Goal: Participate in discussion: Engage in conversation with other users on a specific topic

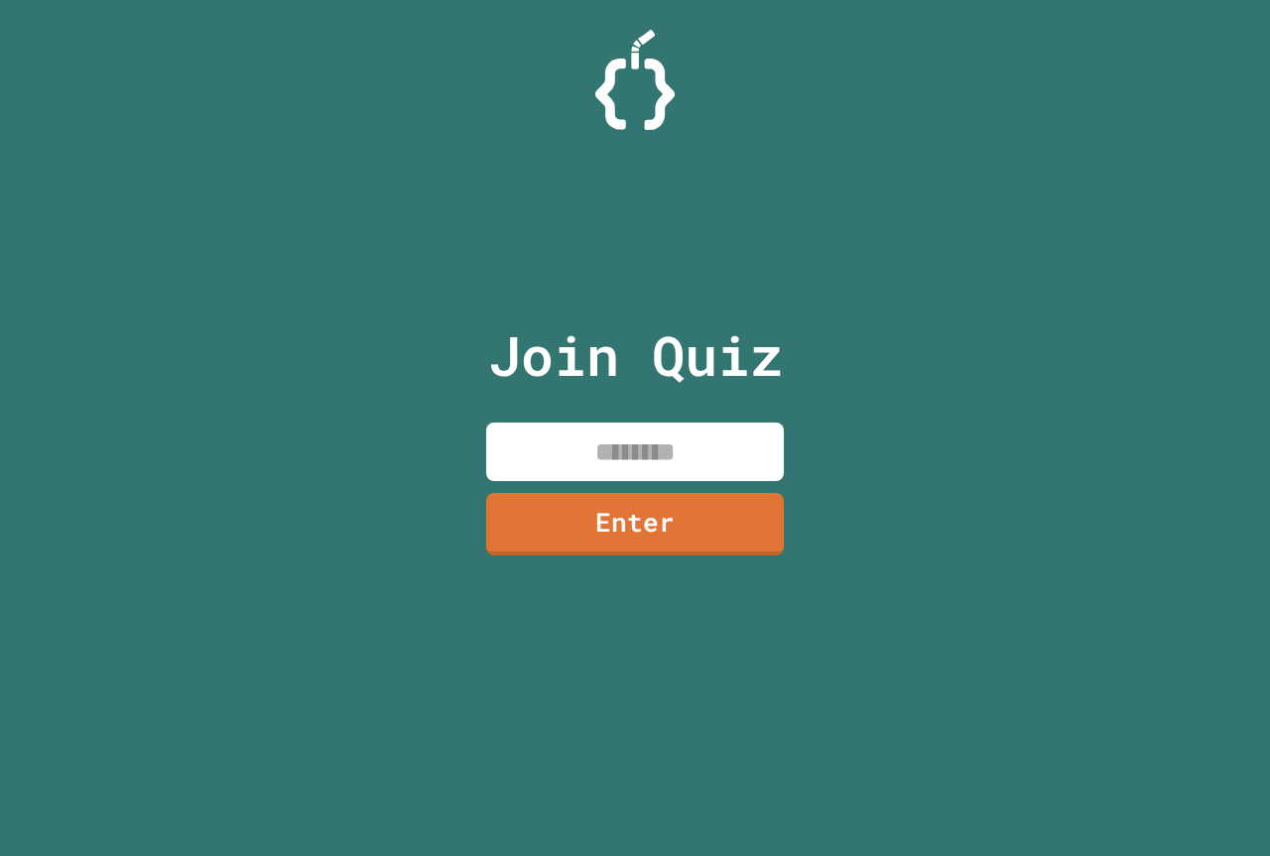
click at [623, 434] on input at bounding box center [635, 452] width 298 height 59
type input "********"
click at [634, 534] on link "Enter" at bounding box center [634, 521] width 295 height 65
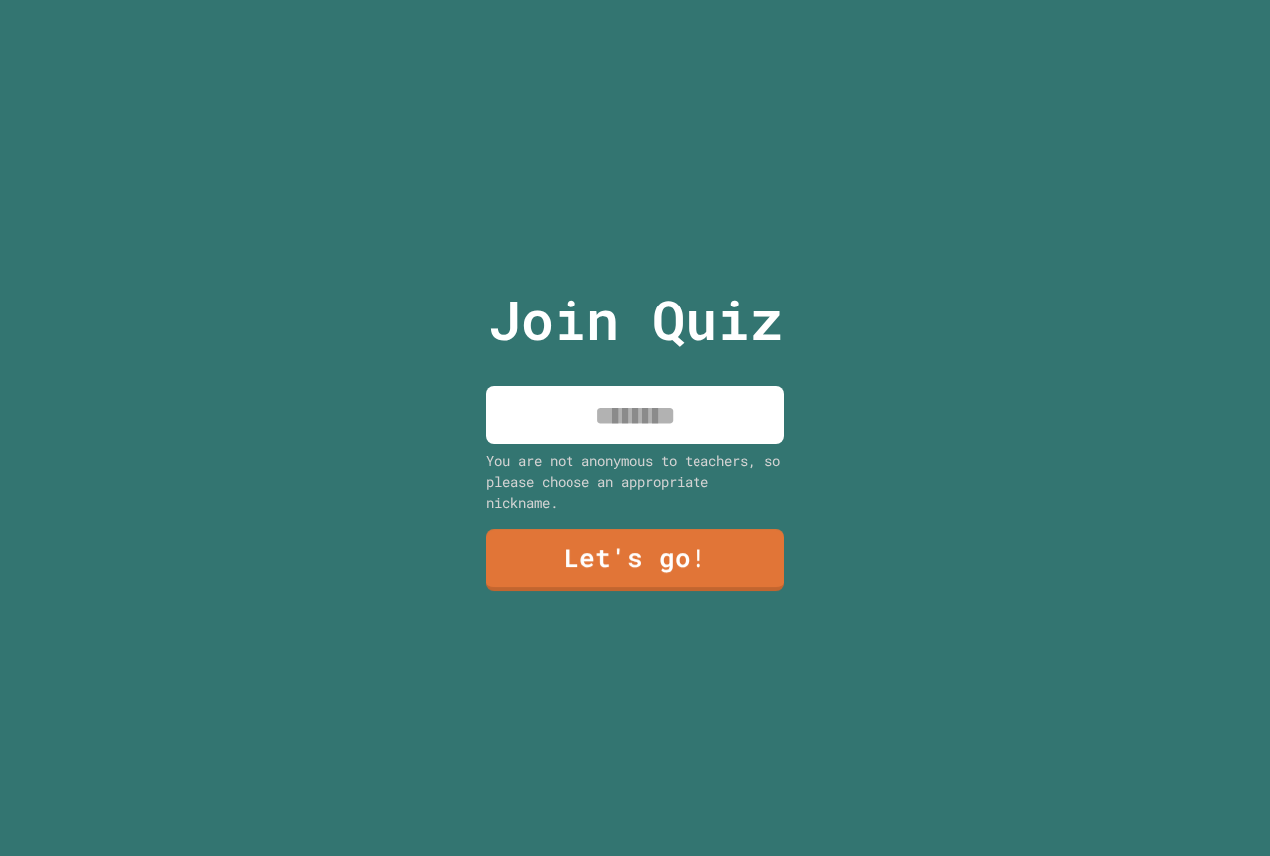
click at [667, 400] on input at bounding box center [635, 415] width 298 height 59
type input "*****"
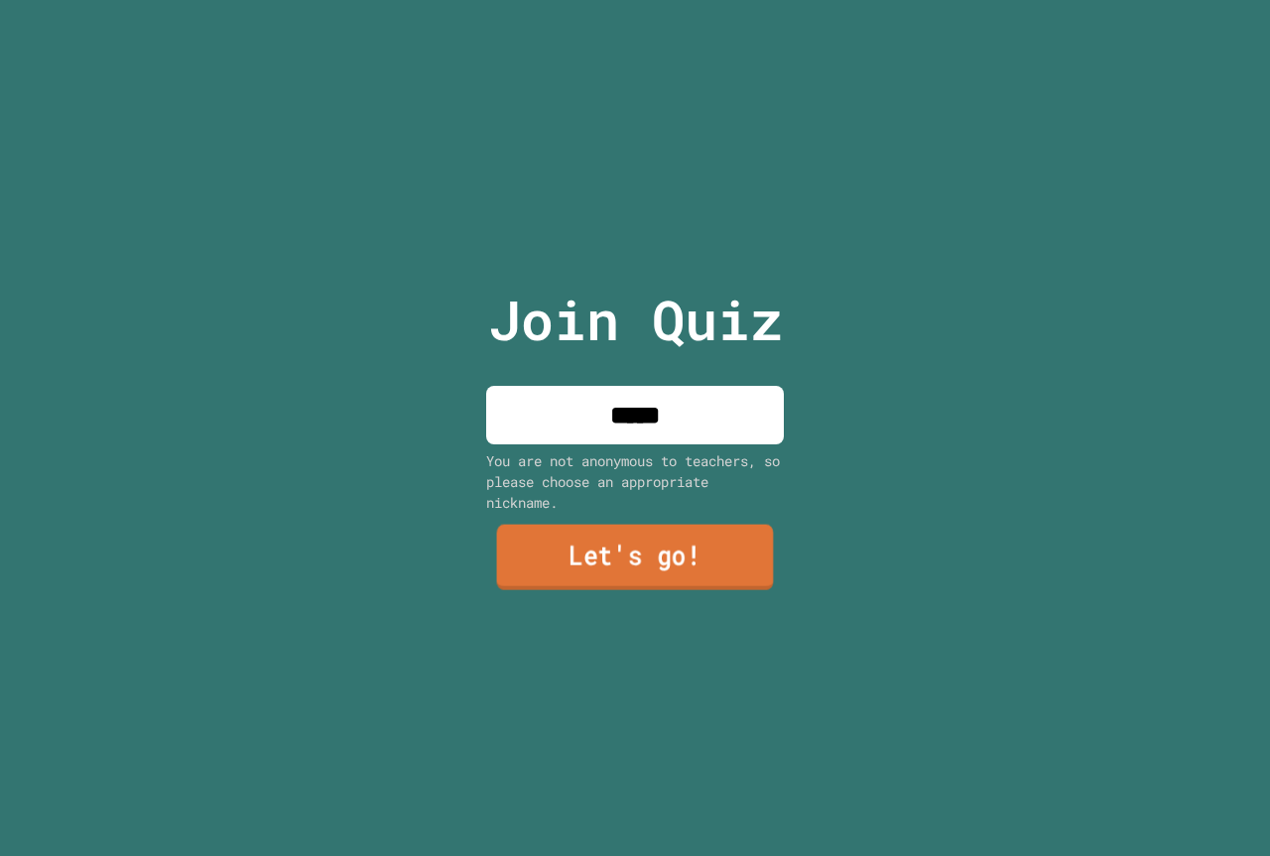
click at [669, 544] on link "Let's go!" at bounding box center [635, 557] width 277 height 65
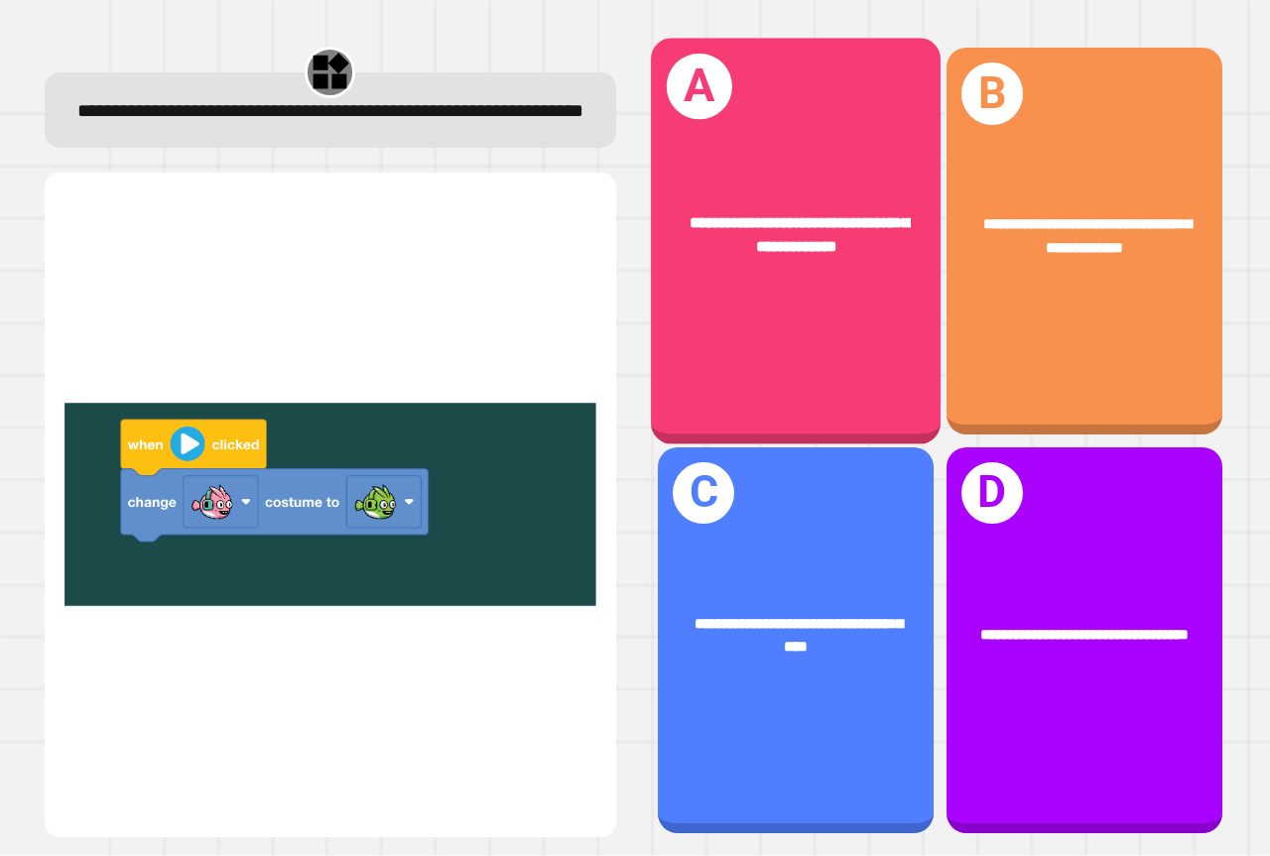
click at [726, 334] on div "**********" at bounding box center [796, 242] width 290 height 406
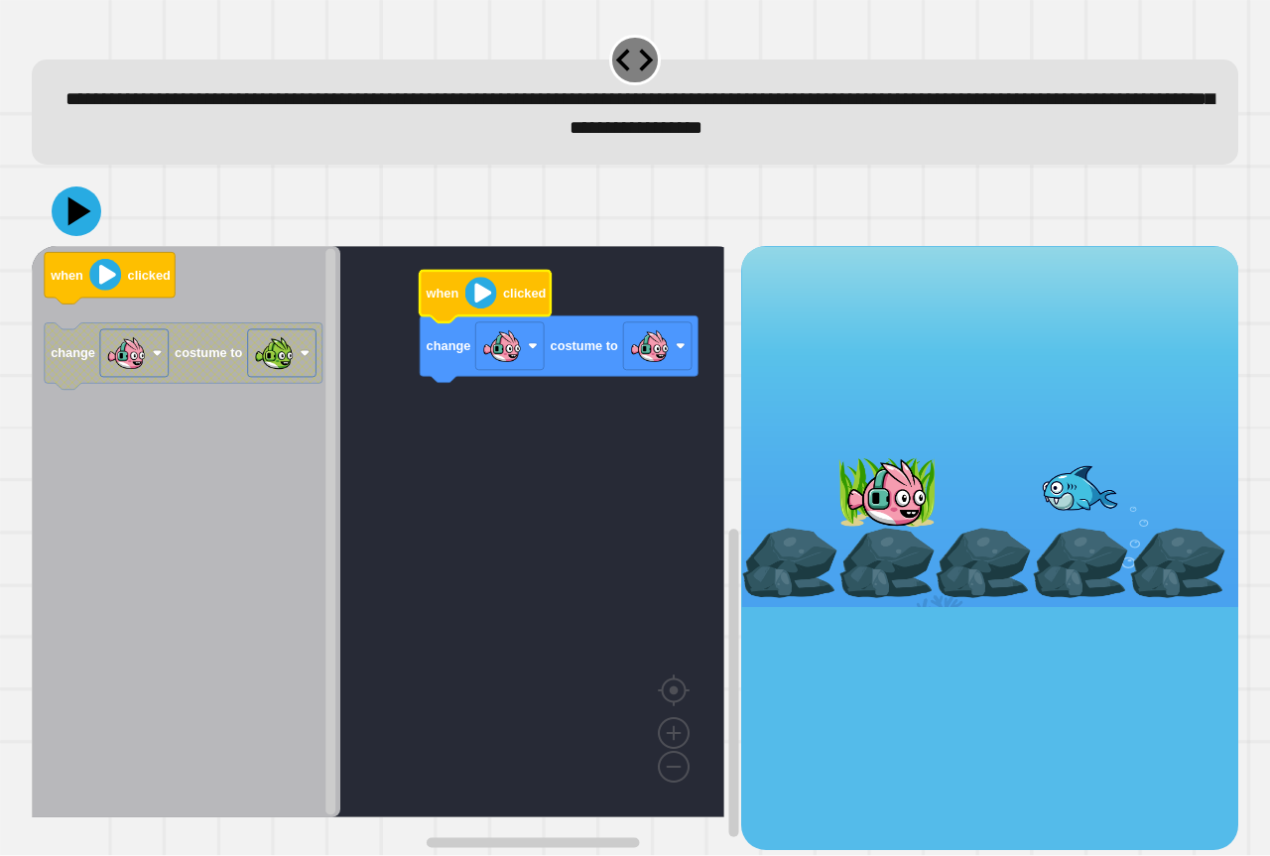
click at [499, 304] on icon "Blockly Workspace" at bounding box center [485, 297] width 131 height 52
click at [67, 200] on icon at bounding box center [77, 212] width 60 height 60
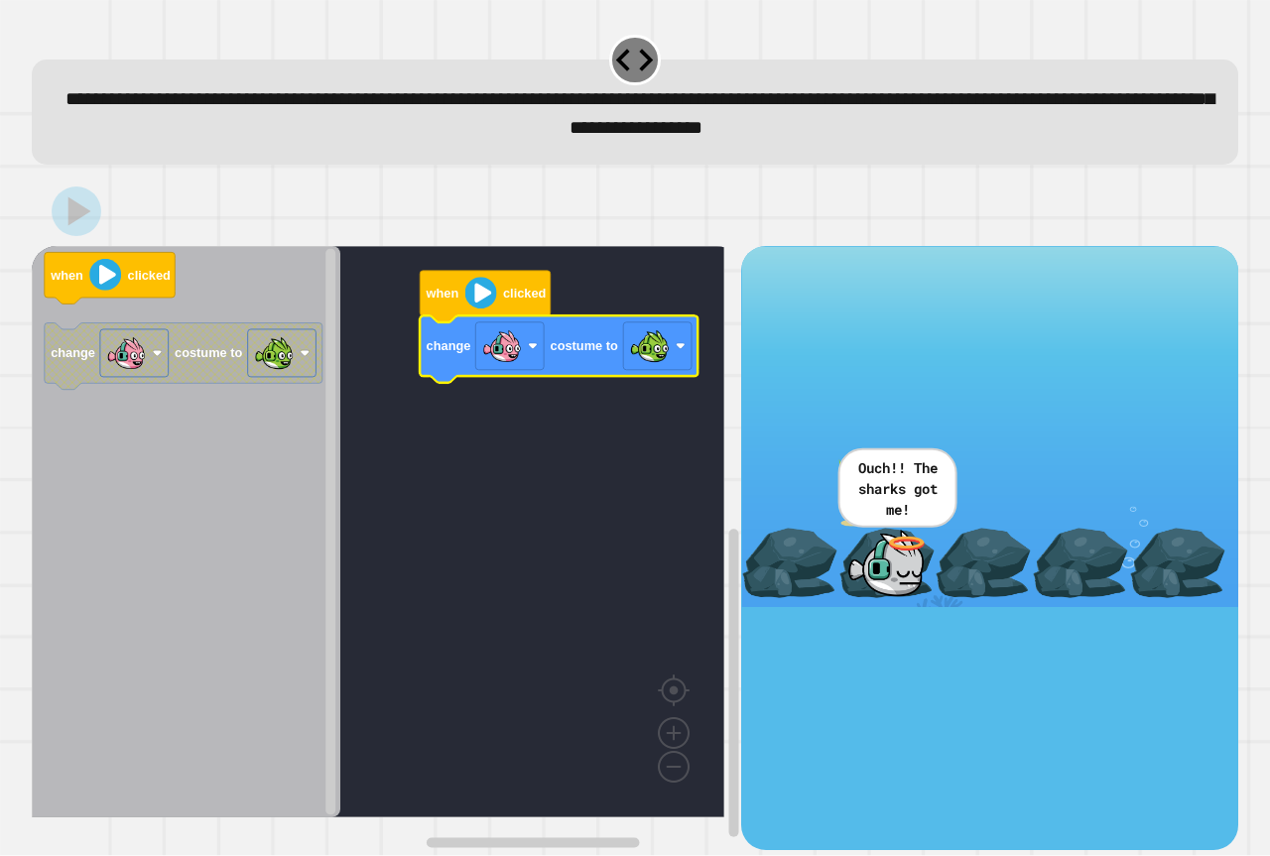
click at [65, 215] on icon at bounding box center [77, 212] width 50 height 50
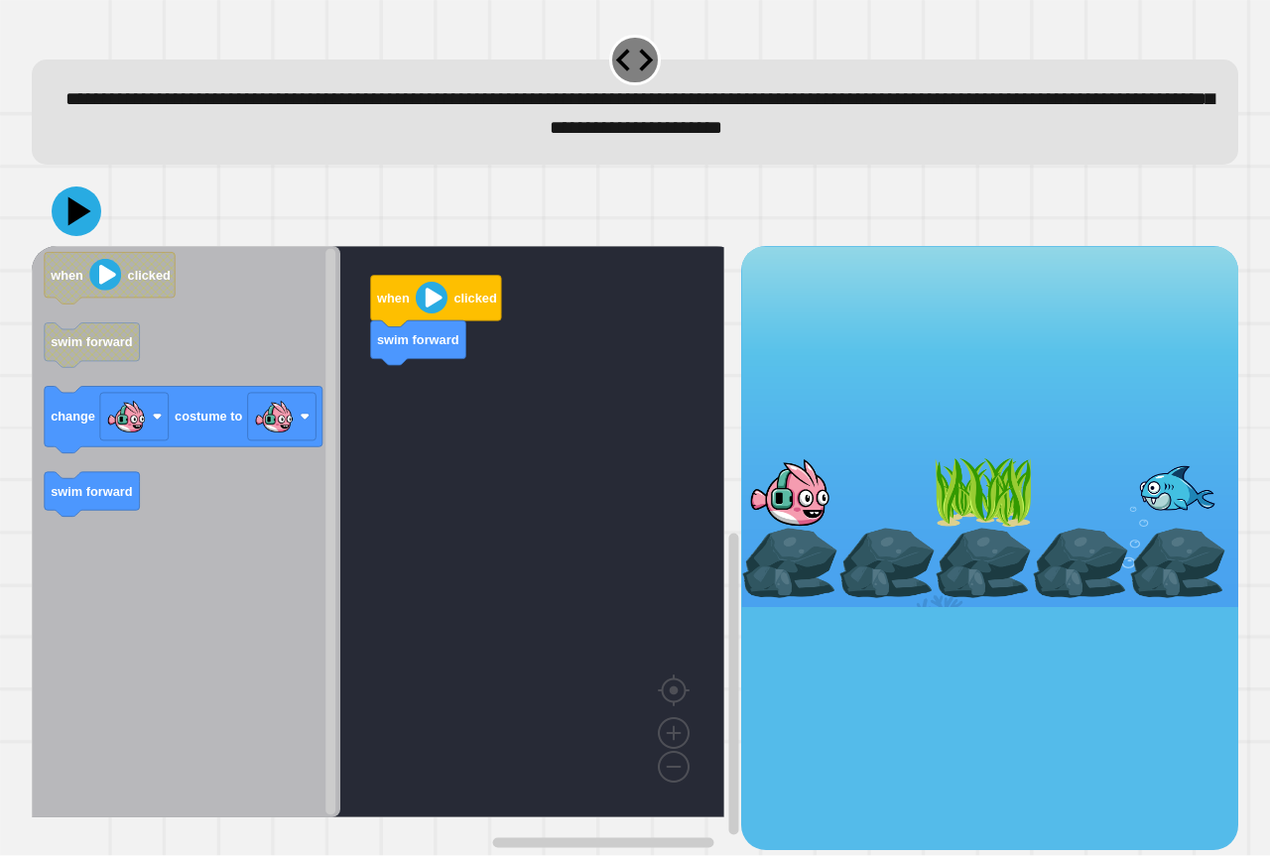
click at [410, 431] on div "when clicked swim forward when clicked swim forward change costume to swim forw…" at bounding box center [387, 547] width 710 height 603
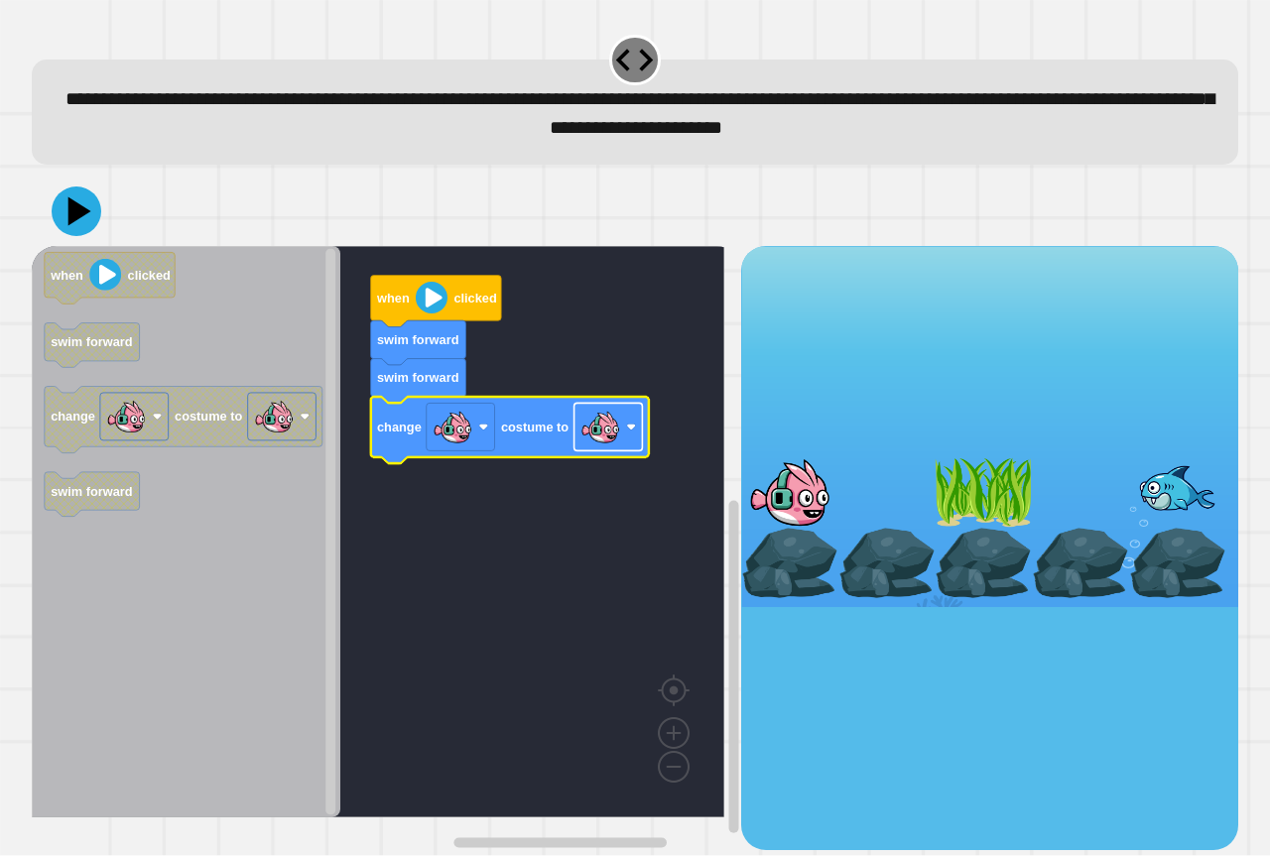
click at [608, 437] on image "Blockly Workspace" at bounding box center [601, 428] width 40 height 40
click at [87, 220] on icon at bounding box center [77, 212] width 60 height 60
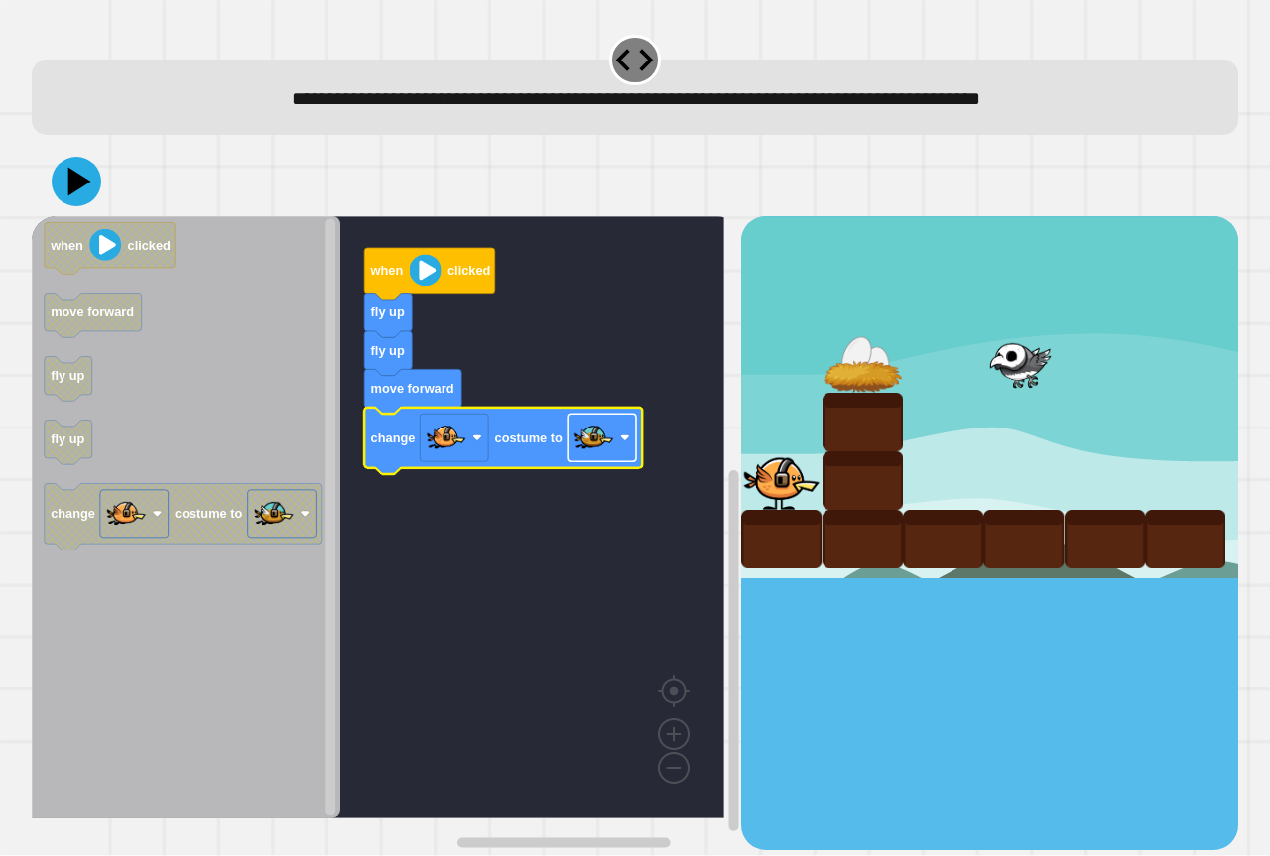
click at [594, 452] on image "Blockly Workspace" at bounding box center [595, 439] width 40 height 40
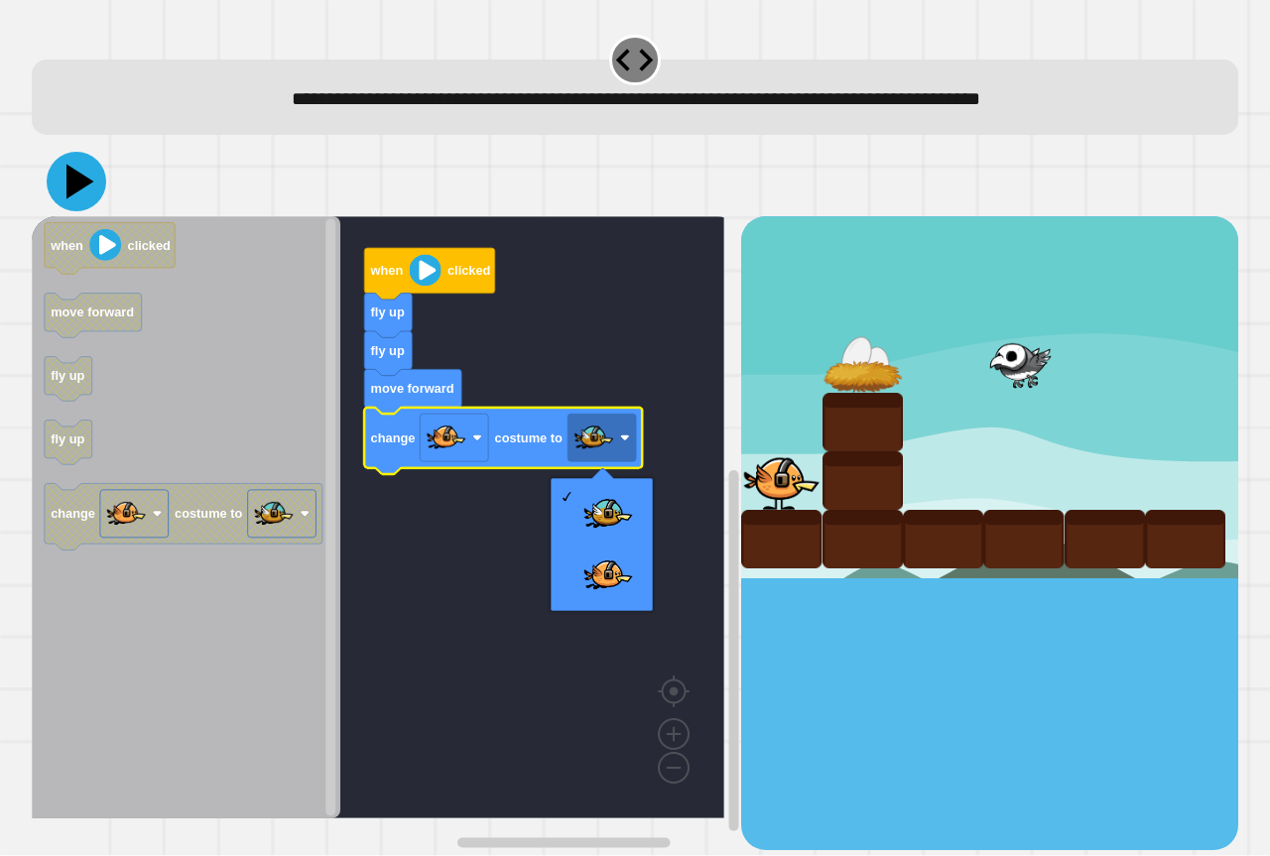
click at [99, 196] on icon at bounding box center [77, 182] width 60 height 60
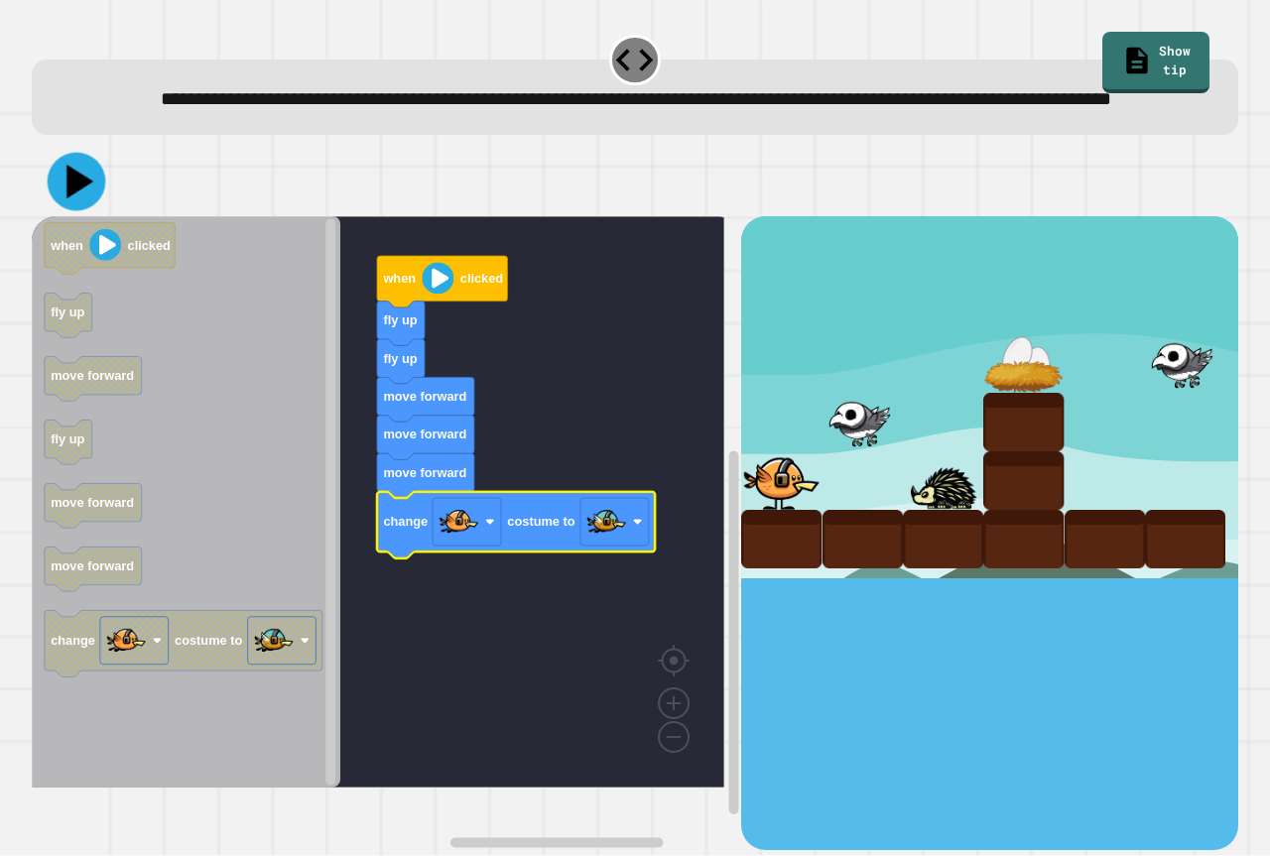
click at [87, 210] on icon at bounding box center [77, 182] width 59 height 59
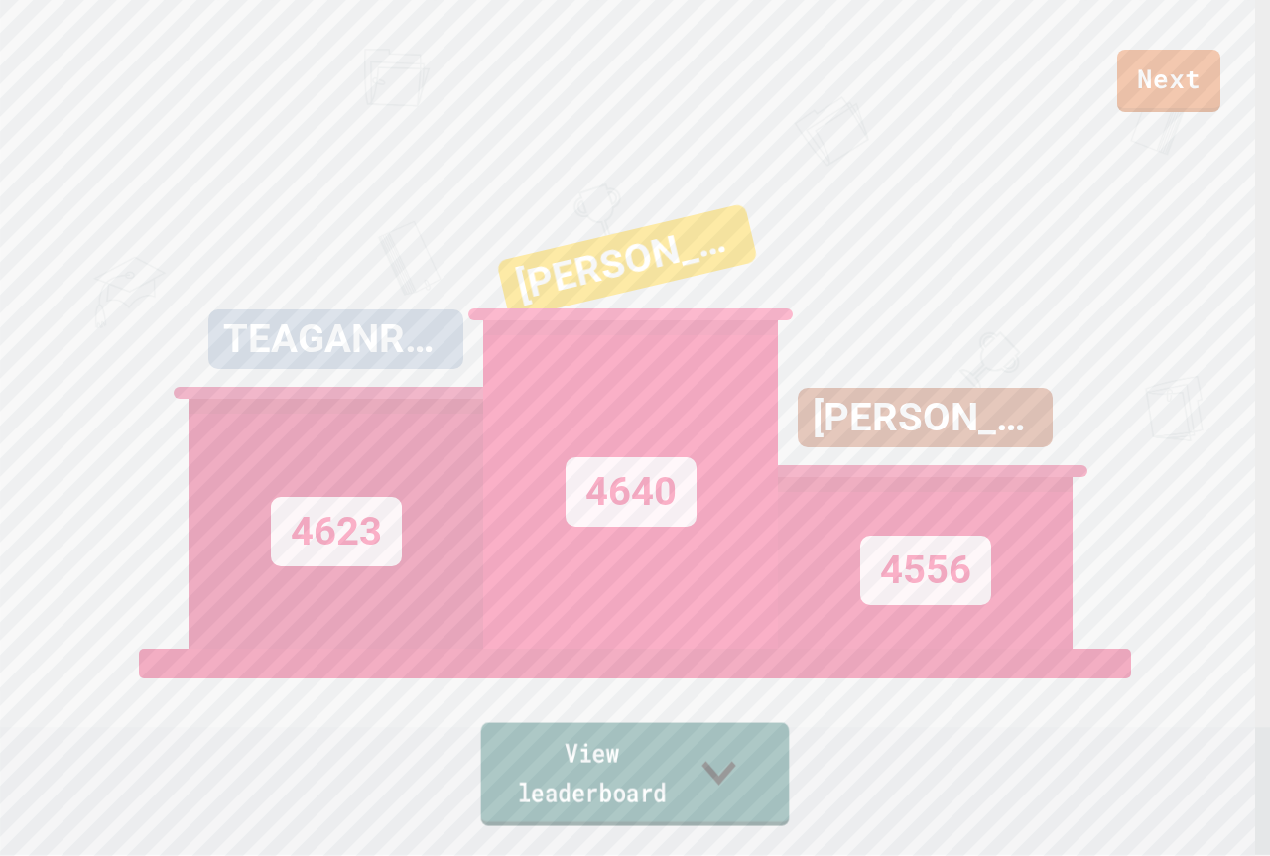
click at [603, 778] on link "View leaderboard" at bounding box center [635, 774] width 309 height 103
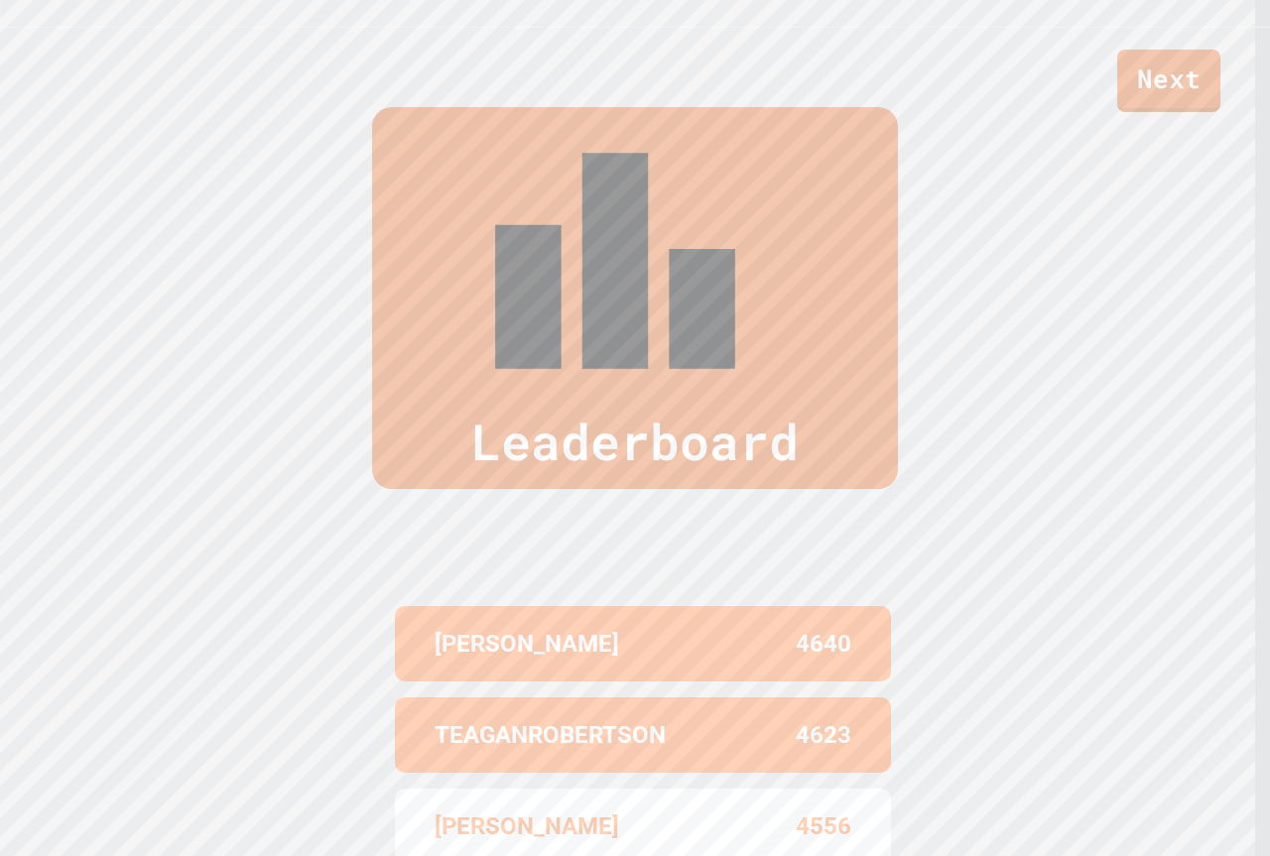
scroll to position [849, 0]
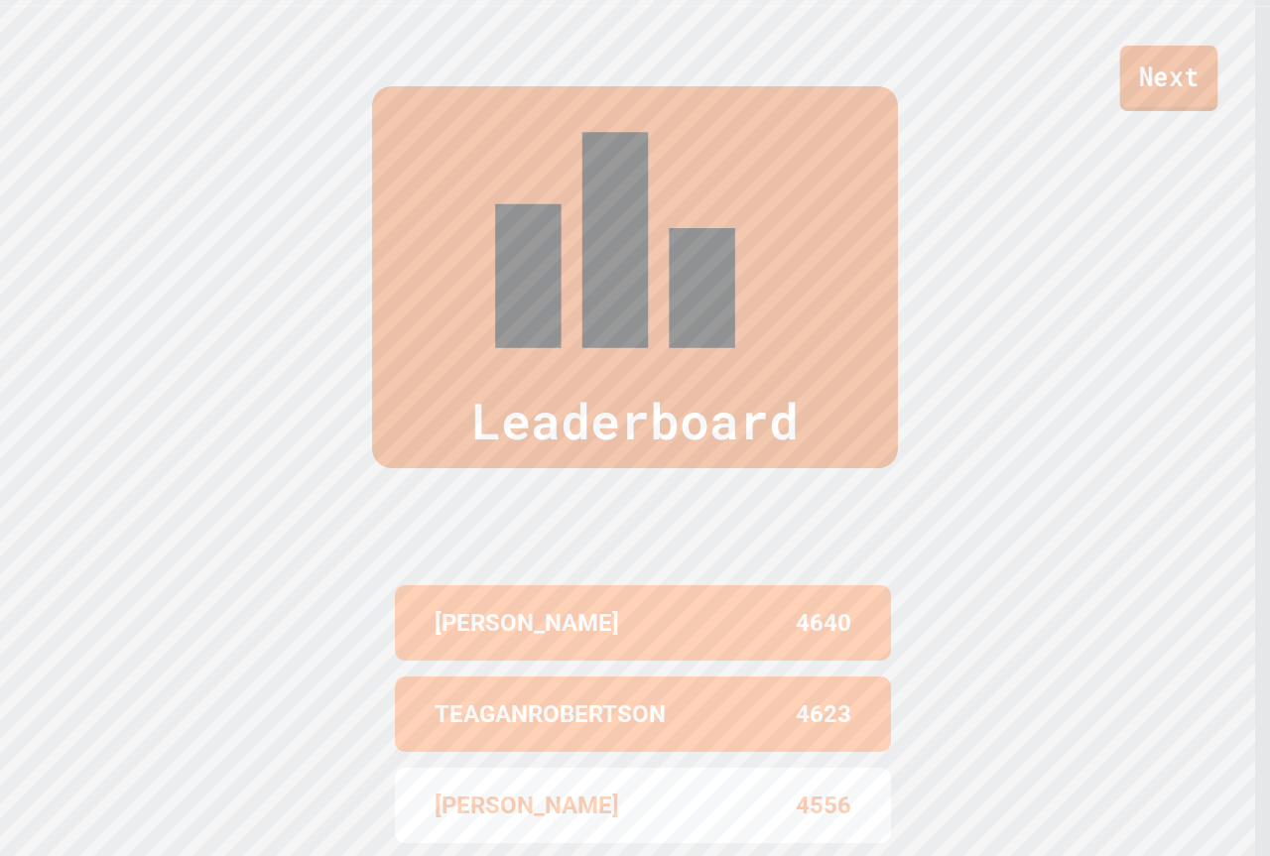
click at [1213, 84] on link "Next" at bounding box center [1169, 78] width 98 height 65
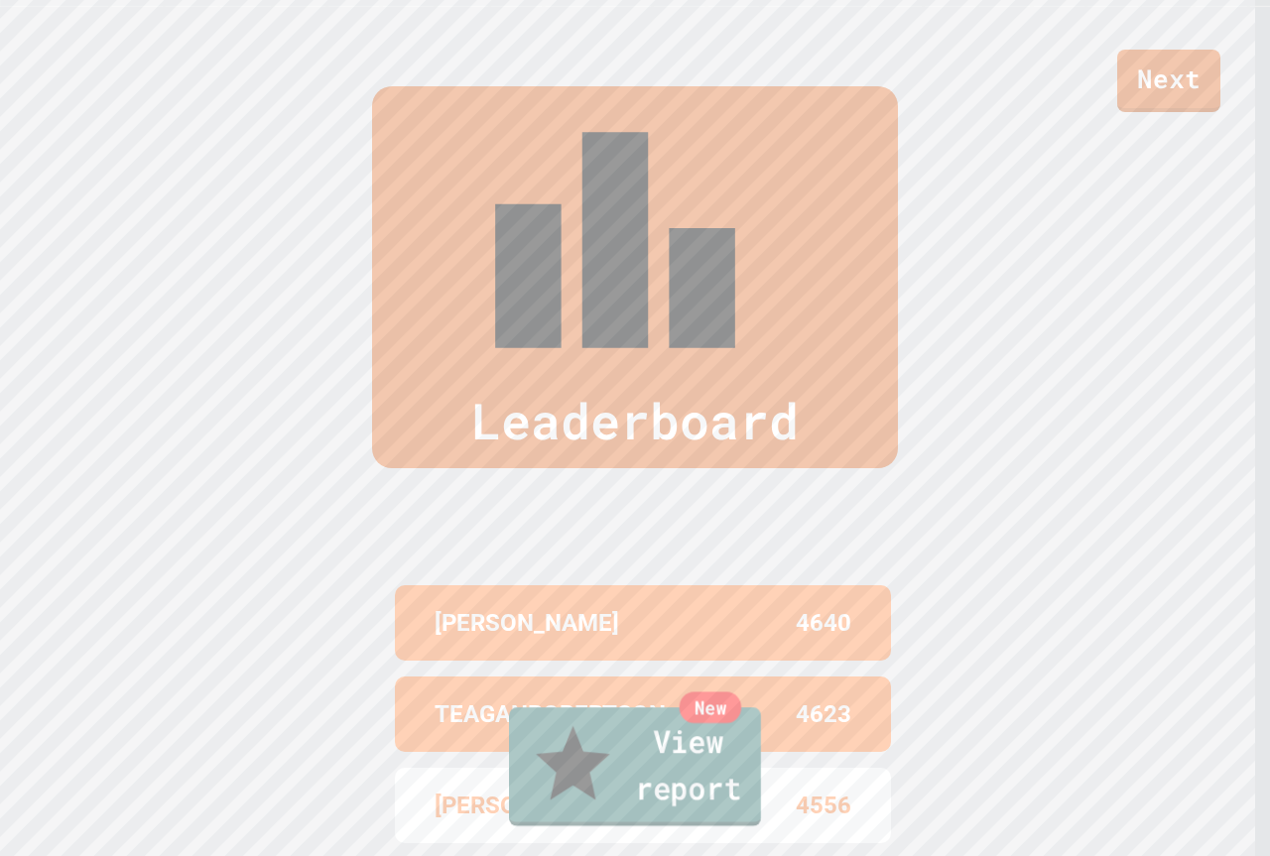
click at [741, 723] on div "New" at bounding box center [711, 708] width 63 height 32
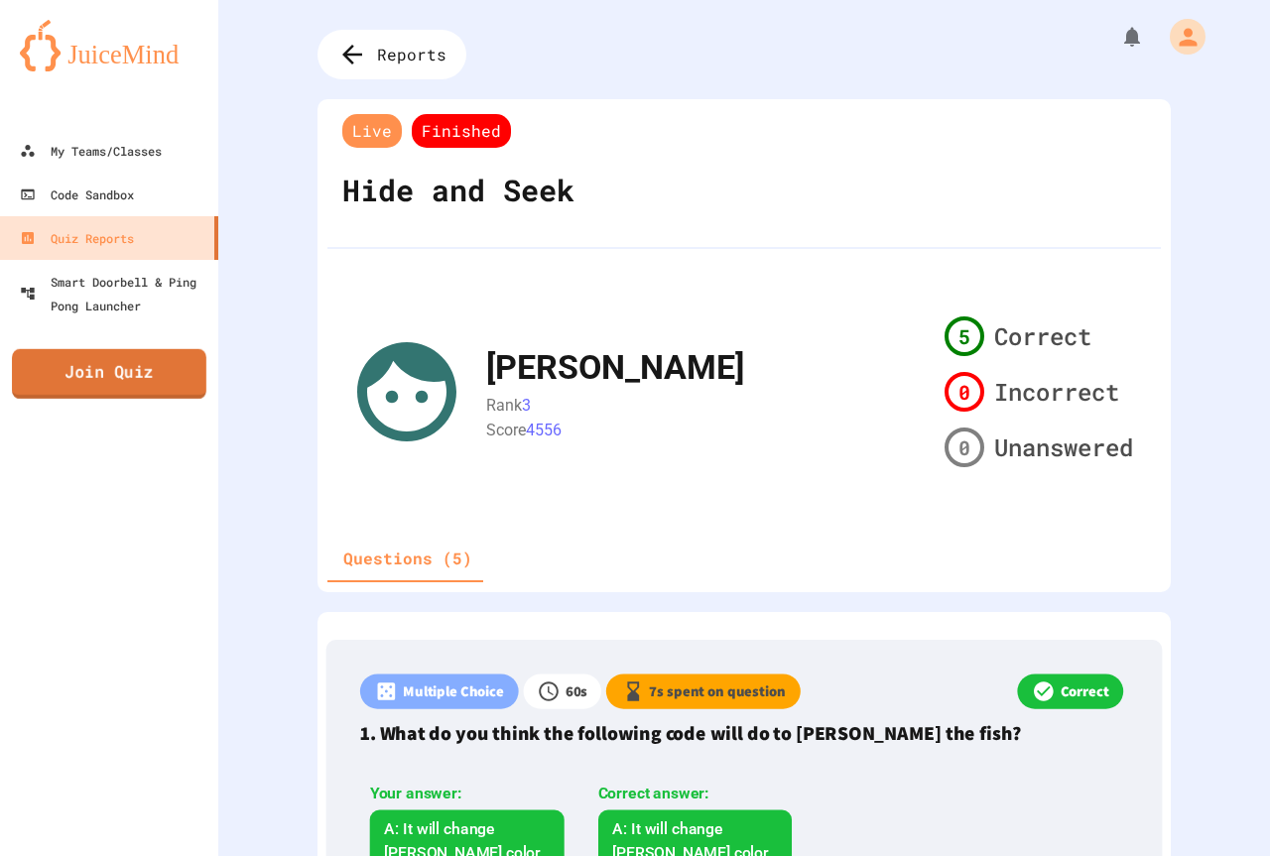
click at [129, 395] on link "Join Quiz" at bounding box center [109, 374] width 195 height 50
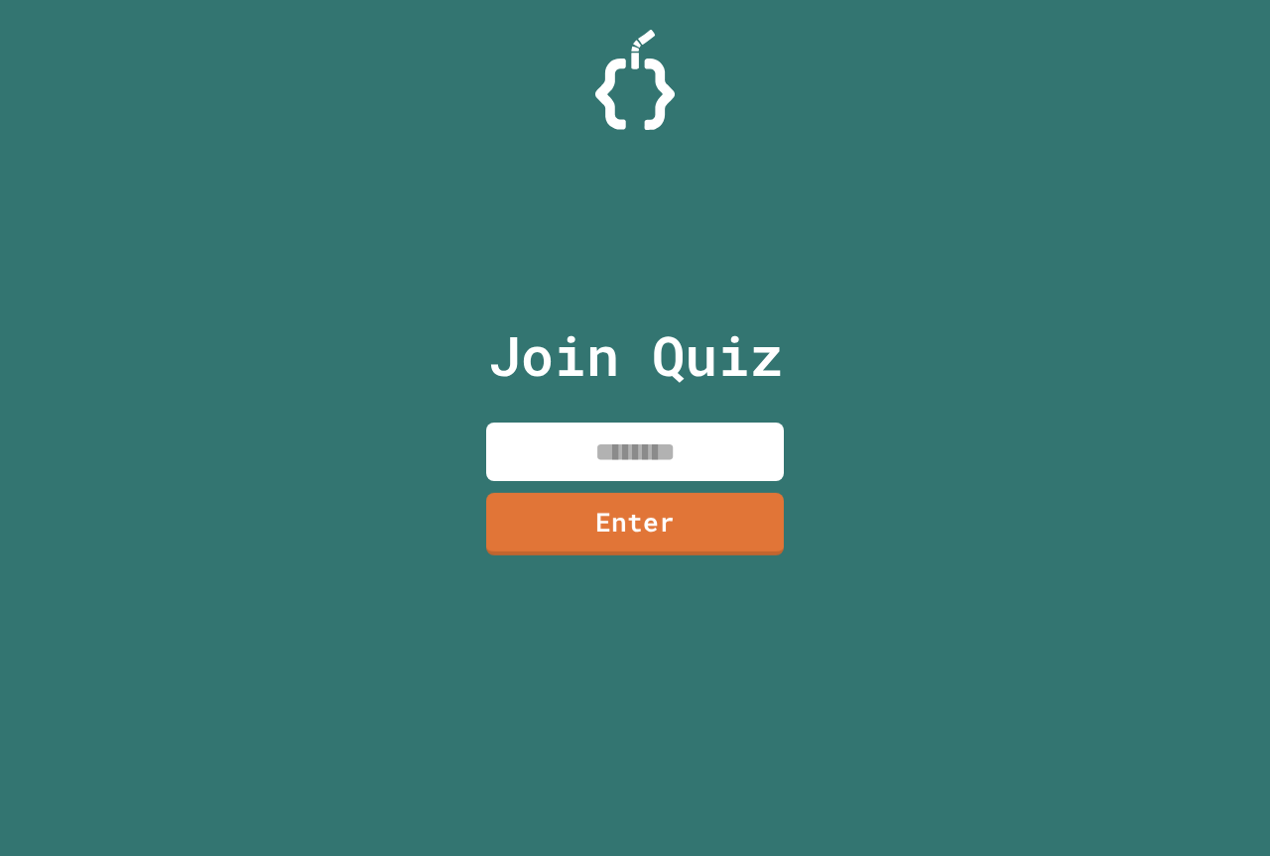
click at [628, 467] on input at bounding box center [635, 452] width 298 height 59
type input "********"
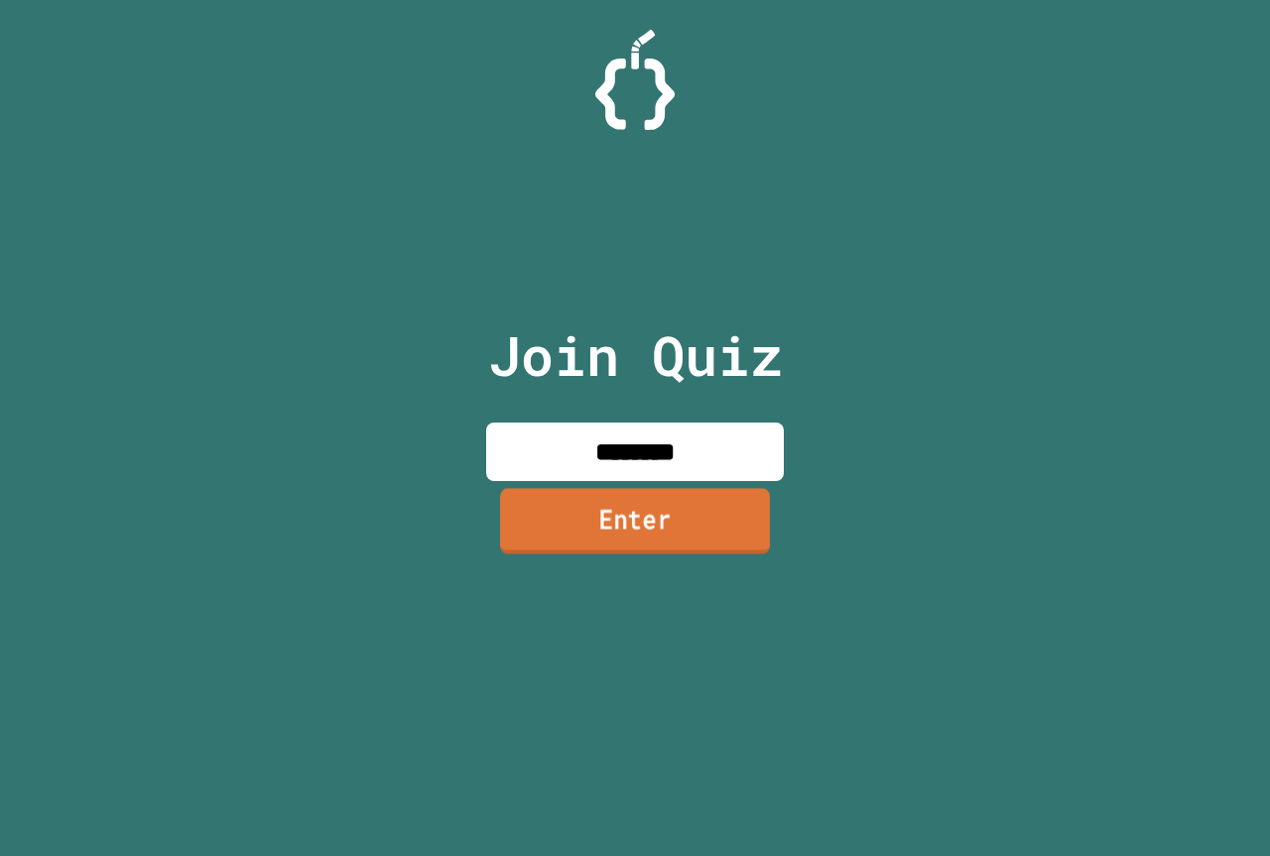
click at [659, 519] on link "Enter" at bounding box center [635, 520] width 270 height 65
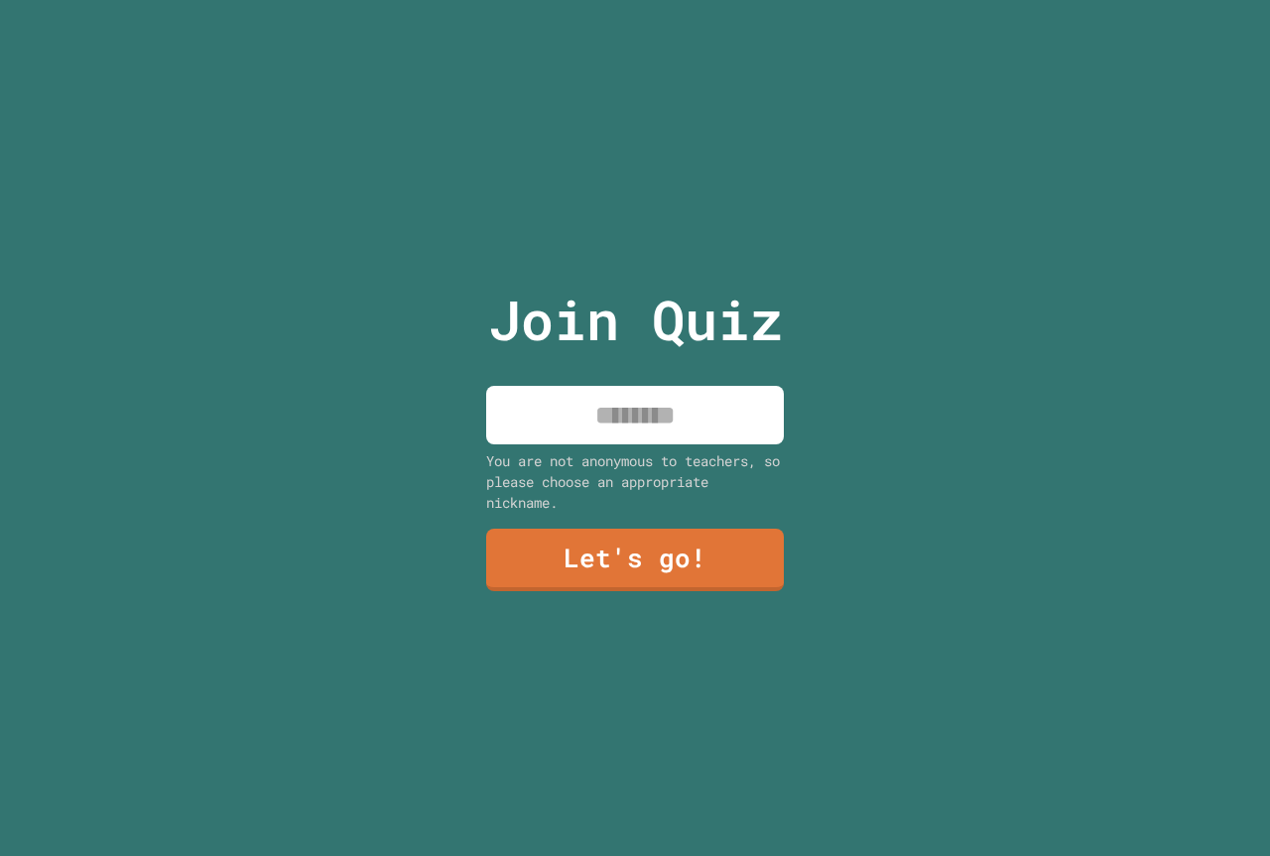
click at [669, 432] on input at bounding box center [635, 415] width 298 height 59
type input "*******"
click at [622, 578] on link "Let's go!" at bounding box center [634, 557] width 285 height 65
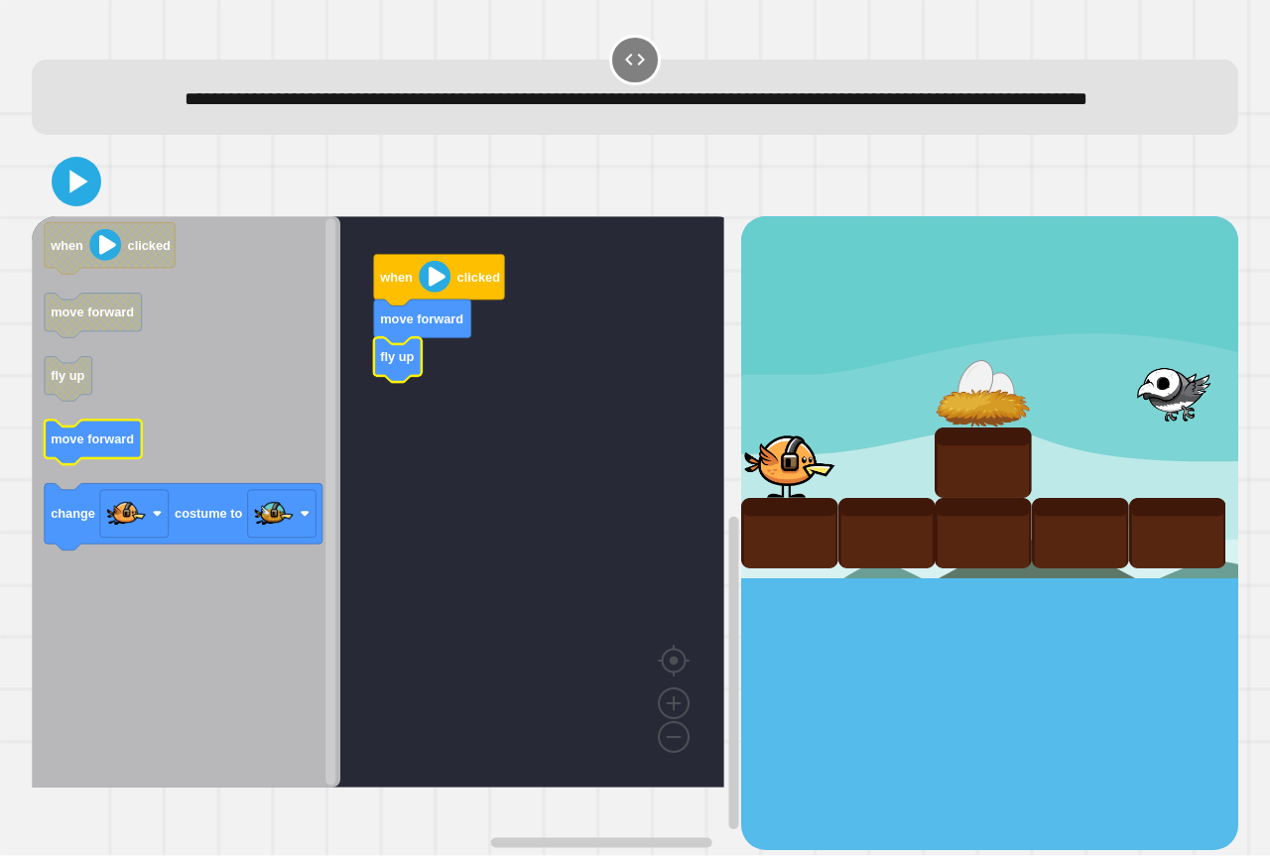
click at [133, 471] on icon "when clicked move forward fly up move forward change costume to" at bounding box center [186, 502] width 309 height 572
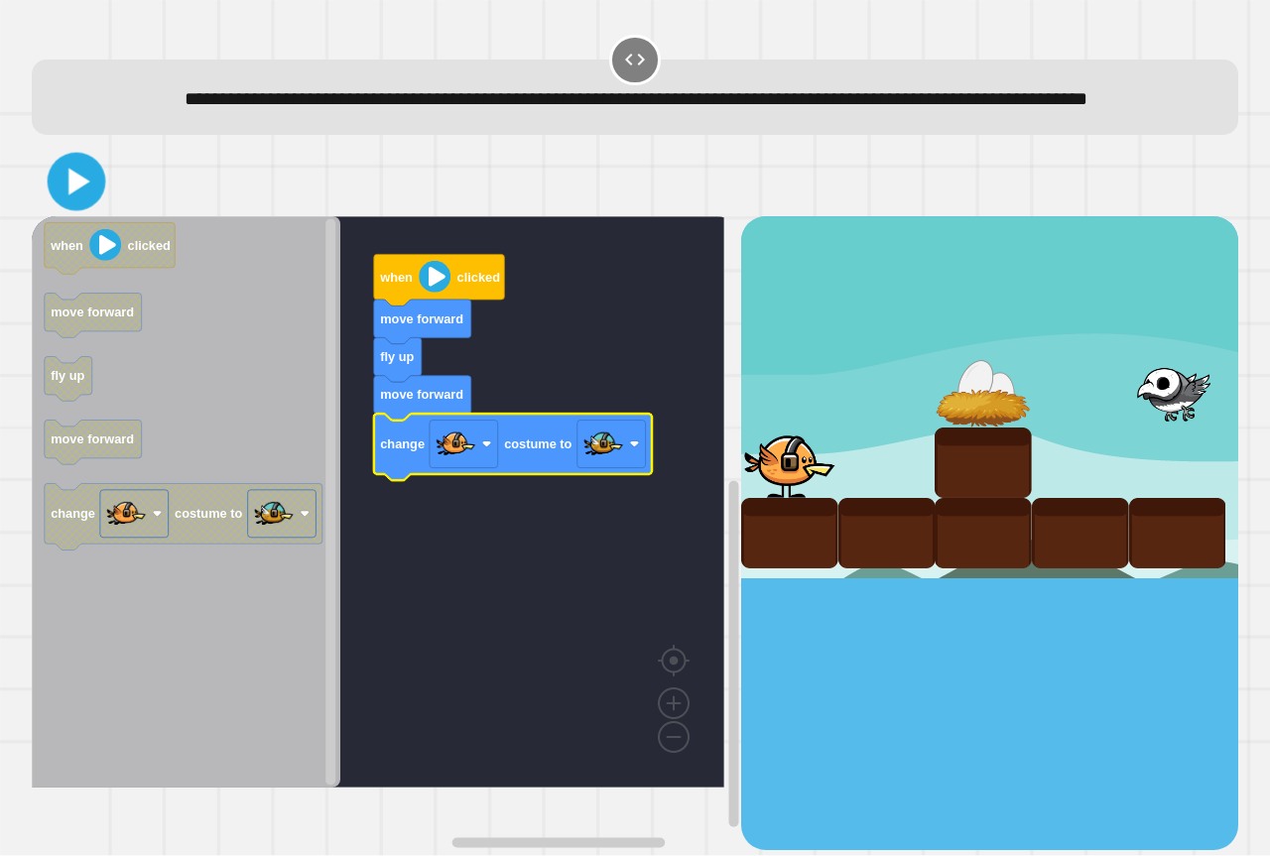
click at [73, 196] on icon at bounding box center [79, 182] width 22 height 27
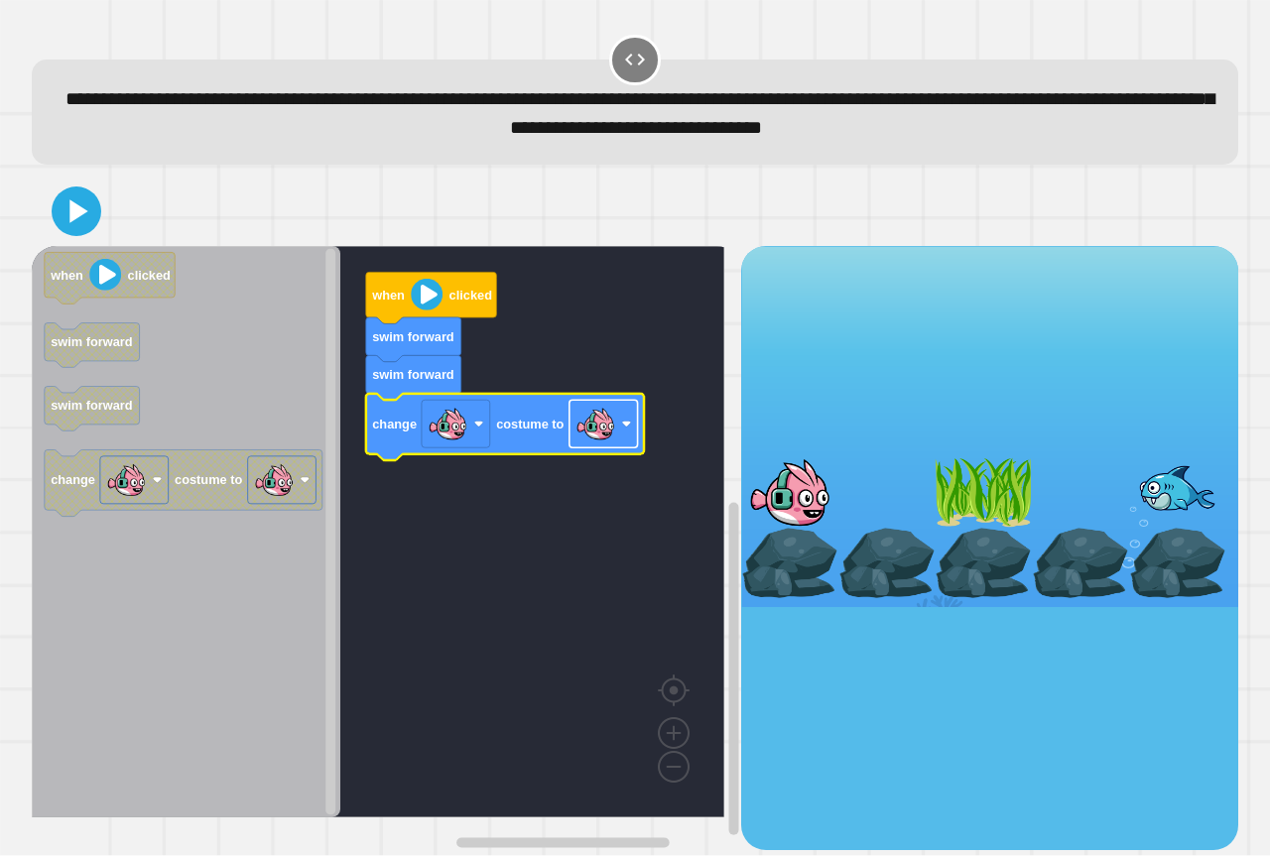
click at [610, 443] on image "Blockly Workspace" at bounding box center [596, 425] width 40 height 40
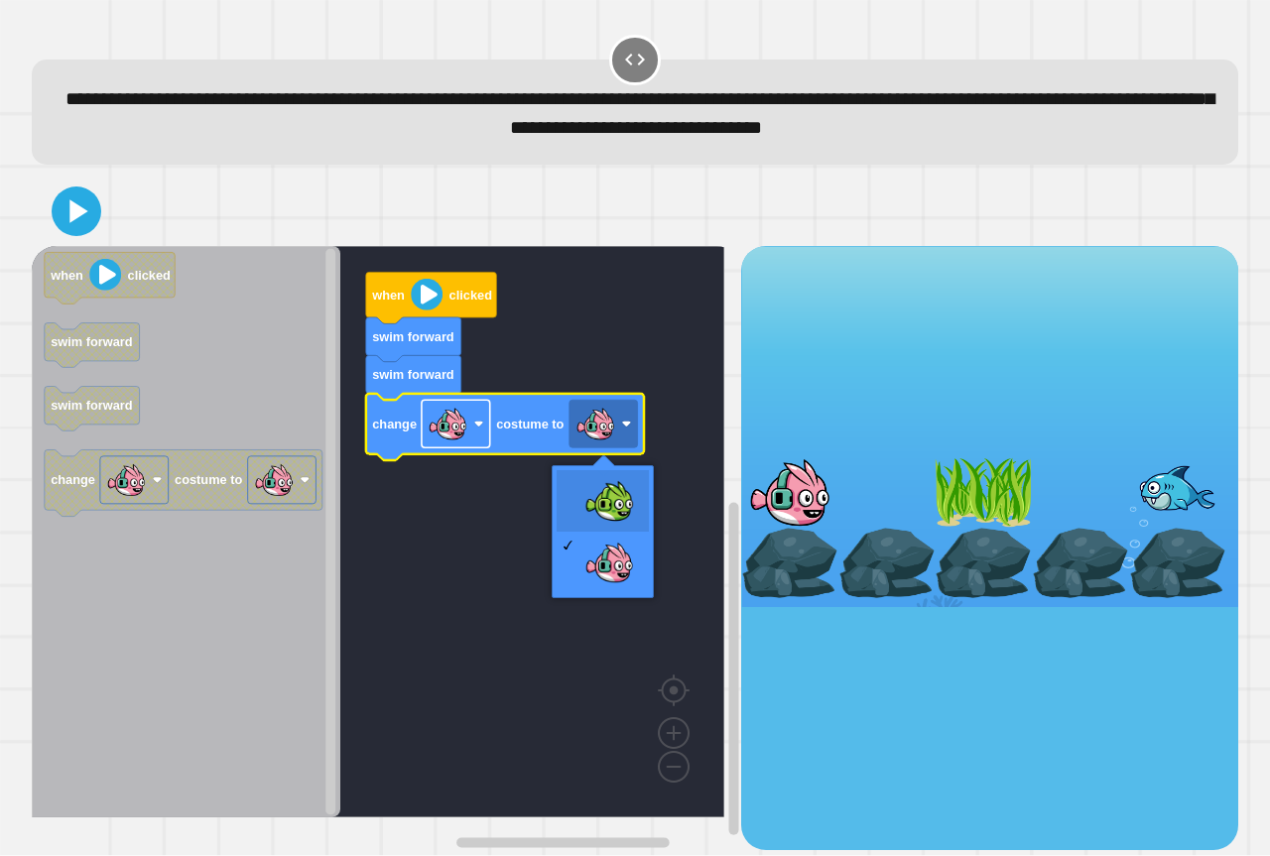
drag, startPoint x: 609, startPoint y: 514, endPoint x: 428, endPoint y: 428, distance: 201.1
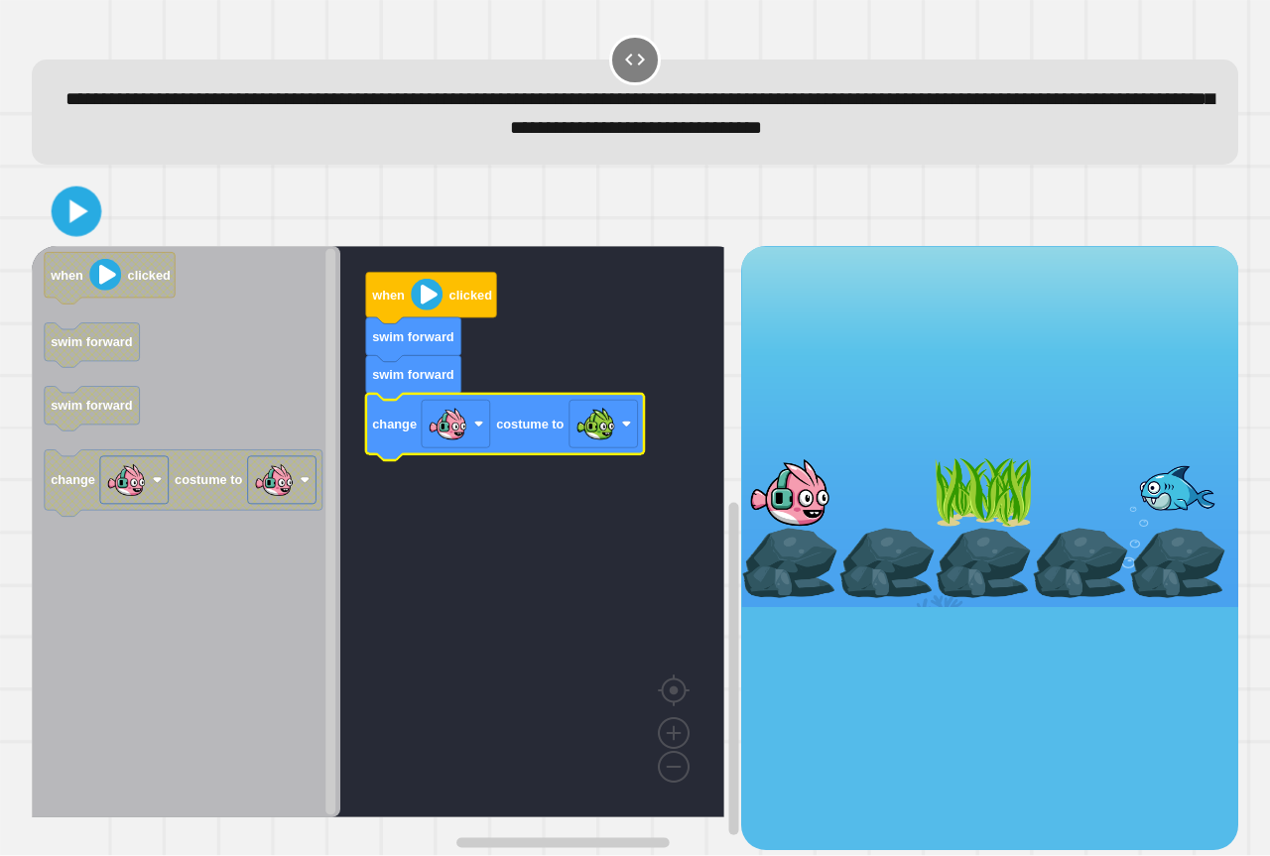
click at [76, 208] on icon at bounding box center [78, 212] width 19 height 24
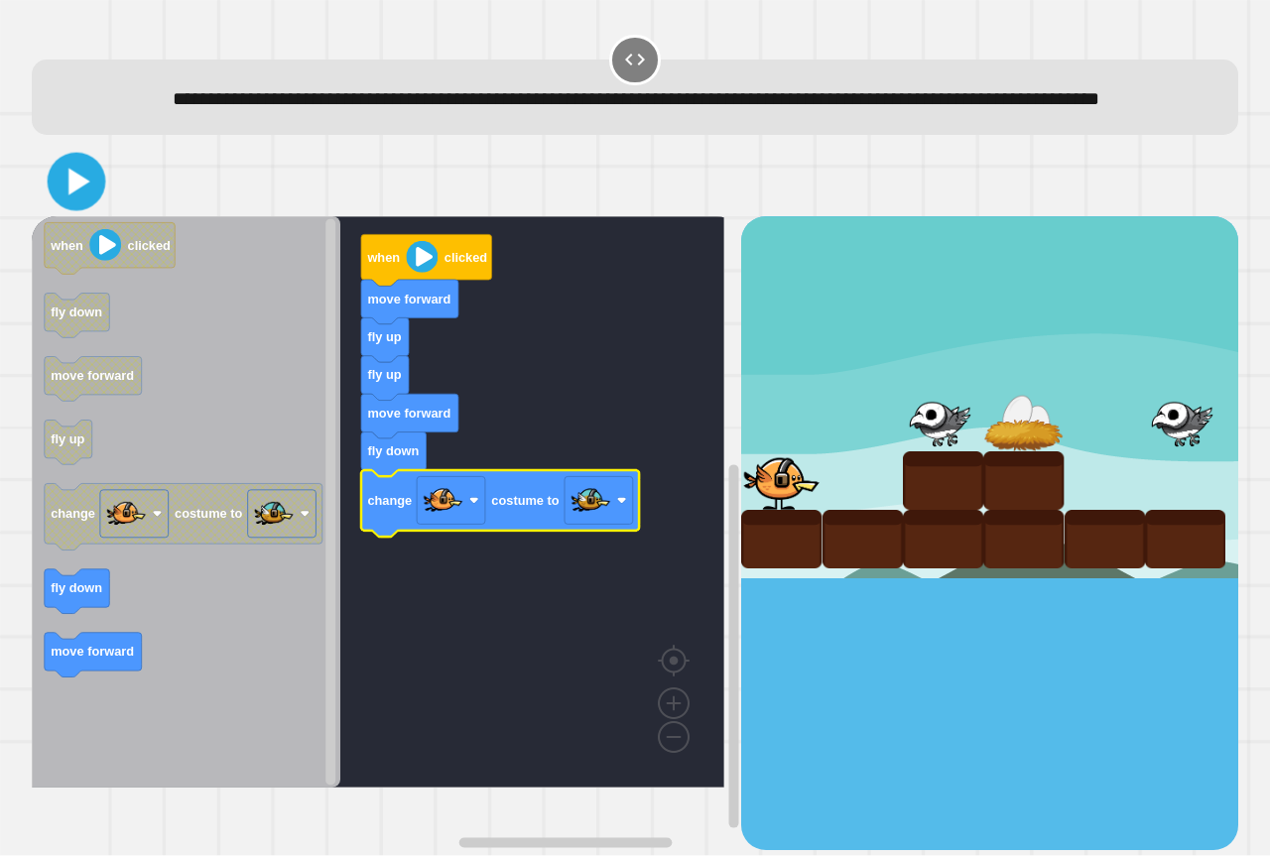
click at [91, 205] on icon at bounding box center [77, 182] width 47 height 47
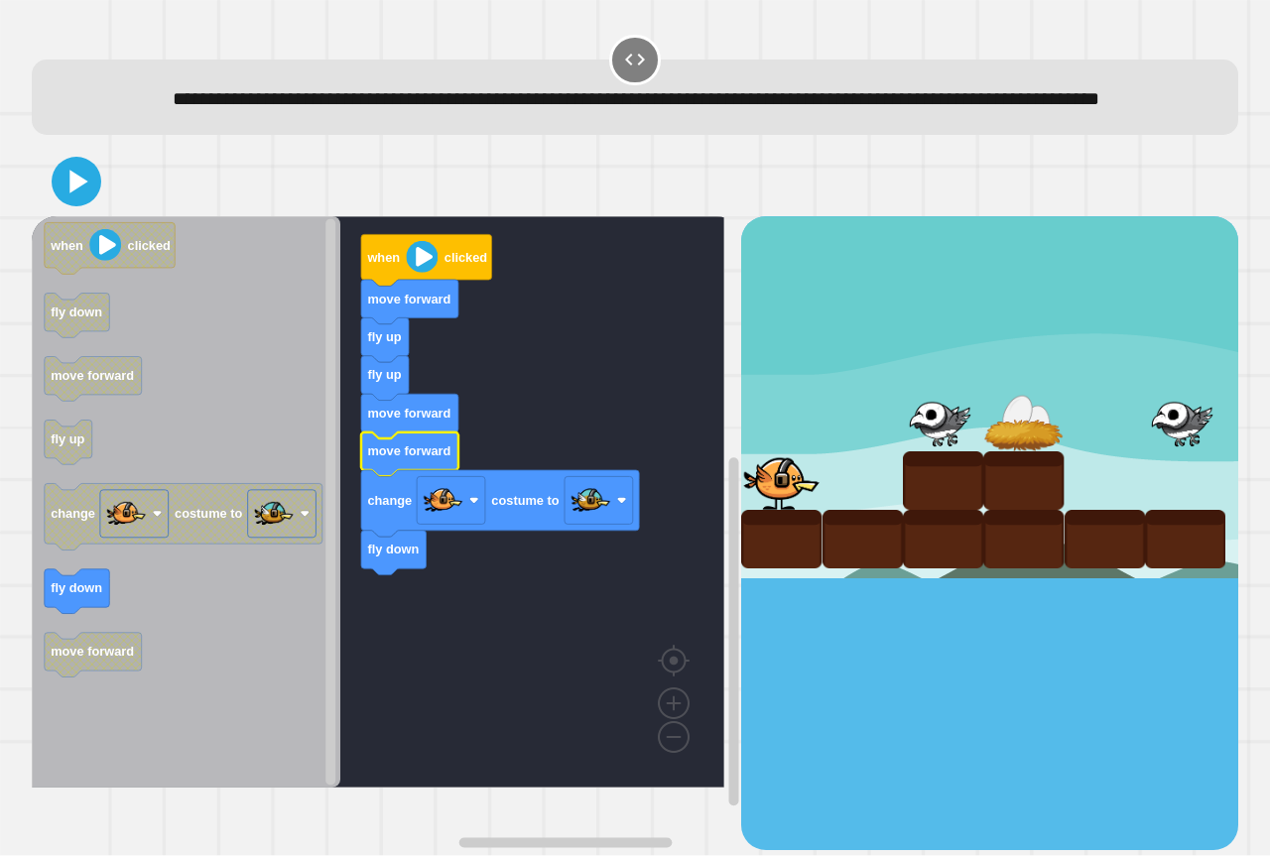
click at [392, 518] on g "fly up fly up move forward move forward change costume to fly down move forward…" at bounding box center [392, 502] width 721 height 572
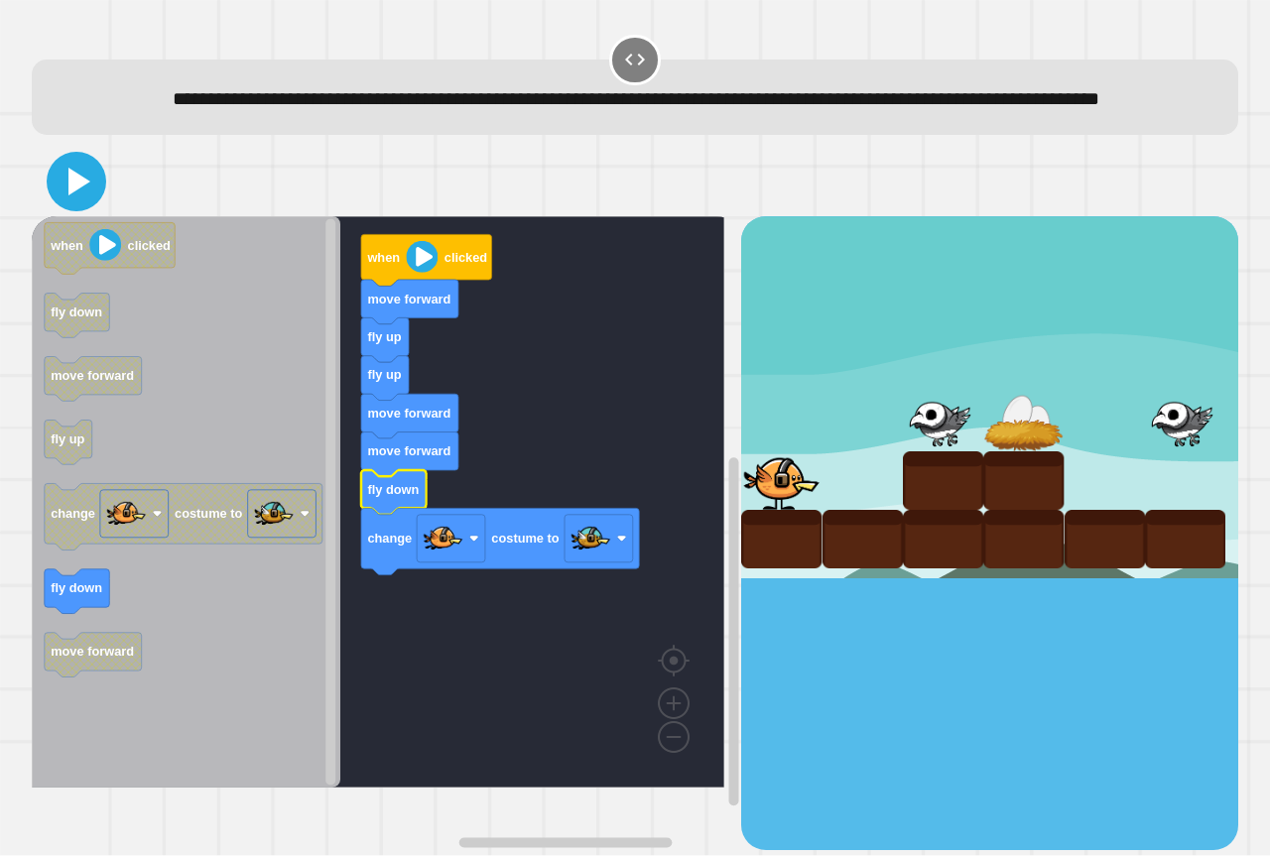
click at [80, 205] on icon at bounding box center [77, 182] width 48 height 48
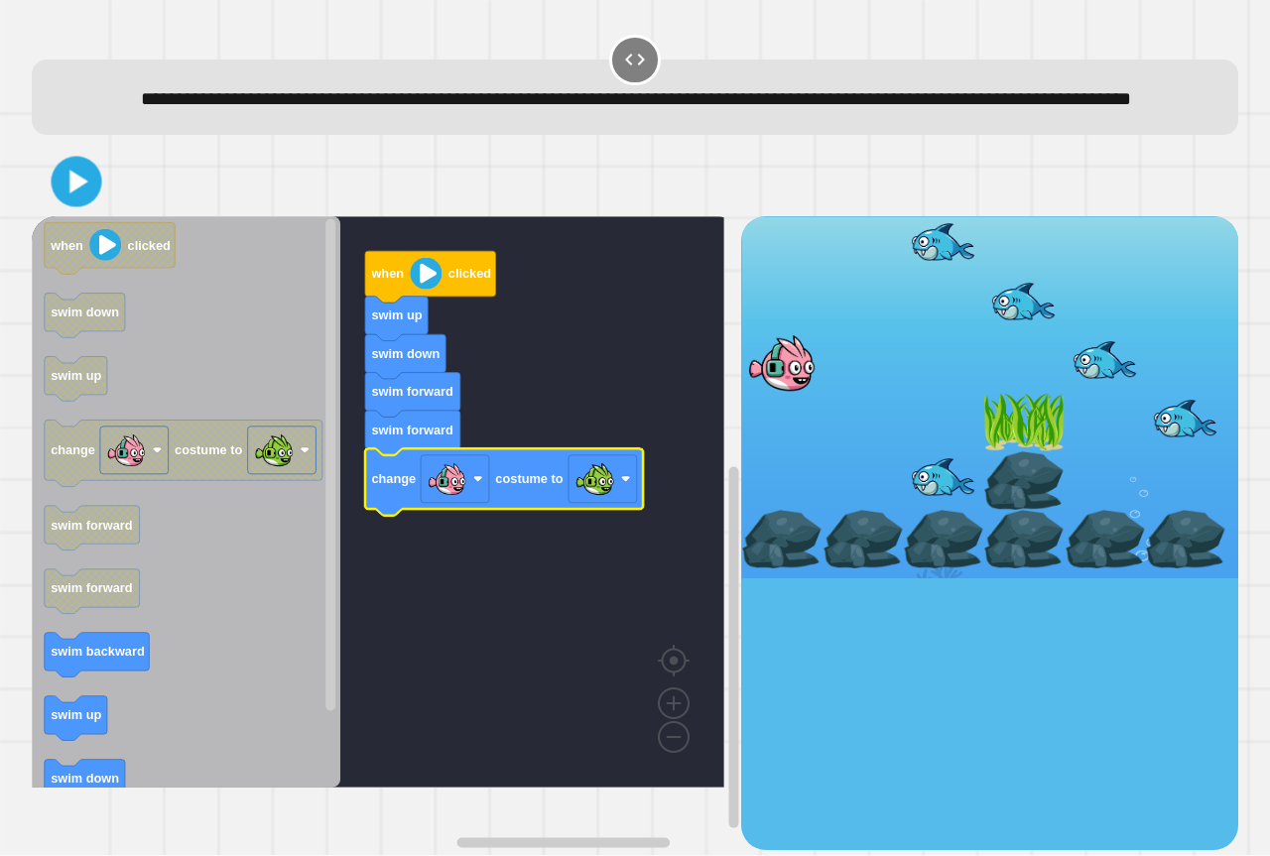
click at [107, 216] on div at bounding box center [635, 181] width 1207 height 69
click at [87, 203] on icon at bounding box center [76, 182] width 43 height 43
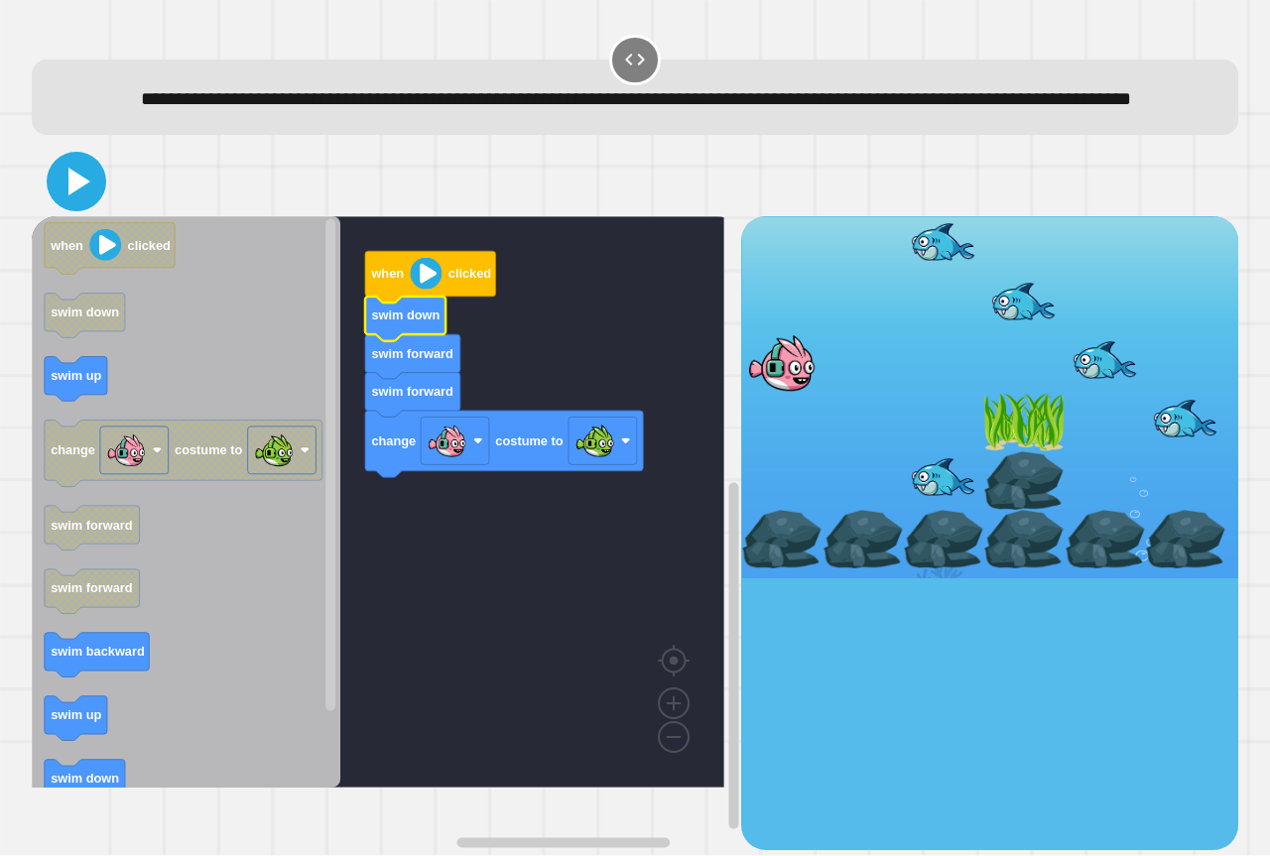
click at [72, 196] on icon at bounding box center [79, 182] width 22 height 28
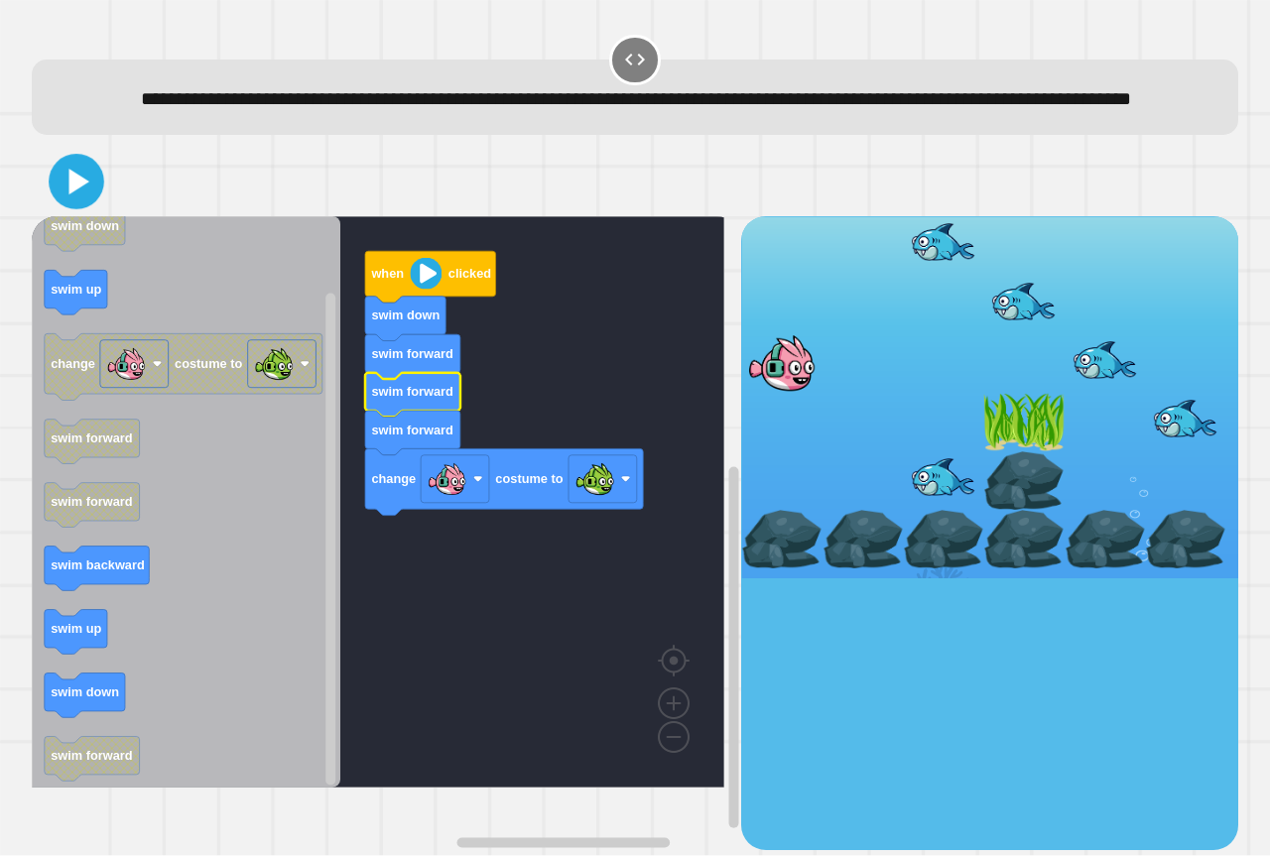
click at [85, 196] on icon at bounding box center [77, 182] width 45 height 45
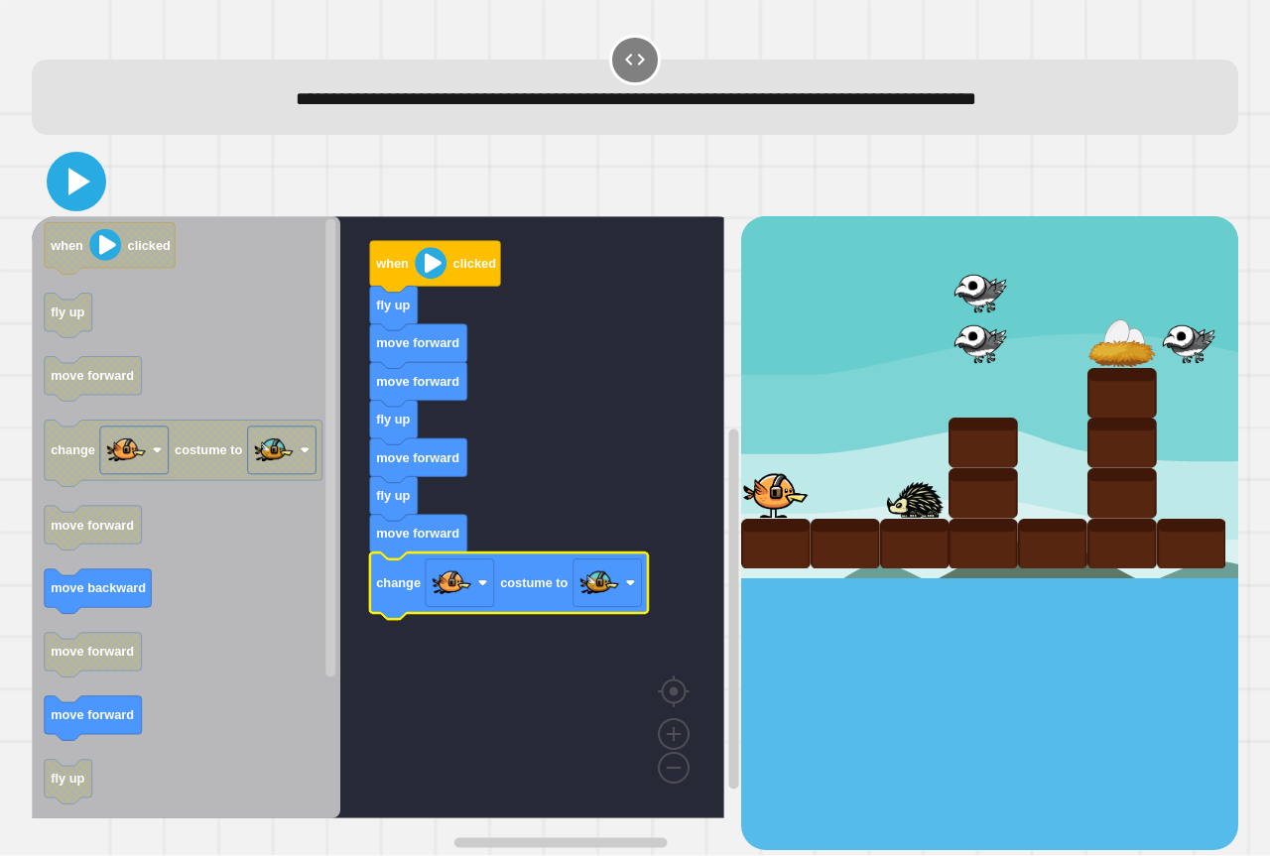
drag, startPoint x: 99, startPoint y: 193, endPoint x: 85, endPoint y: 194, distance: 13.9
click at [97, 193] on icon at bounding box center [77, 182] width 48 height 48
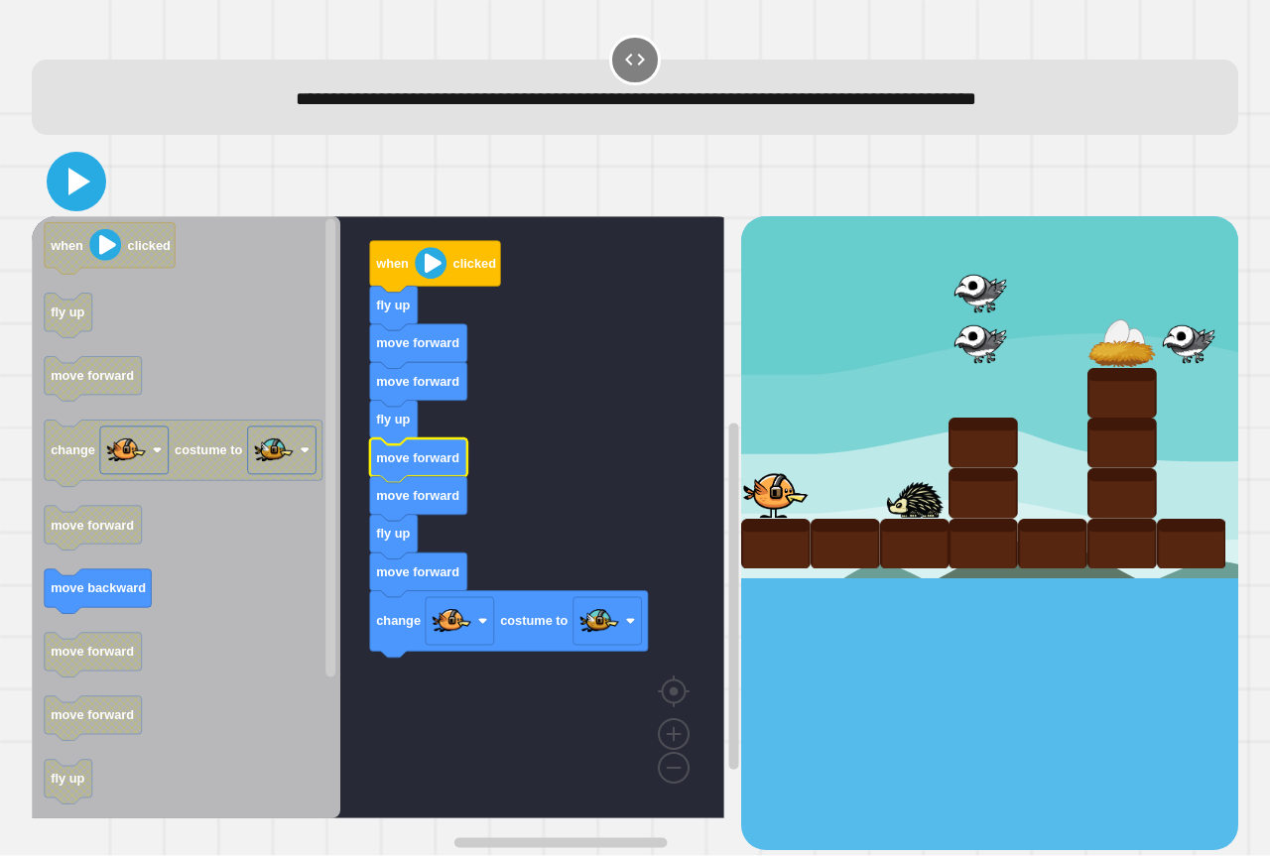
click at [92, 178] on icon at bounding box center [77, 182] width 48 height 48
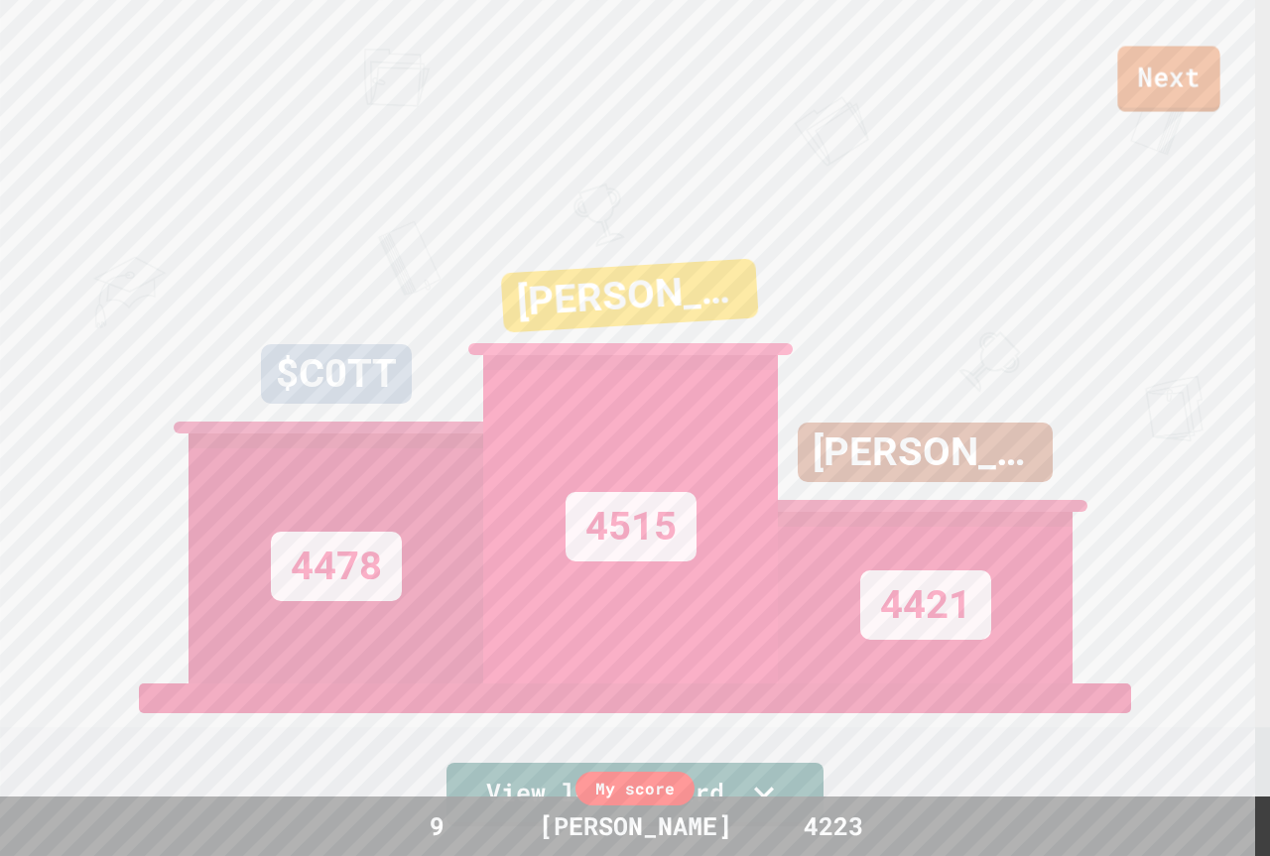
click at [1201, 61] on link "Next" at bounding box center [1168, 79] width 102 height 65
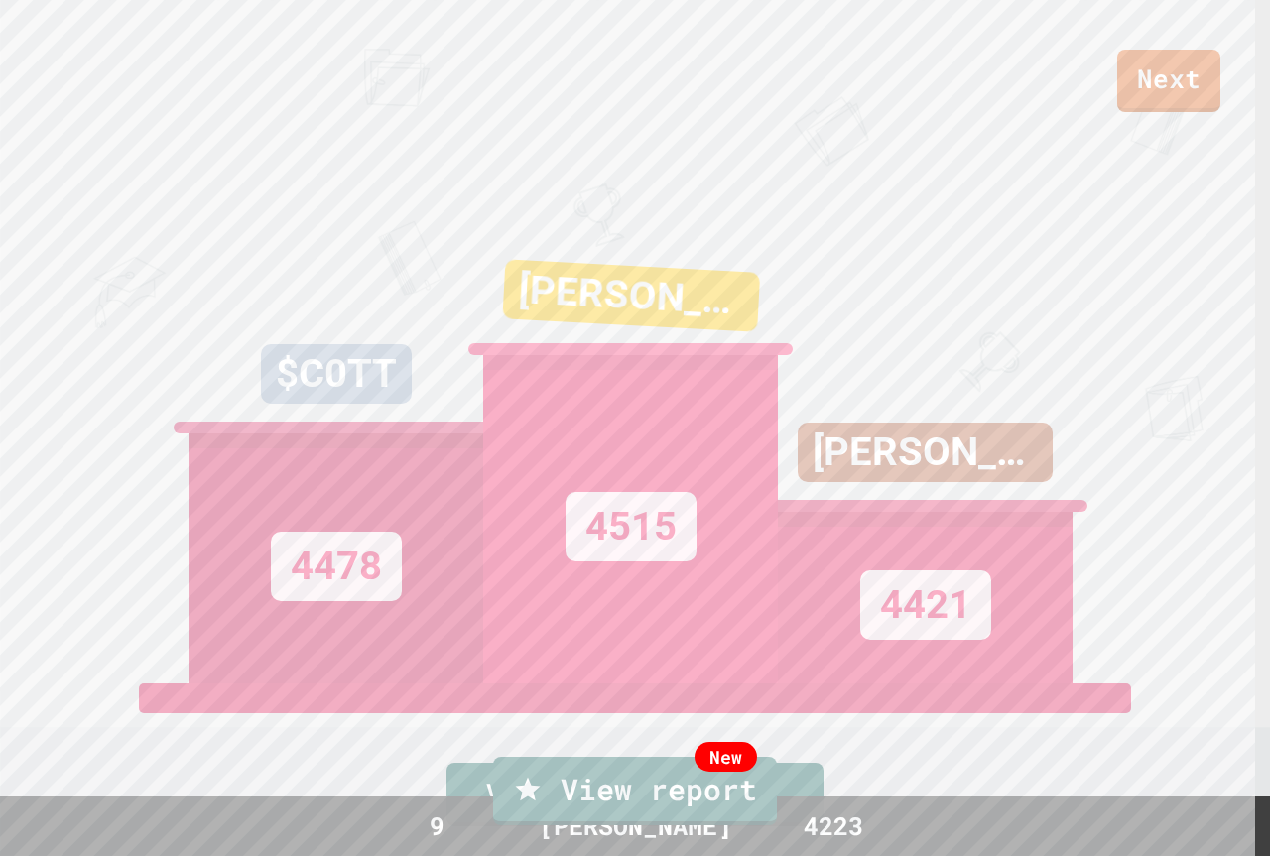
type textarea "*"
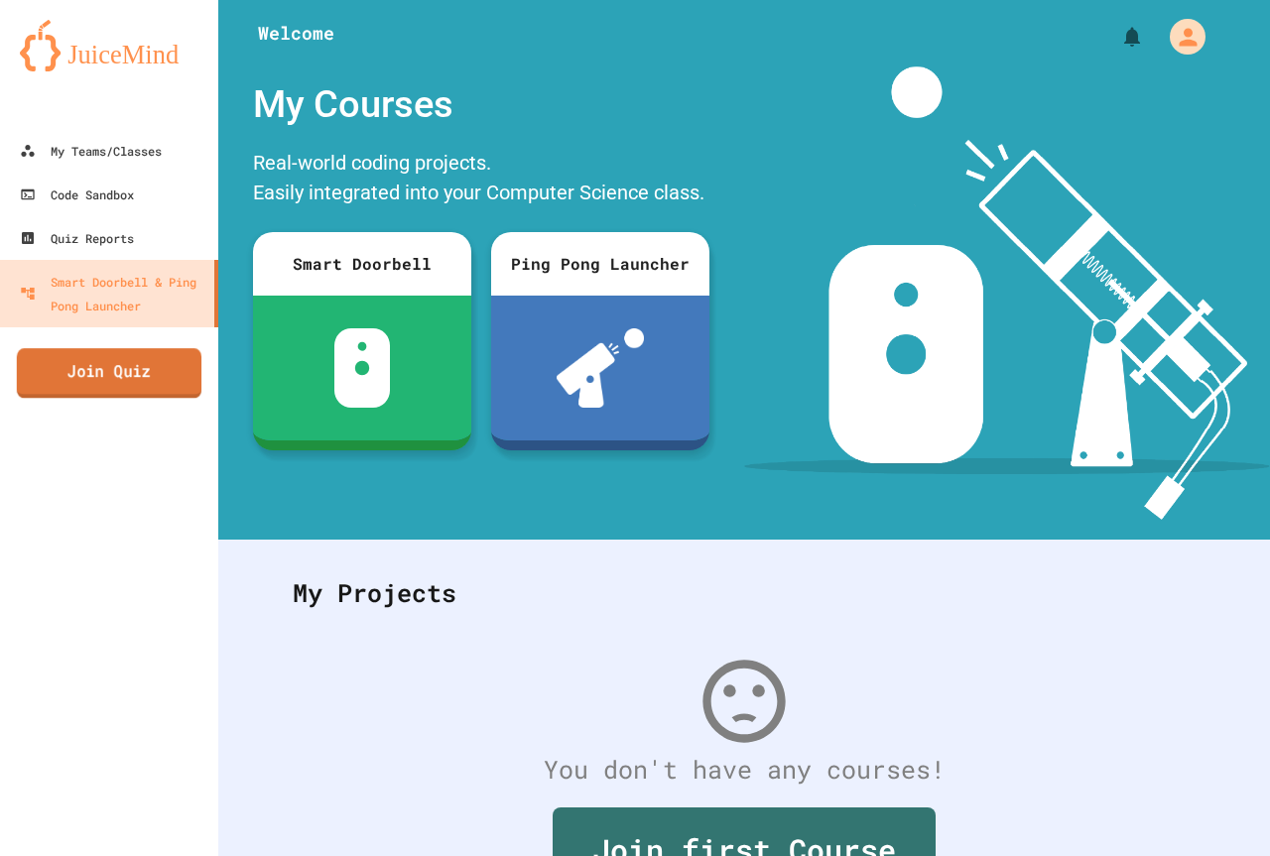
click at [90, 388] on link "Join Quiz" at bounding box center [109, 373] width 185 height 50
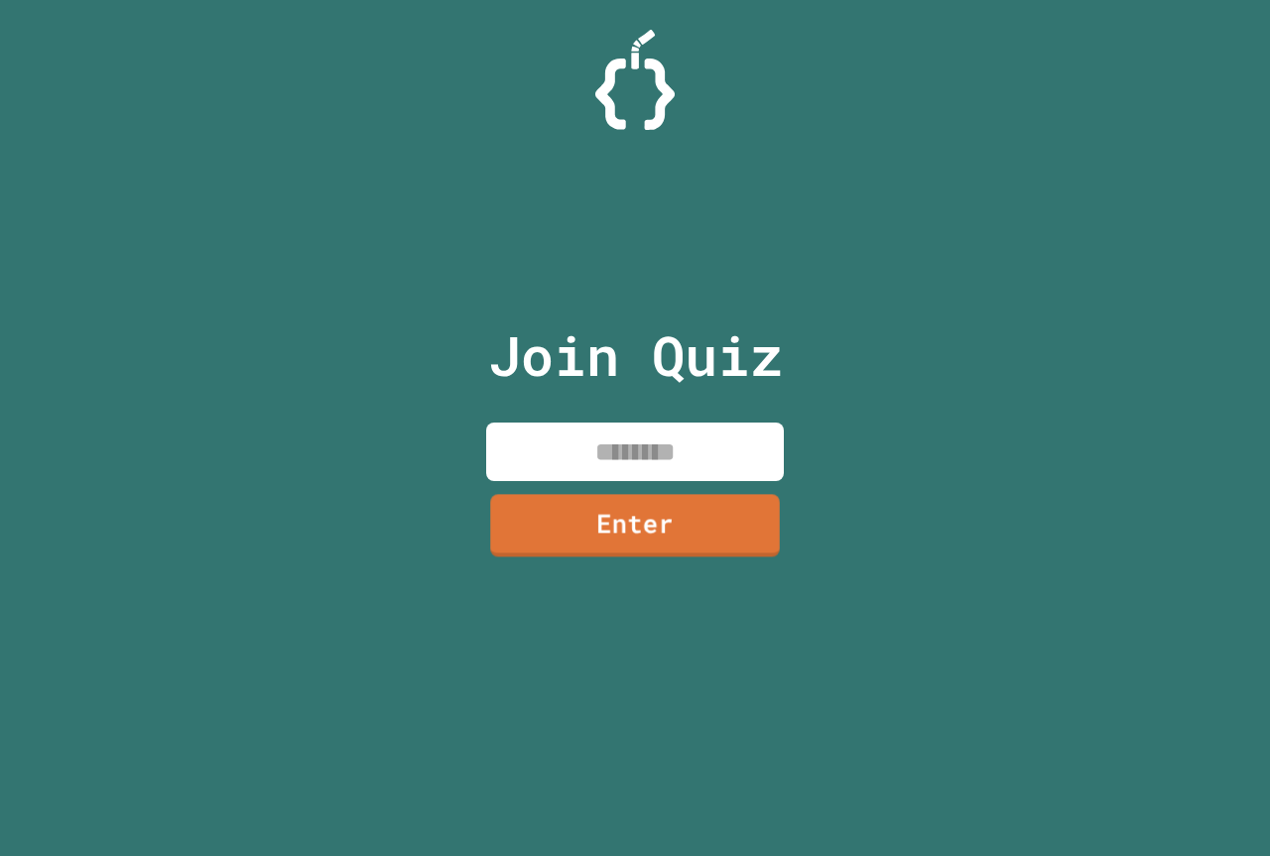
click at [604, 403] on div "Join Quiz Enter" at bounding box center [635, 428] width 334 height 757
click at [605, 403] on div "Join Quiz Enter" at bounding box center [635, 428] width 334 height 757
click at [614, 448] on input at bounding box center [635, 452] width 298 height 59
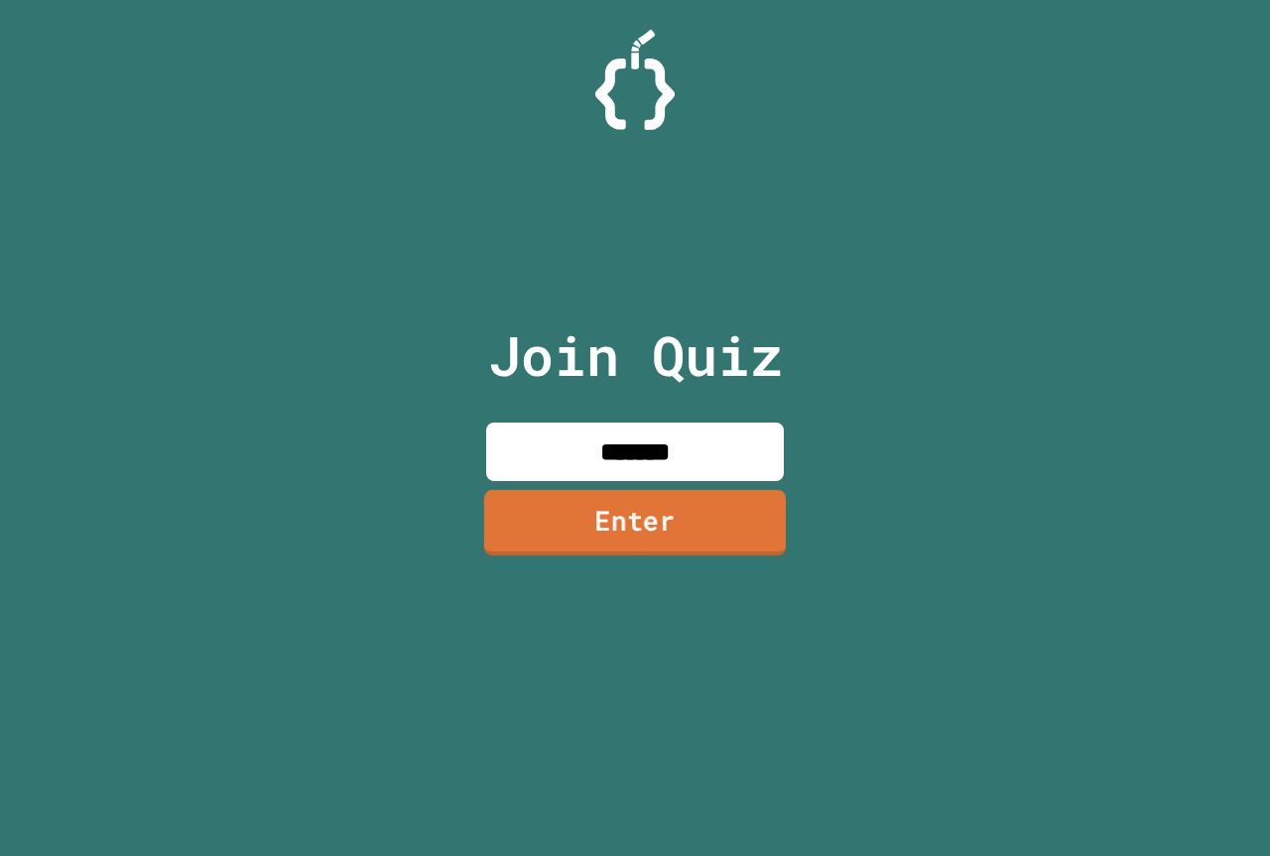
click at [611, 521] on link "Enter" at bounding box center [635, 522] width 302 height 65
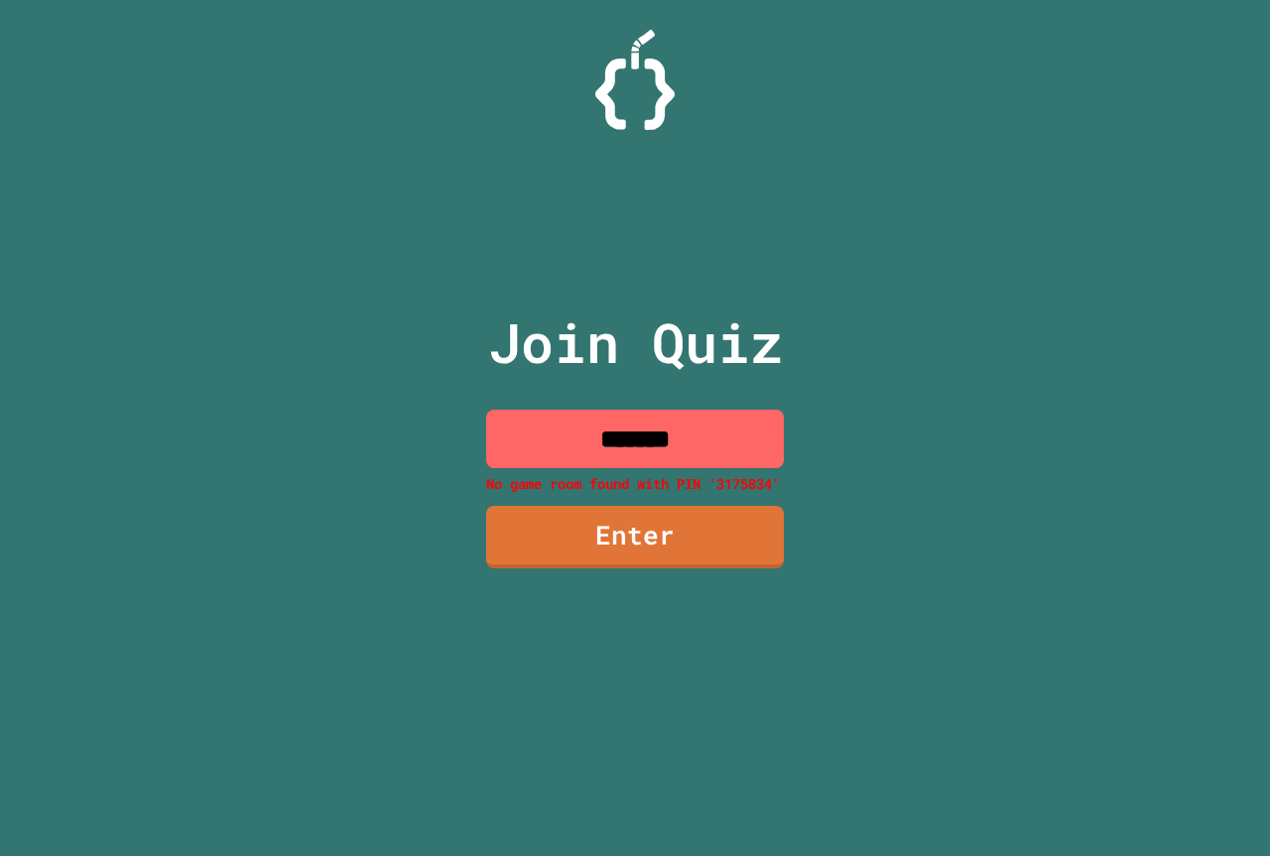
drag, startPoint x: 709, startPoint y: 428, endPoint x: 592, endPoint y: 424, distance: 116.2
click at [589, 432] on input "*******" at bounding box center [635, 439] width 298 height 59
type input "*"
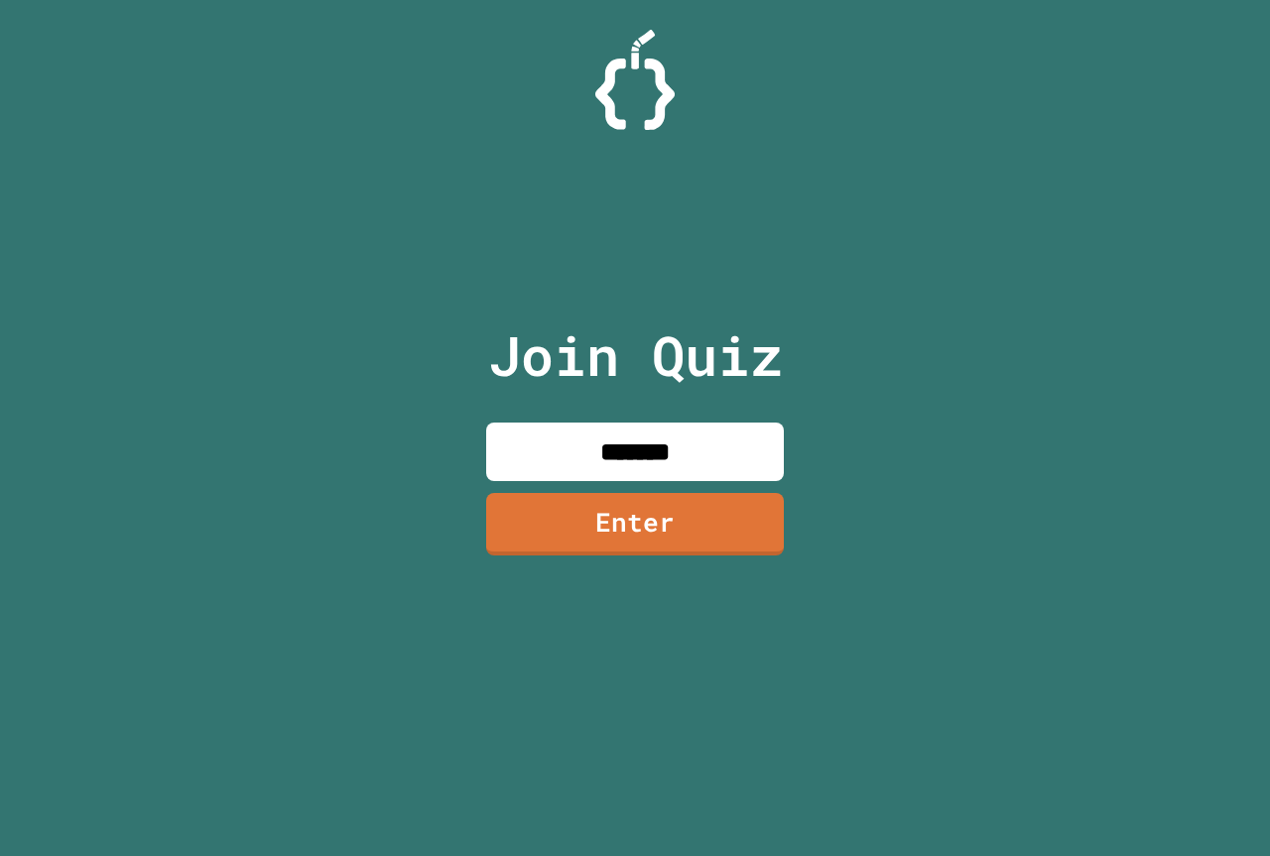
type input "*******"
click at [720, 538] on link "Enter" at bounding box center [635, 521] width 290 height 65
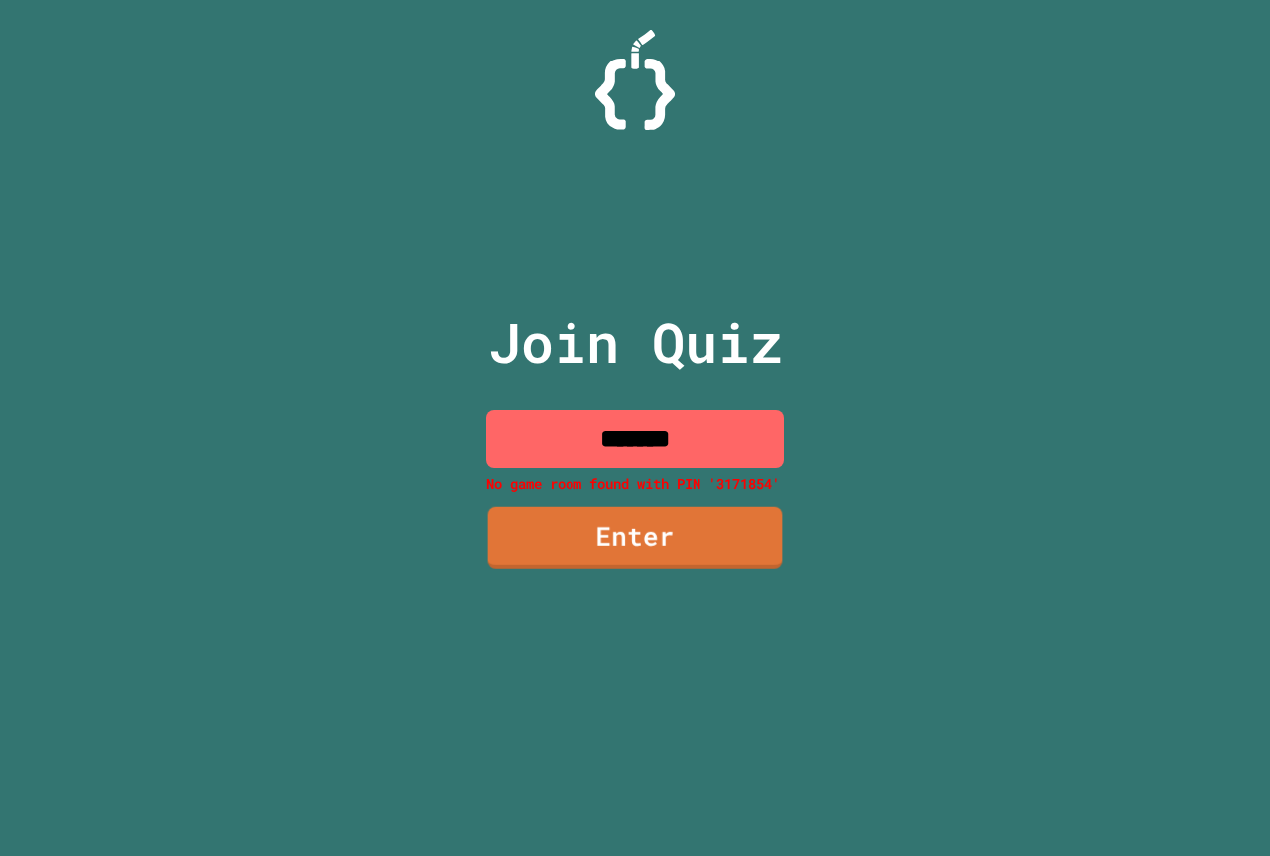
click at [629, 407] on div "Join Quiz ******* No game room found with PIN '3171854' Enter" at bounding box center [635, 428] width 334 height 757
click at [629, 426] on input "*******" at bounding box center [635, 439] width 298 height 59
drag, startPoint x: 599, startPoint y: 440, endPoint x: 560, endPoint y: 436, distance: 39.9
click at [560, 436] on input "*******" at bounding box center [635, 439] width 298 height 59
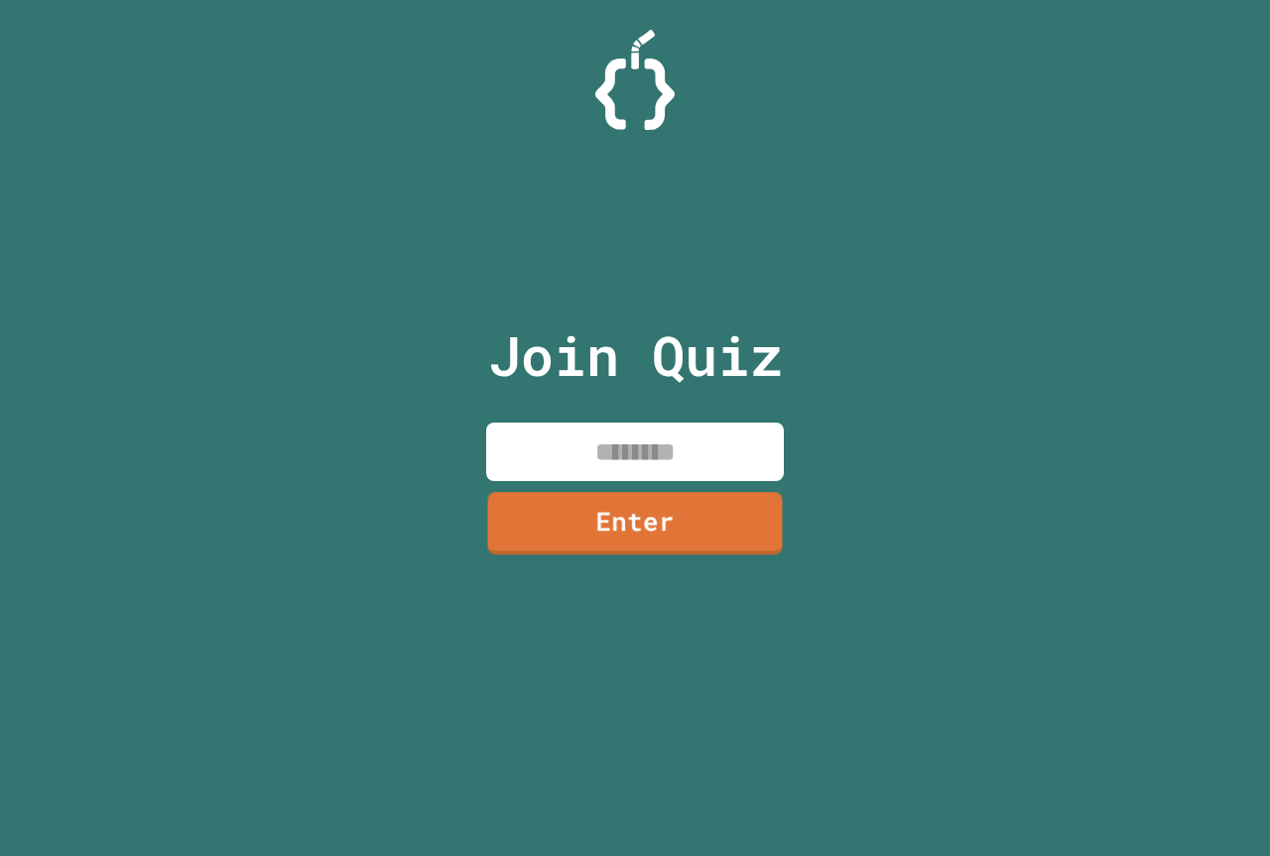
paste input "********"
type input "********"
click at [631, 526] on link "Enter" at bounding box center [635, 520] width 277 height 65
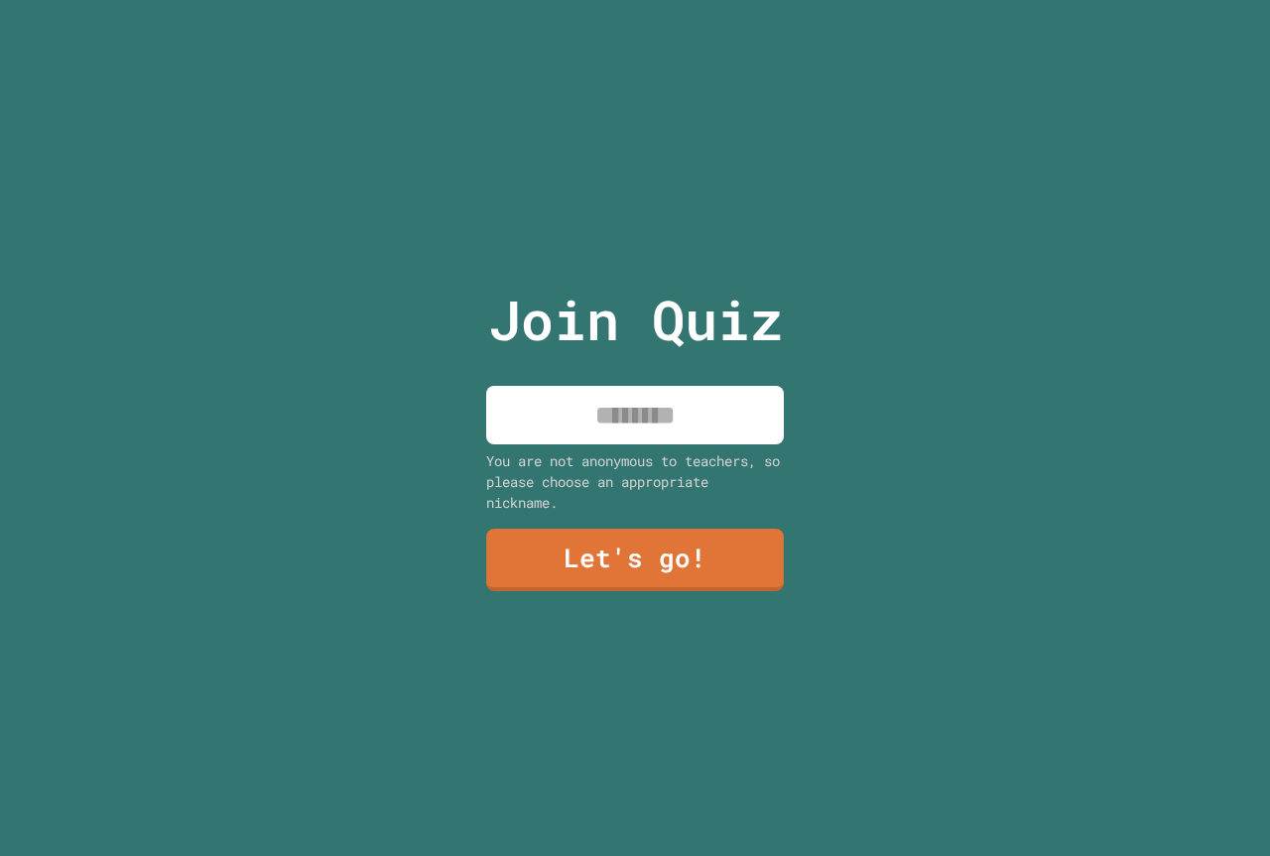
click at [696, 405] on input at bounding box center [635, 415] width 298 height 59
click at [675, 545] on link "Let's go!" at bounding box center [635, 557] width 289 height 65
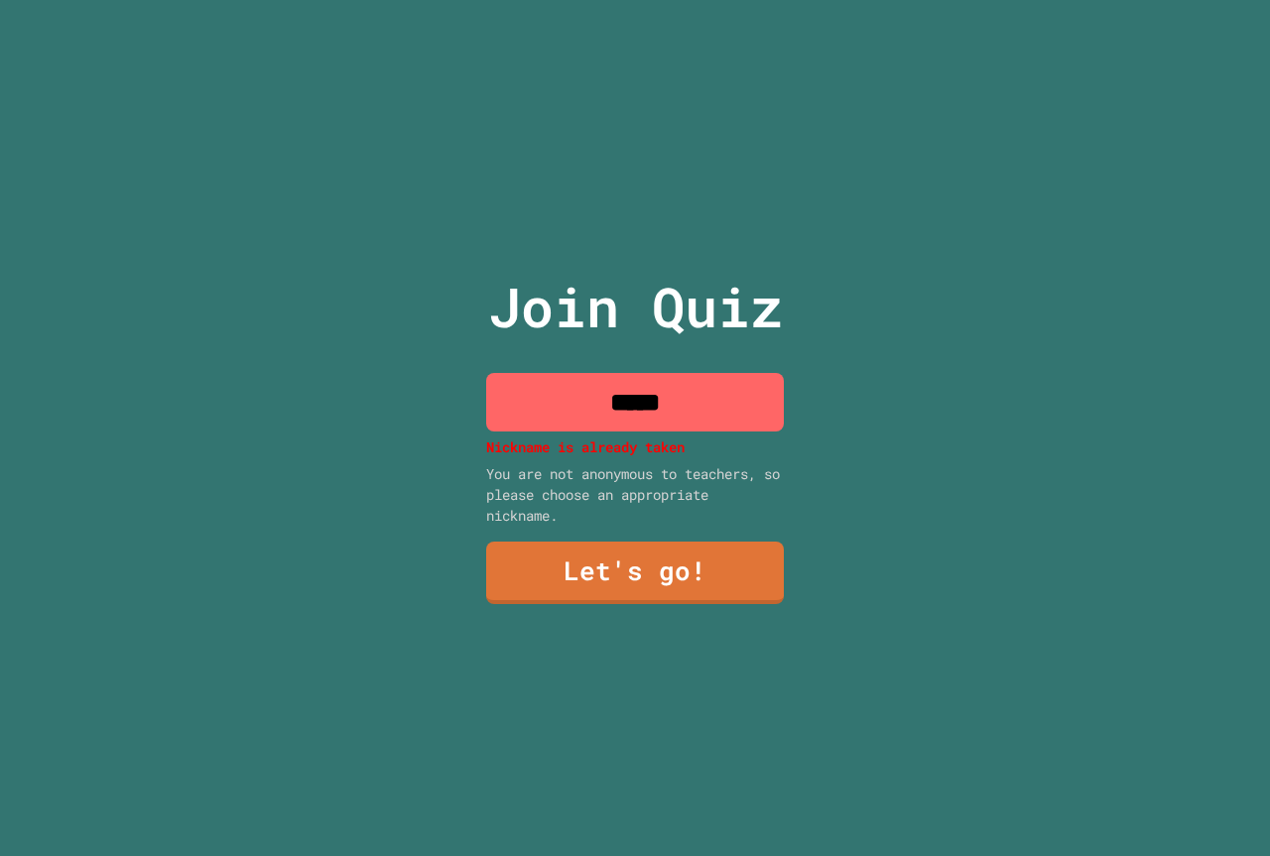
click at [713, 412] on input "*****" at bounding box center [635, 402] width 298 height 59
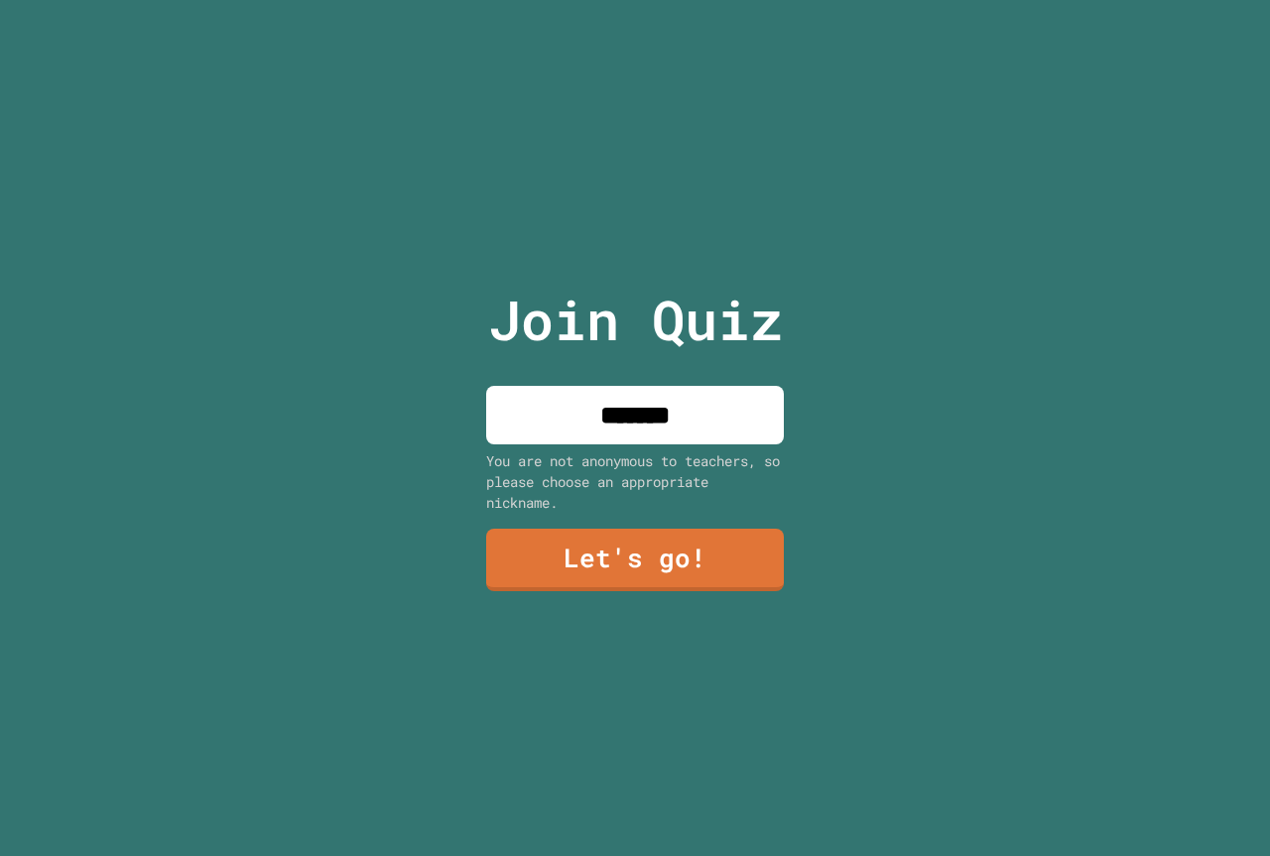
type input "*******"
click at [713, 544] on link "Let's go!" at bounding box center [635, 558] width 303 height 65
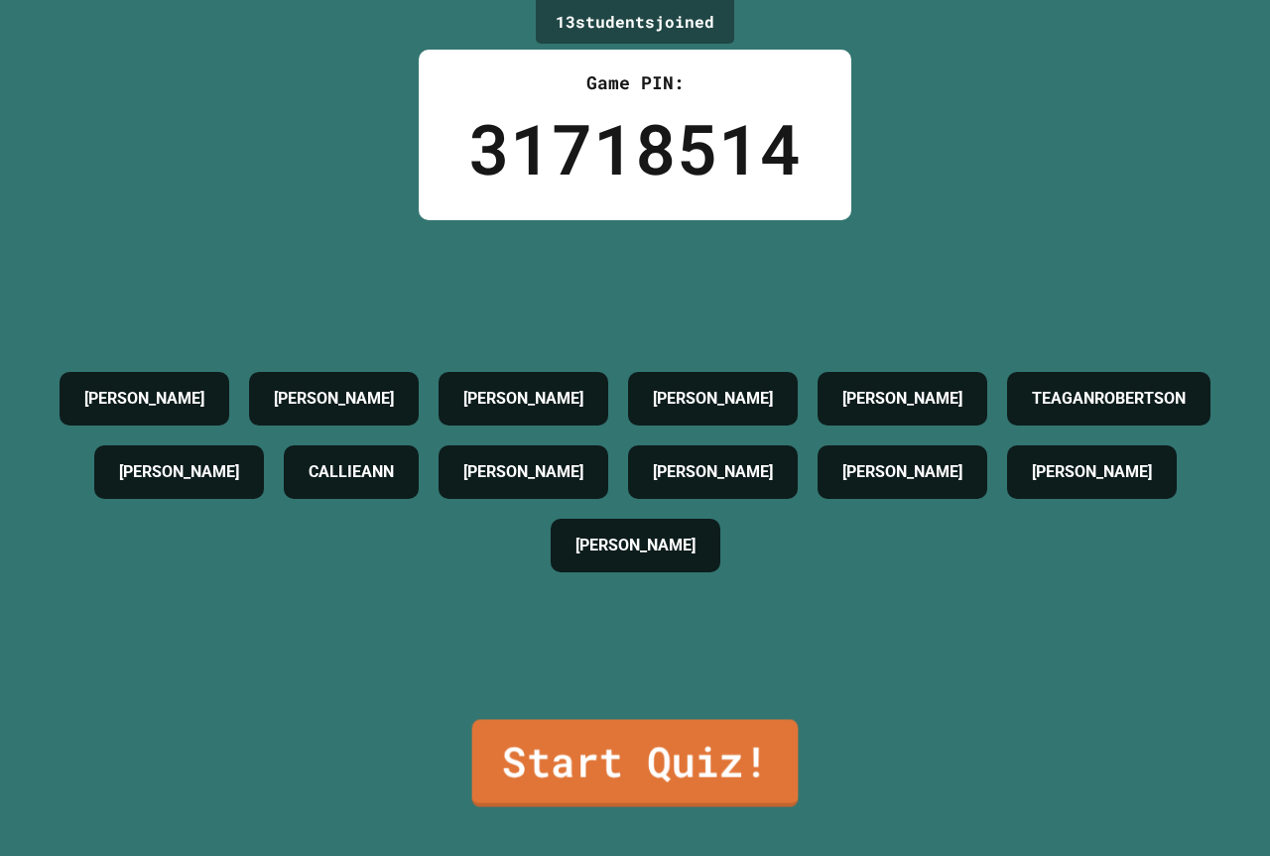
click at [644, 733] on link "Start Quiz!" at bounding box center [635, 762] width 326 height 87
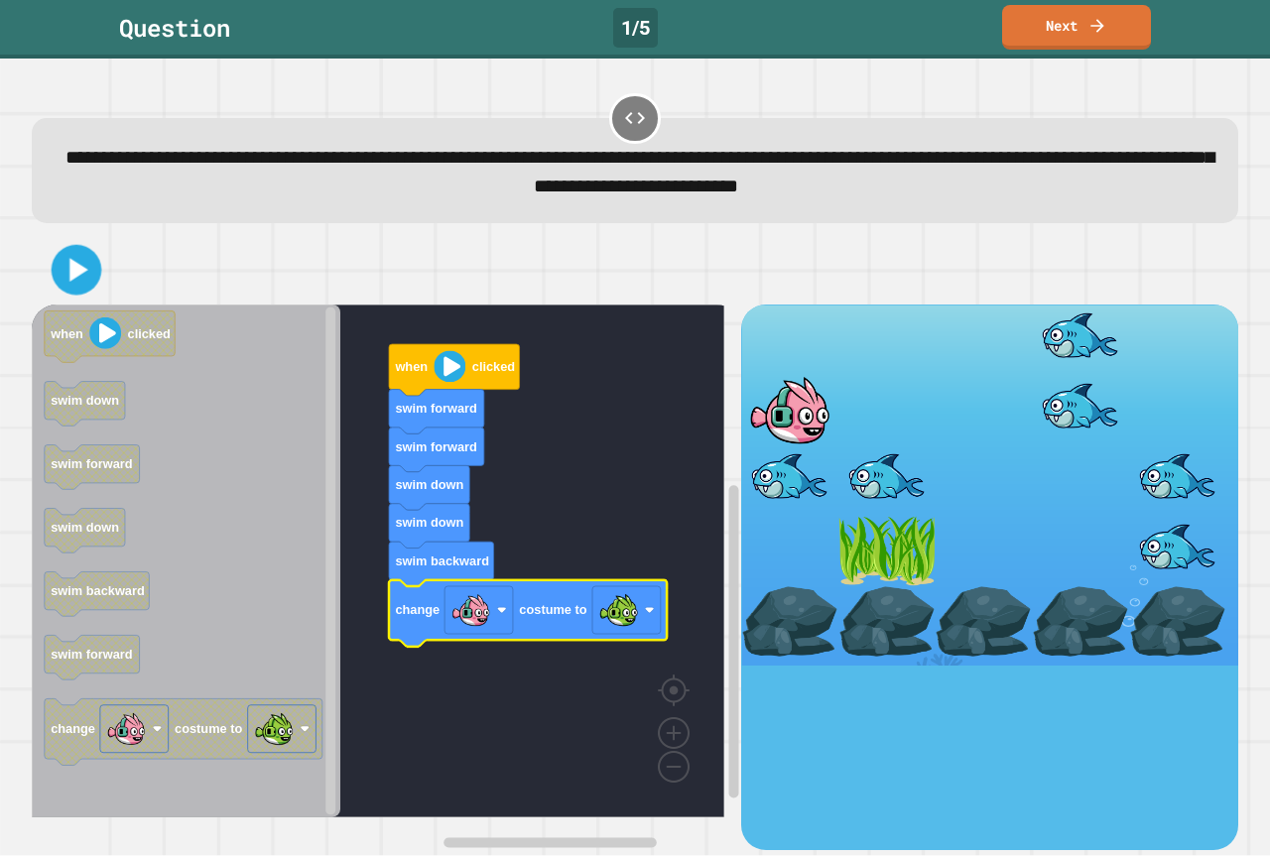
click at [75, 269] on icon at bounding box center [78, 271] width 19 height 24
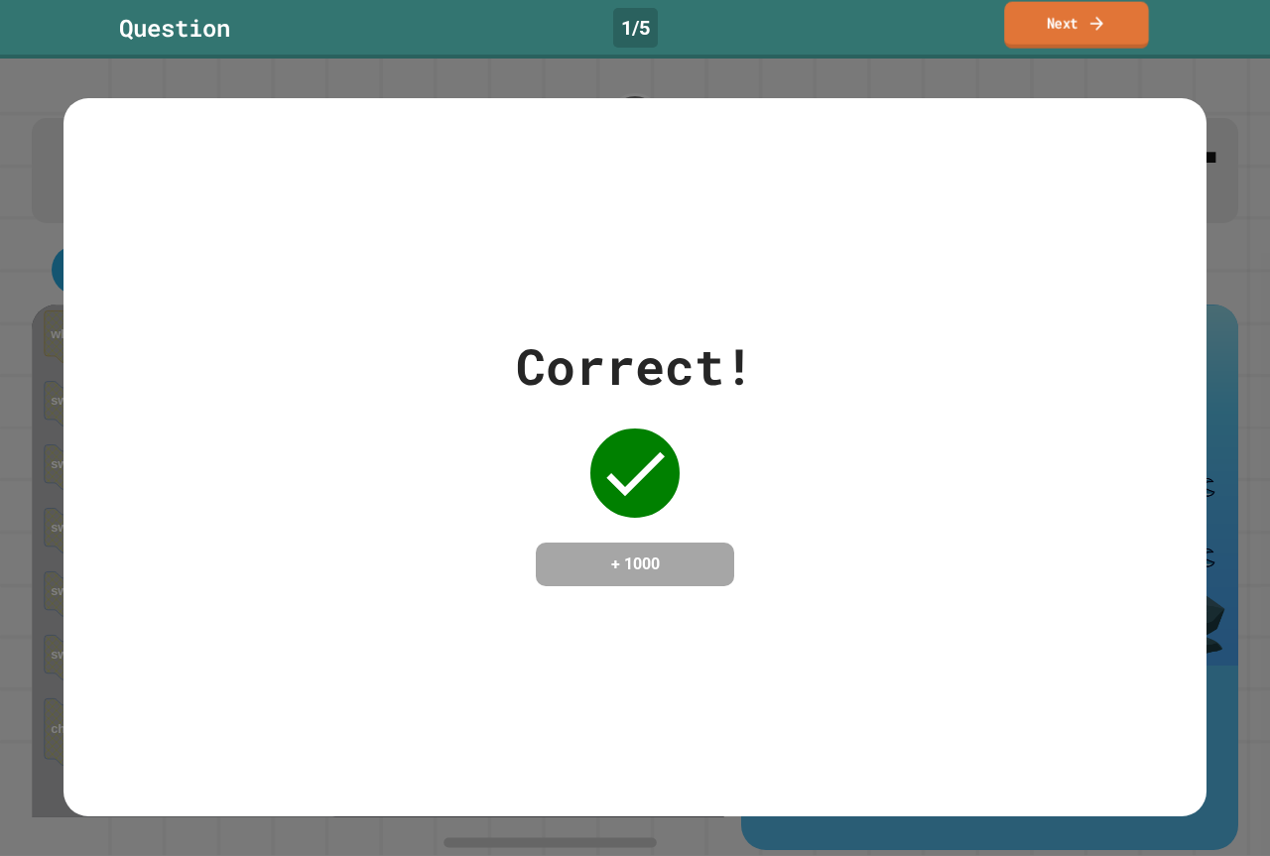
click at [1064, 23] on link "Next" at bounding box center [1076, 25] width 145 height 47
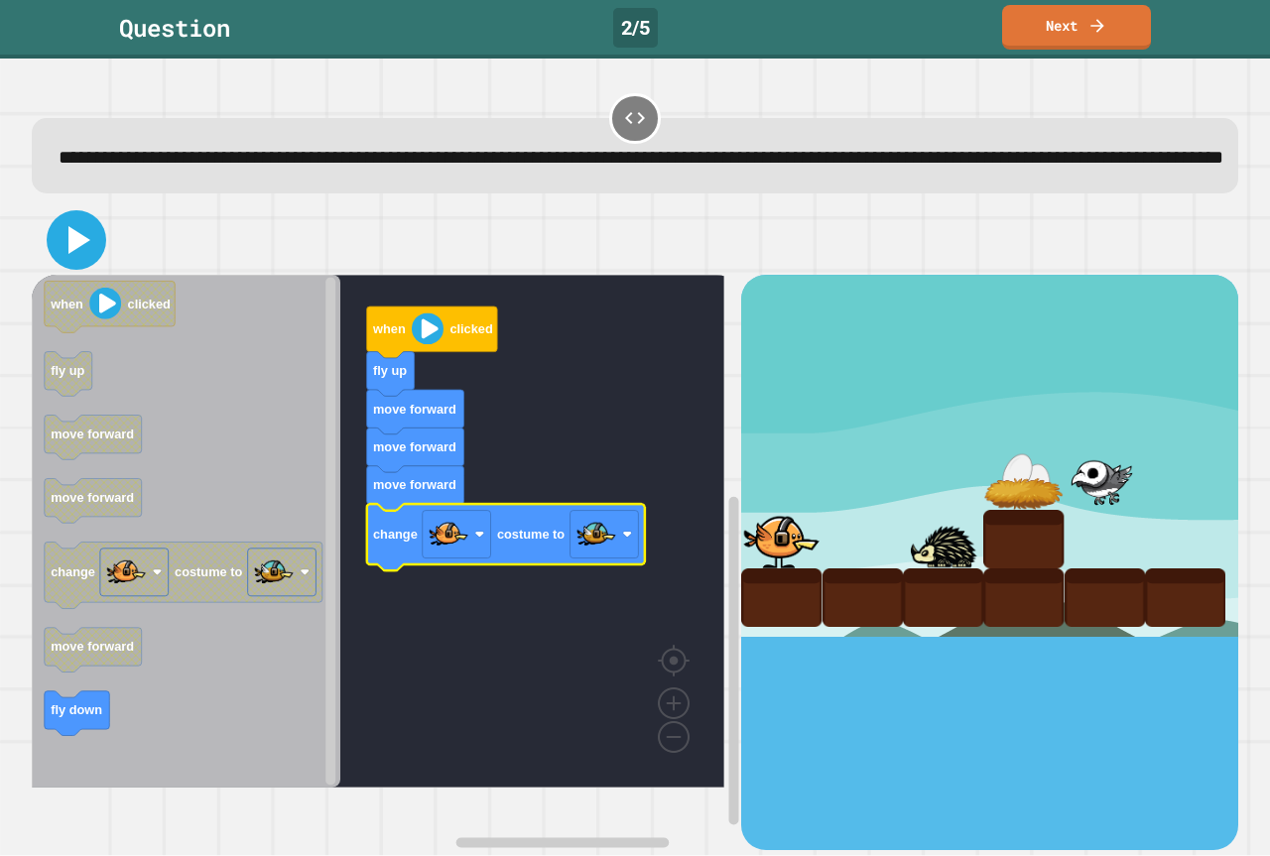
click at [100, 270] on button at bounding box center [77, 240] width 60 height 60
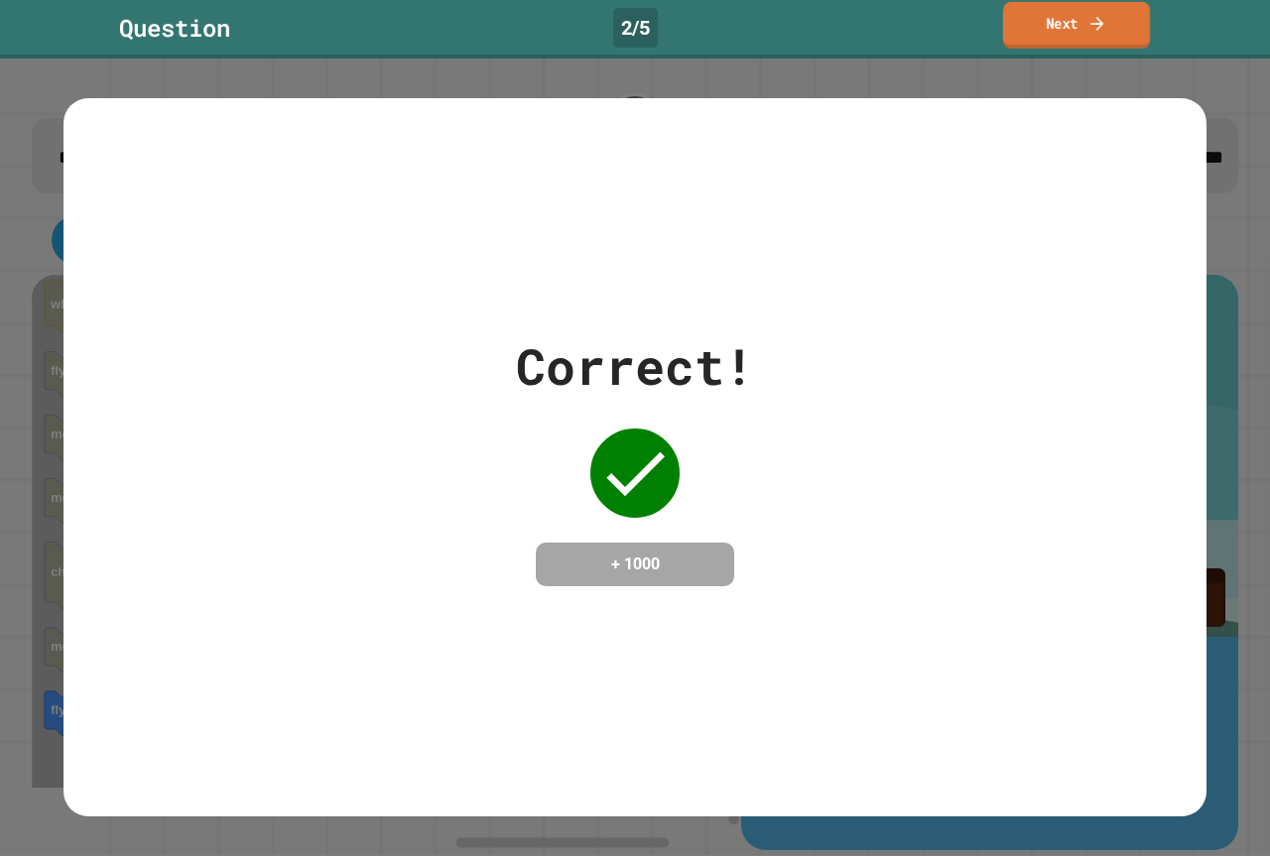
click at [1038, 33] on link "Next" at bounding box center [1076, 25] width 147 height 47
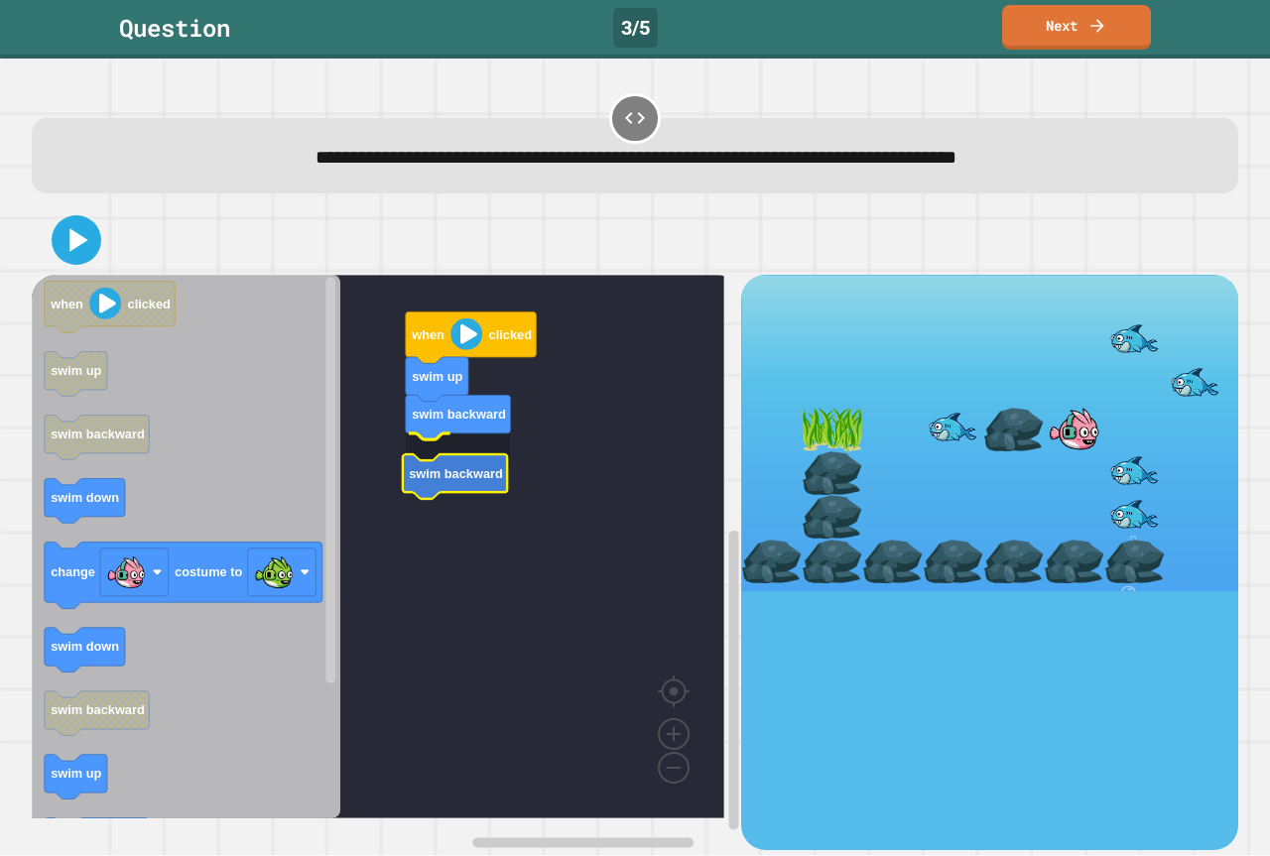
click at [461, 466] on text "swim backward" at bounding box center [456, 473] width 94 height 15
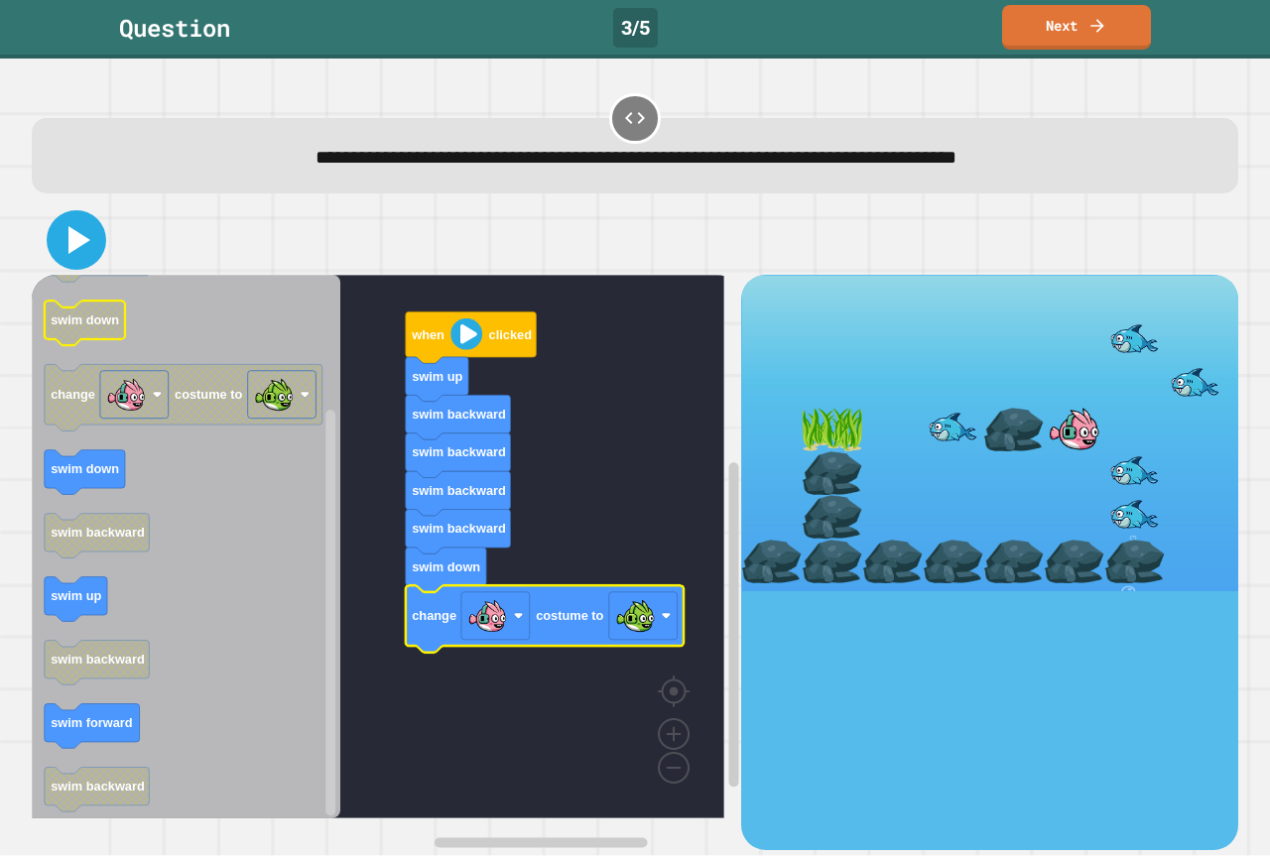
click at [75, 237] on icon at bounding box center [79, 240] width 22 height 28
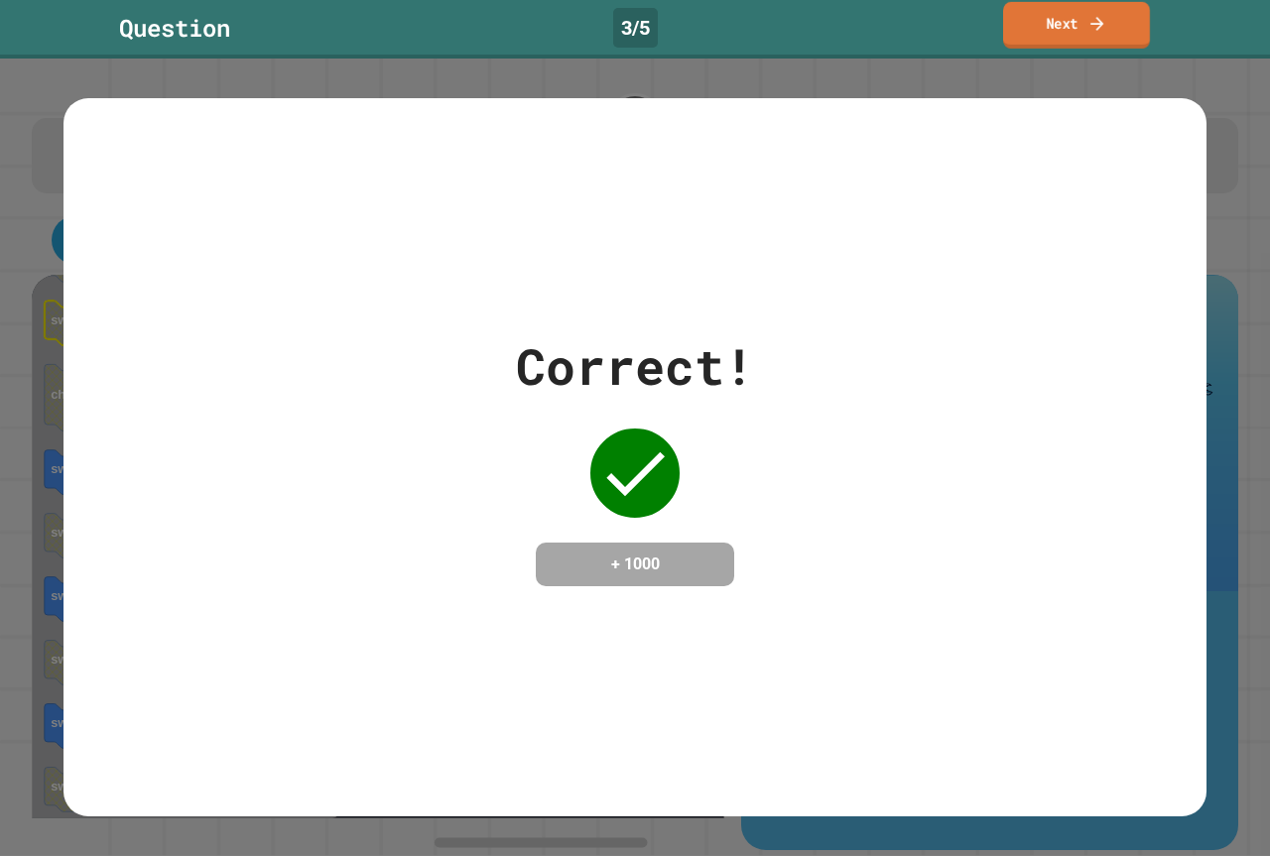
click at [1098, 39] on link "Next" at bounding box center [1076, 25] width 147 height 47
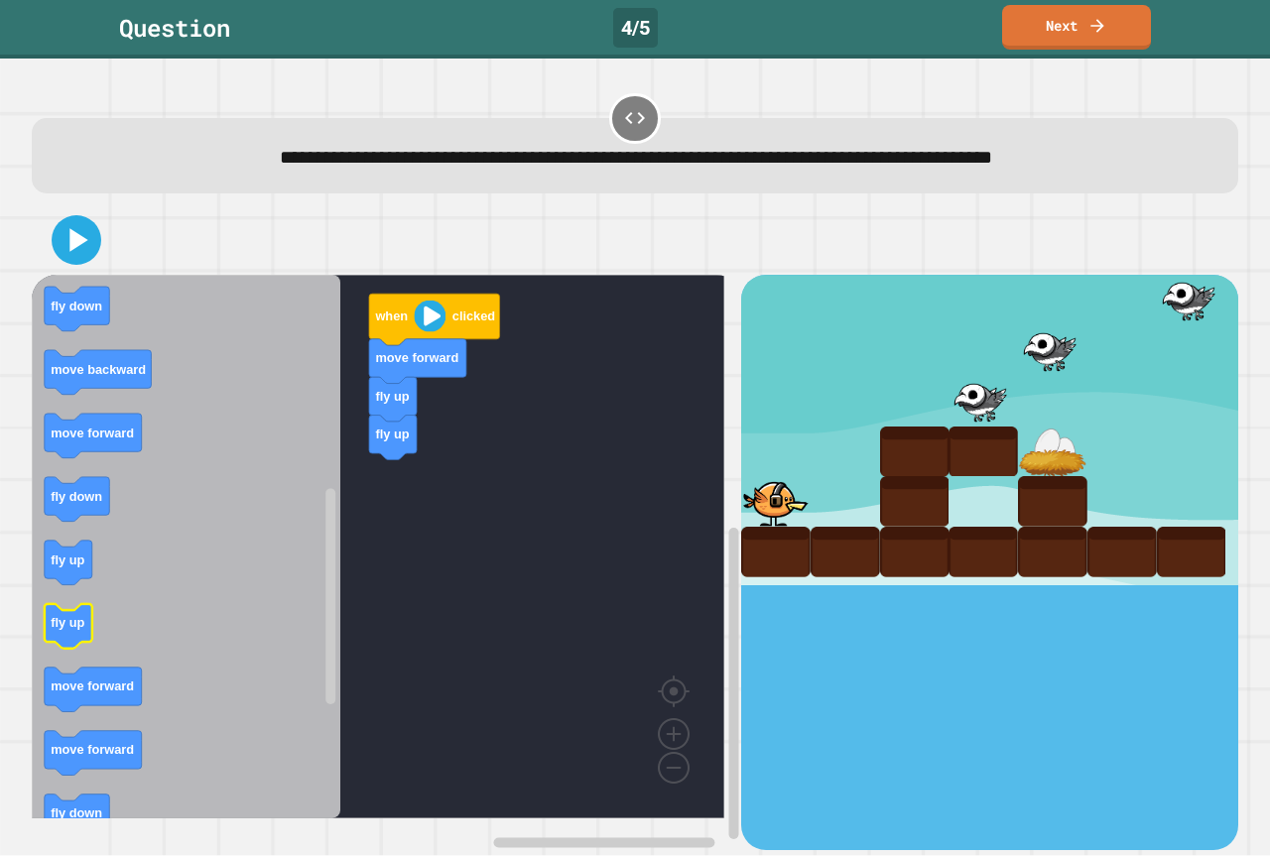
click at [106, 649] on icon "Blockly Workspace" at bounding box center [186, 547] width 309 height 544
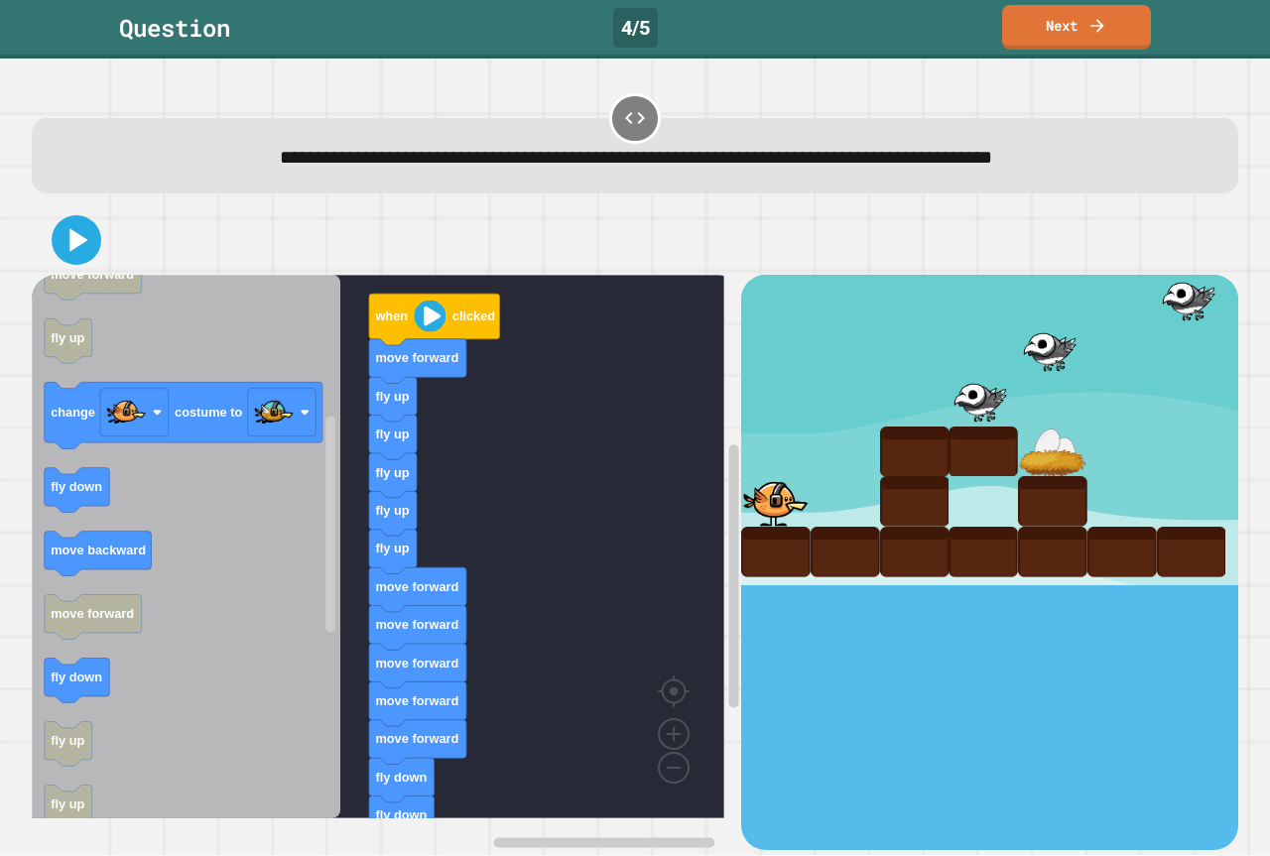
click at [296, 640] on icon "when clicked fly down fly up move forward move backward move forward fly up cha…" at bounding box center [186, 547] width 309 height 544
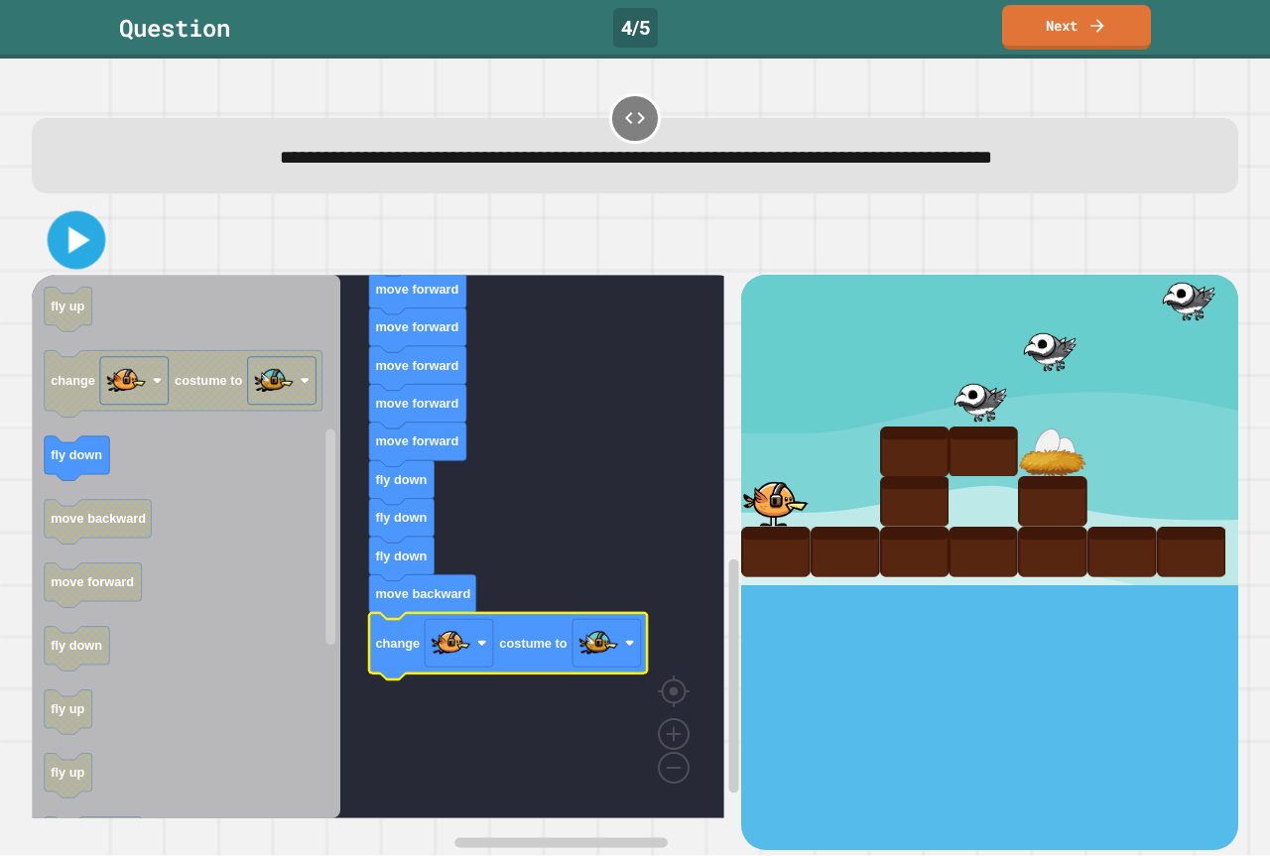
click at [85, 234] on icon at bounding box center [77, 240] width 47 height 47
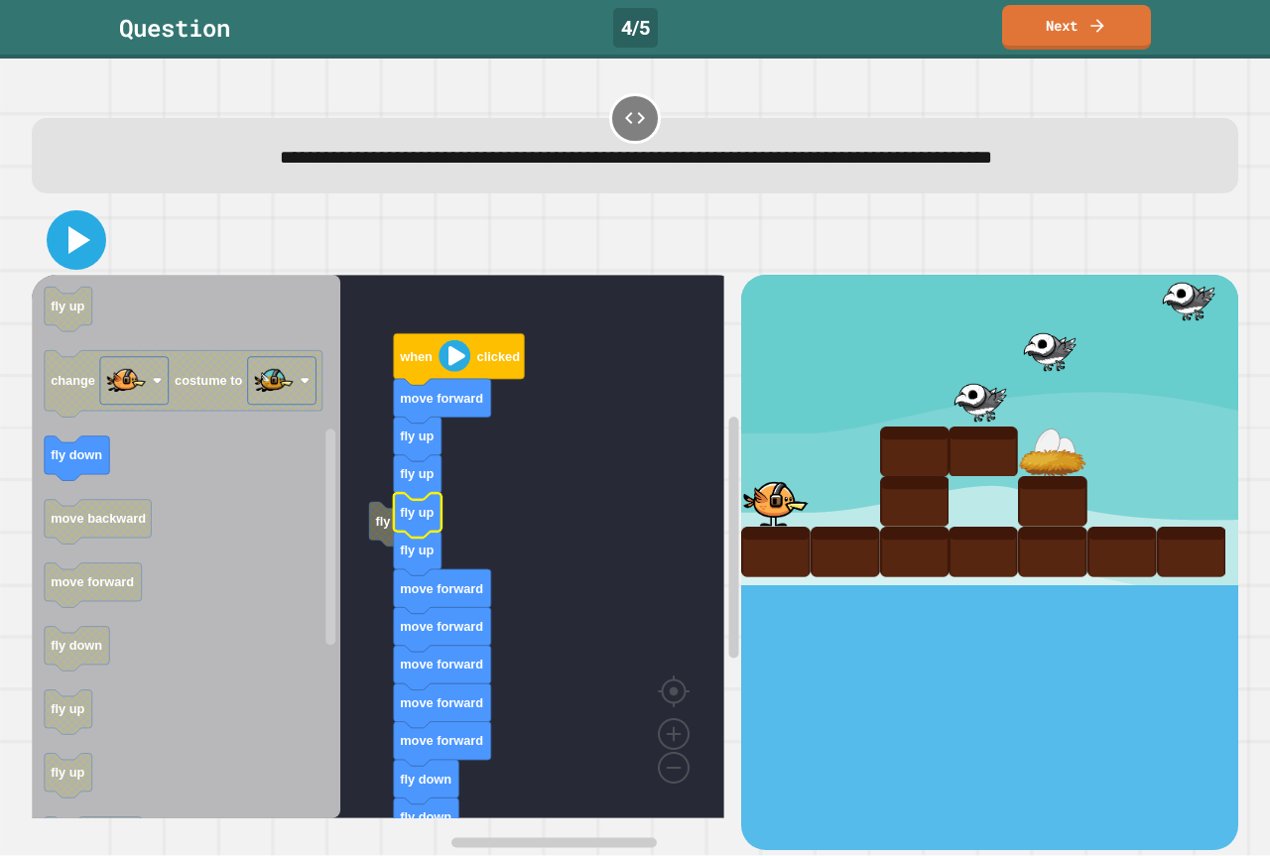
click at [65, 217] on button at bounding box center [77, 240] width 60 height 60
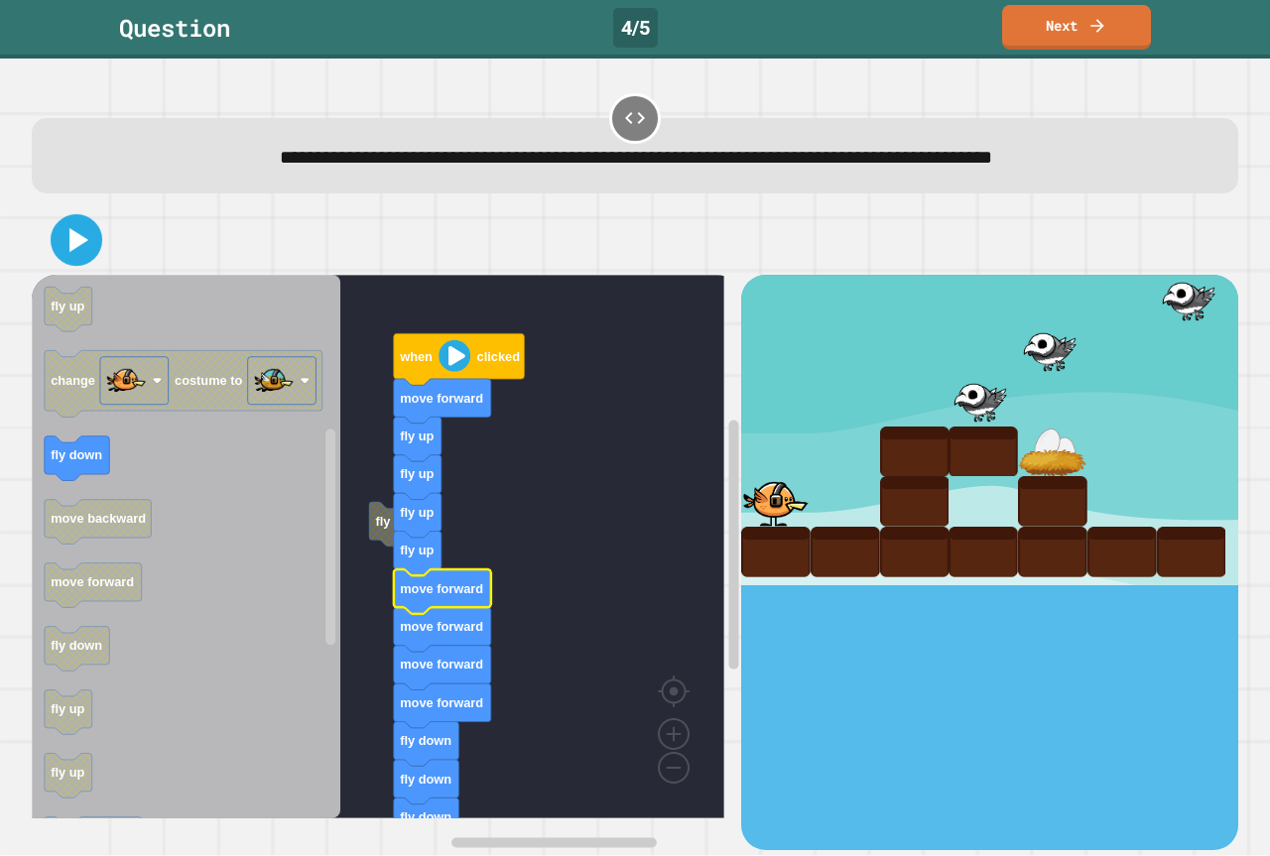
click at [69, 241] on icon at bounding box center [78, 240] width 19 height 24
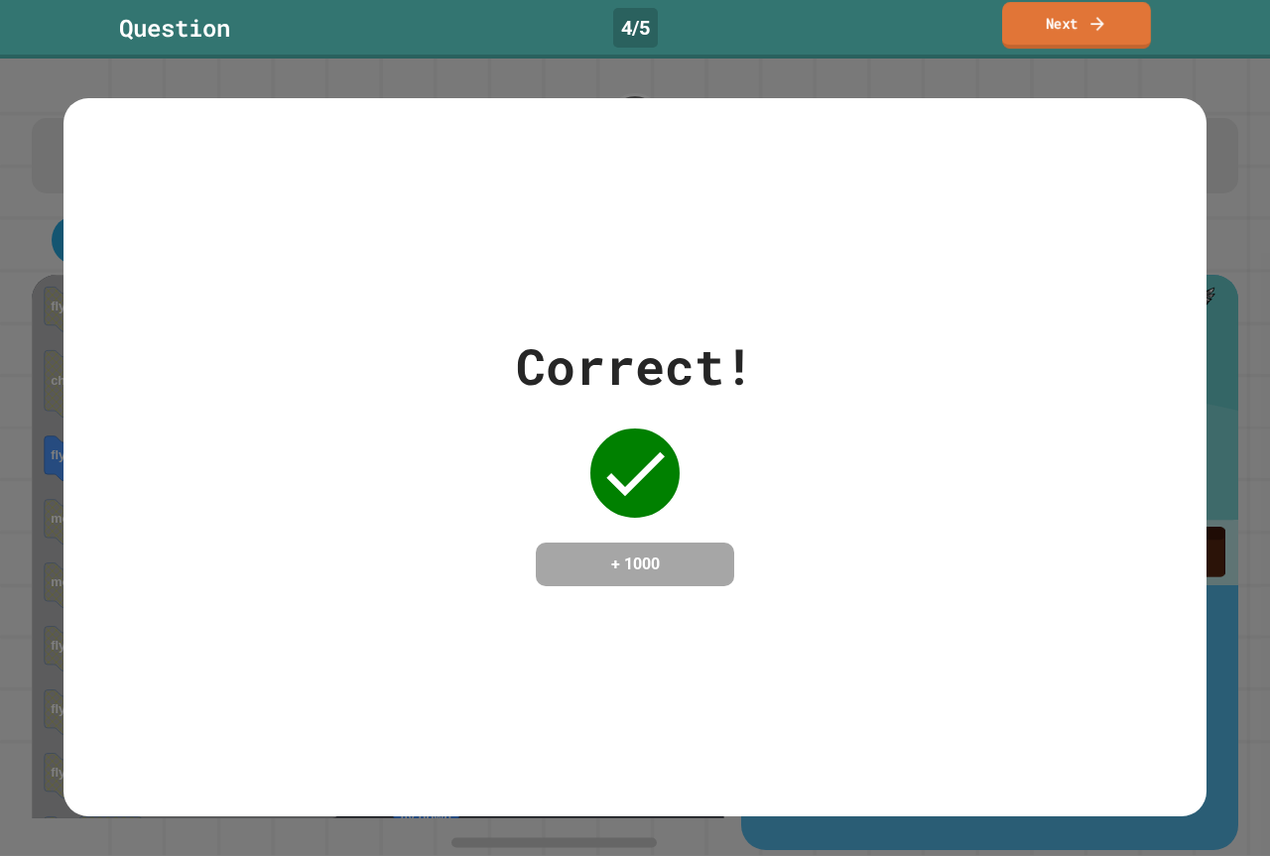
click at [1089, 37] on link "Next" at bounding box center [1076, 25] width 149 height 47
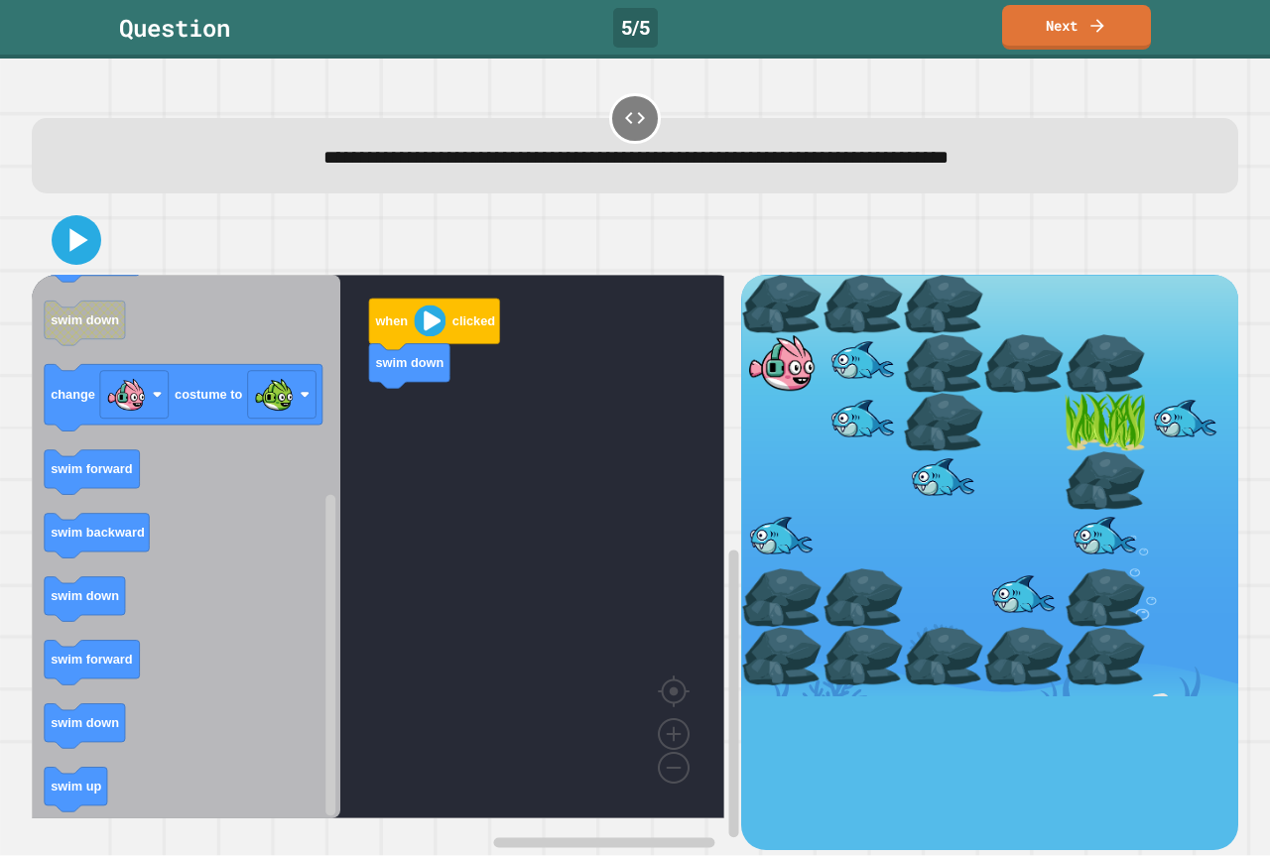
click at [351, 607] on div "when clicked swim down when clicked swim forward swim backward swim up swim up …" at bounding box center [387, 562] width 710 height 575
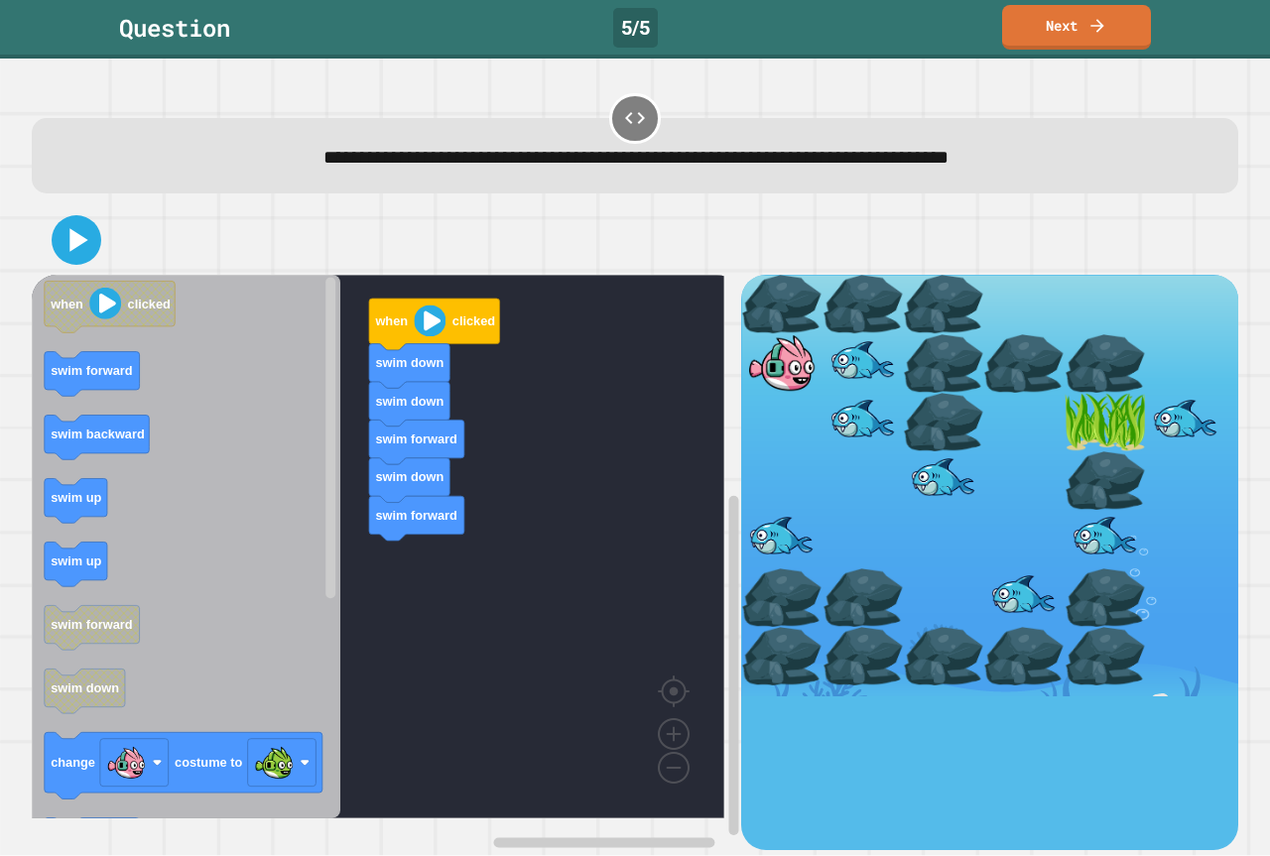
click at [350, 513] on div "when clicked swim down swim down swim forward swim down swim forward when click…" at bounding box center [387, 562] width 710 height 575
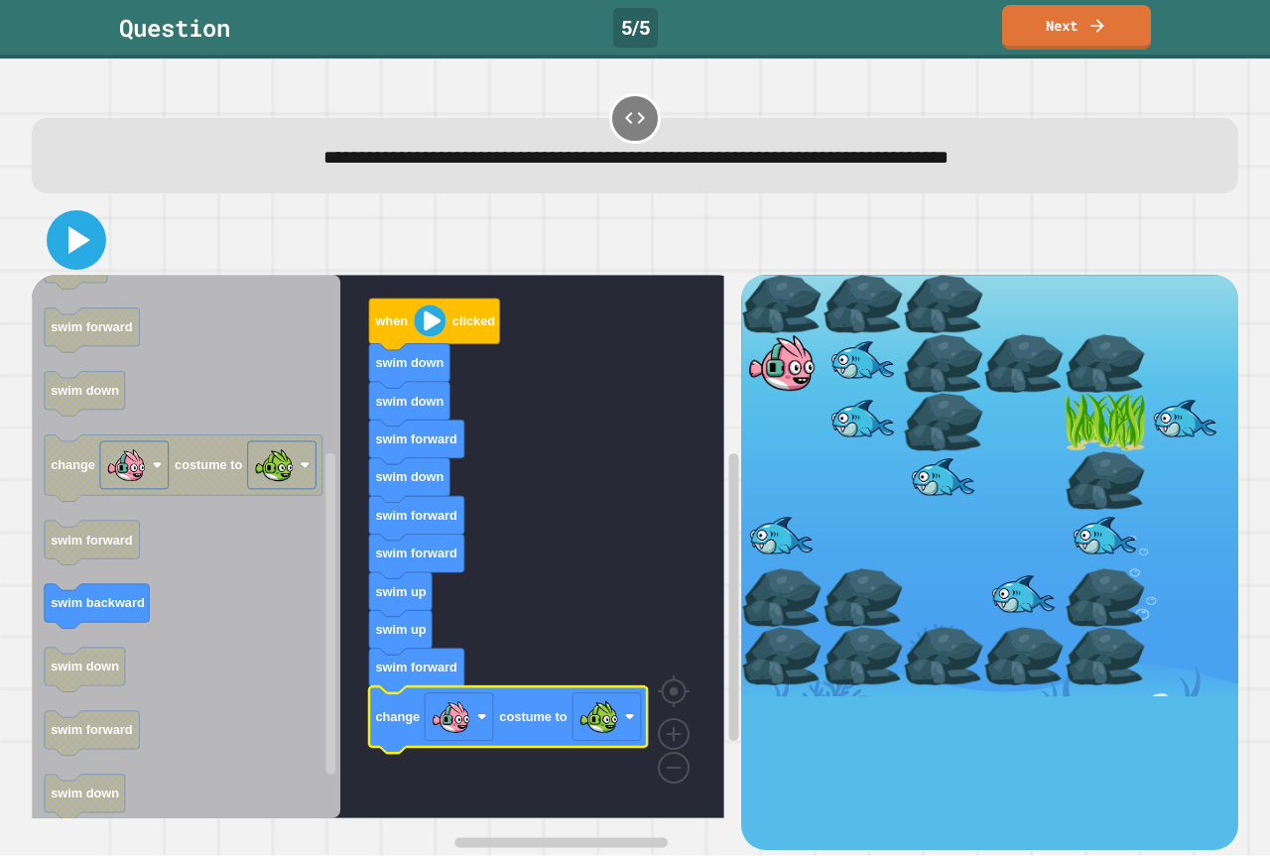
click at [79, 248] on icon at bounding box center [79, 240] width 22 height 28
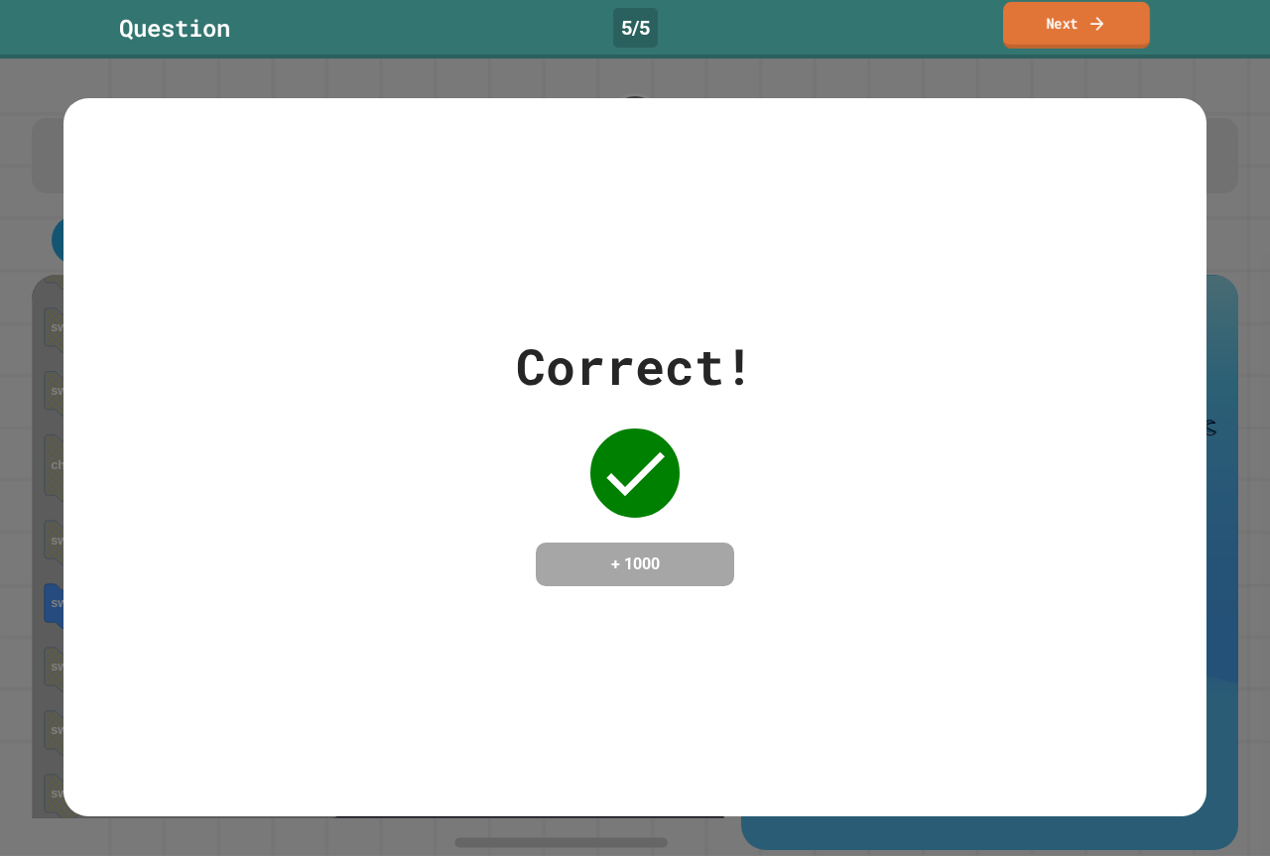
click at [1052, 45] on link "Next" at bounding box center [1076, 25] width 147 height 47
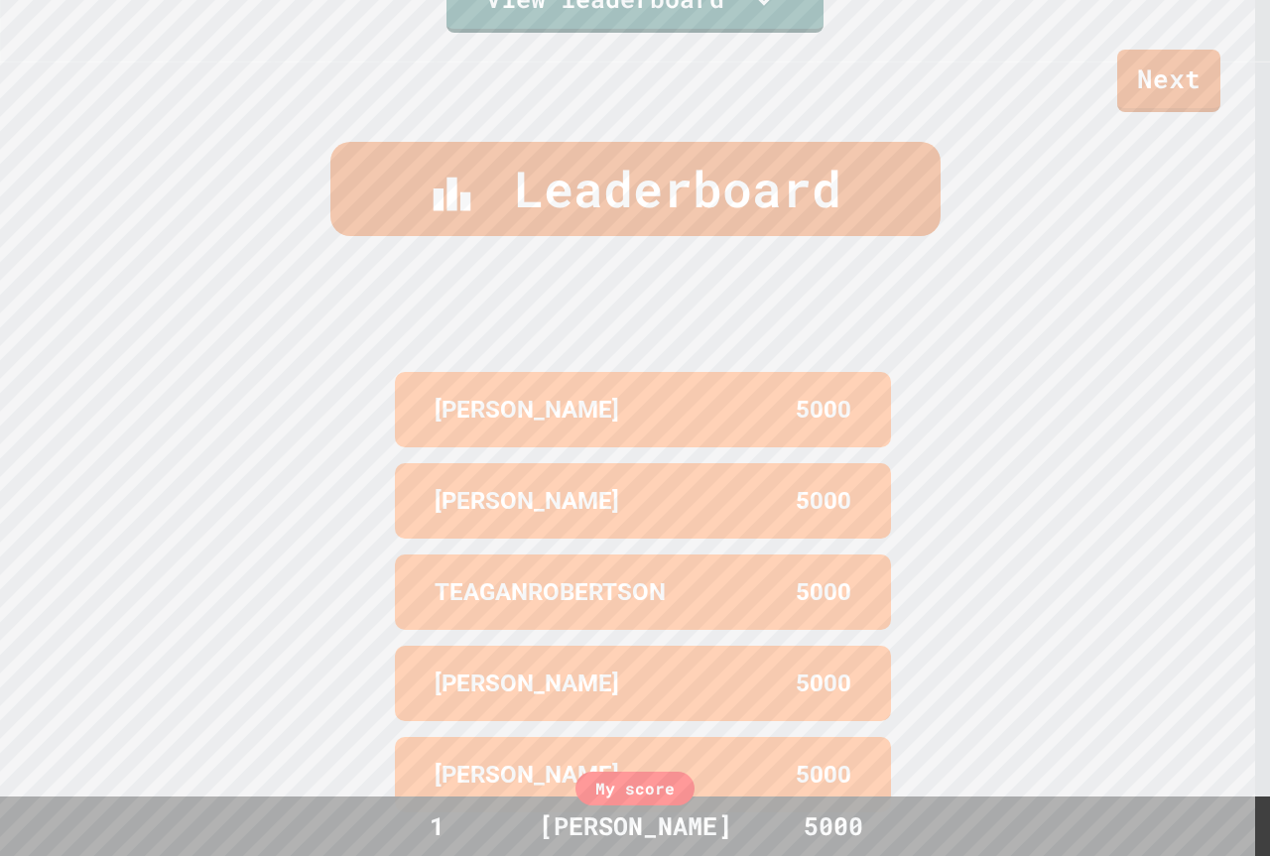
scroll to position [864, 0]
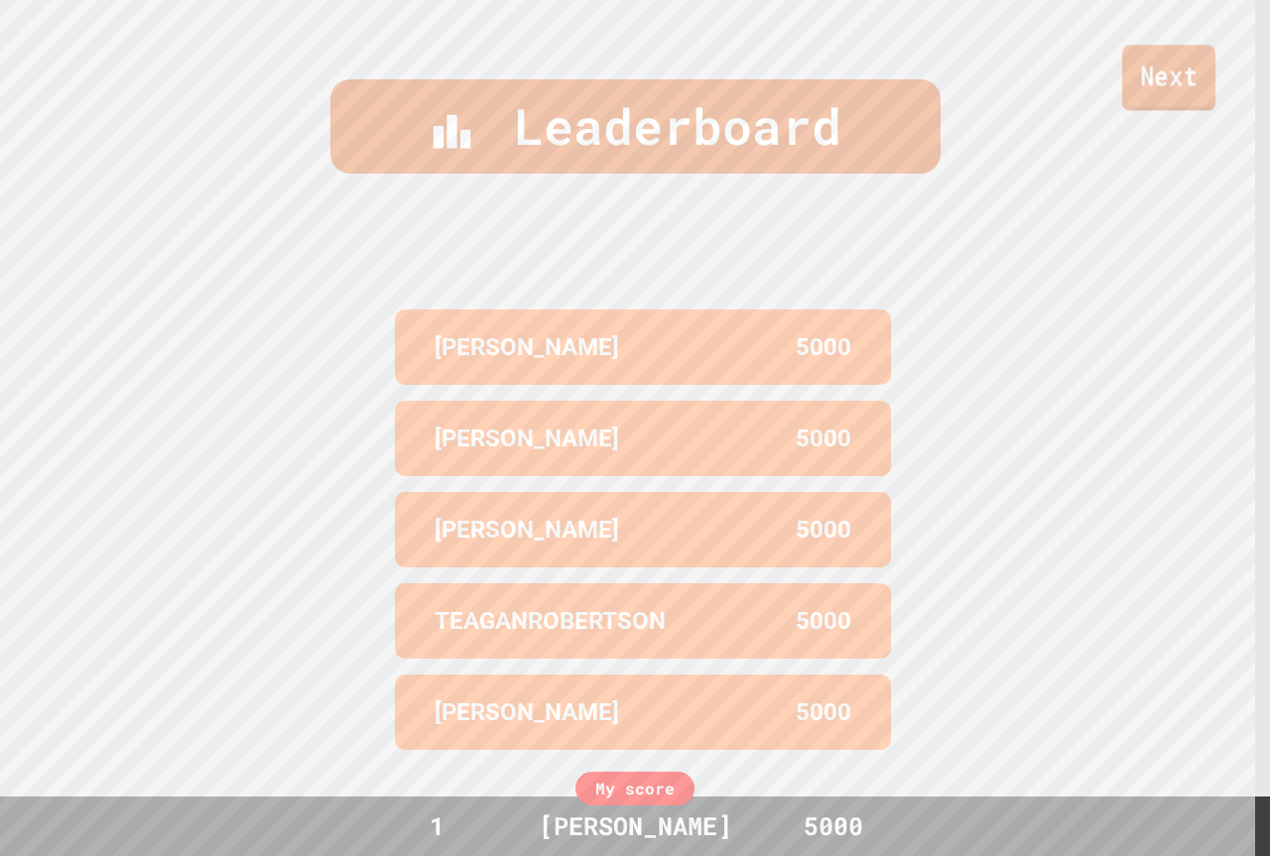
click at [1180, 61] on link "Next" at bounding box center [1168, 77] width 93 height 65
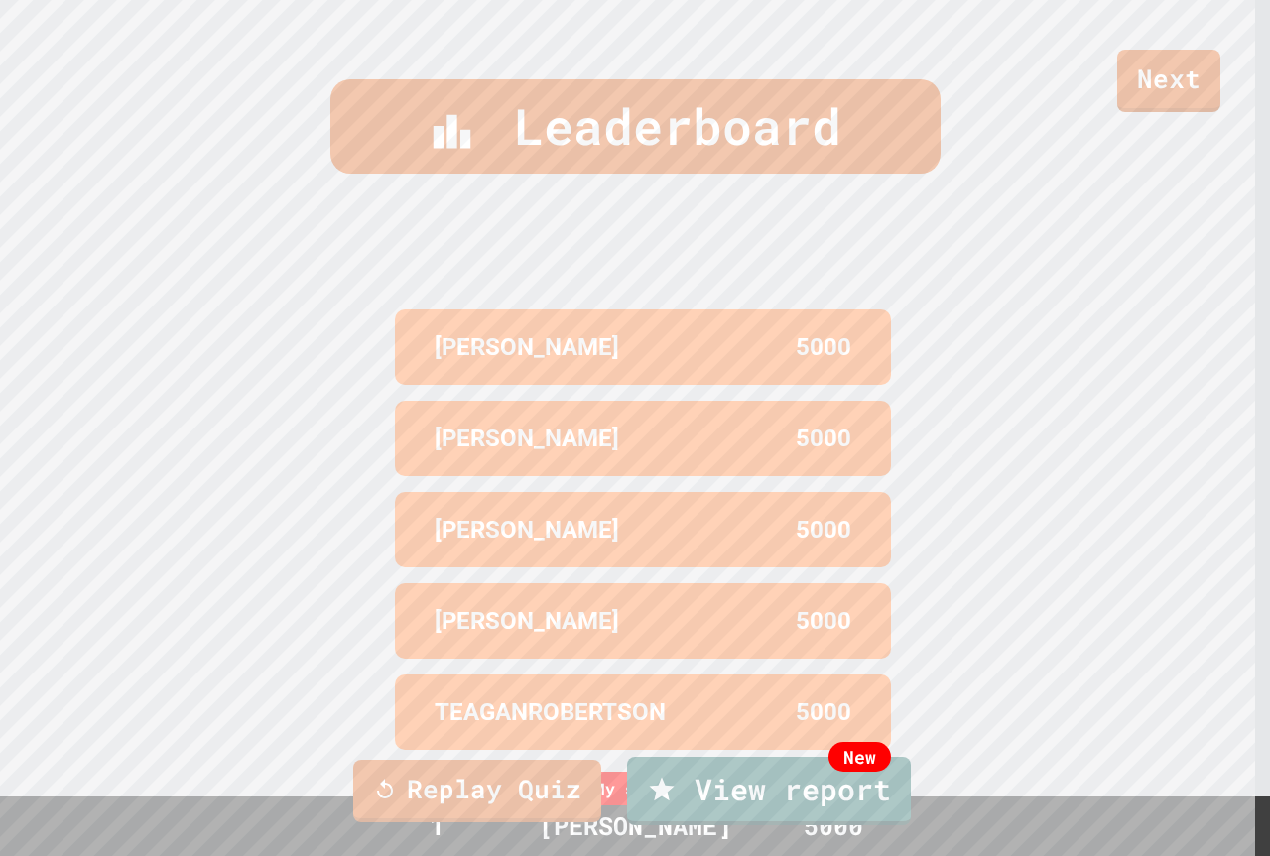
drag, startPoint x: 1251, startPoint y: 156, endPoint x: 1252, endPoint y: 173, distance: 16.9
